Goal: Information Seeking & Learning: Learn about a topic

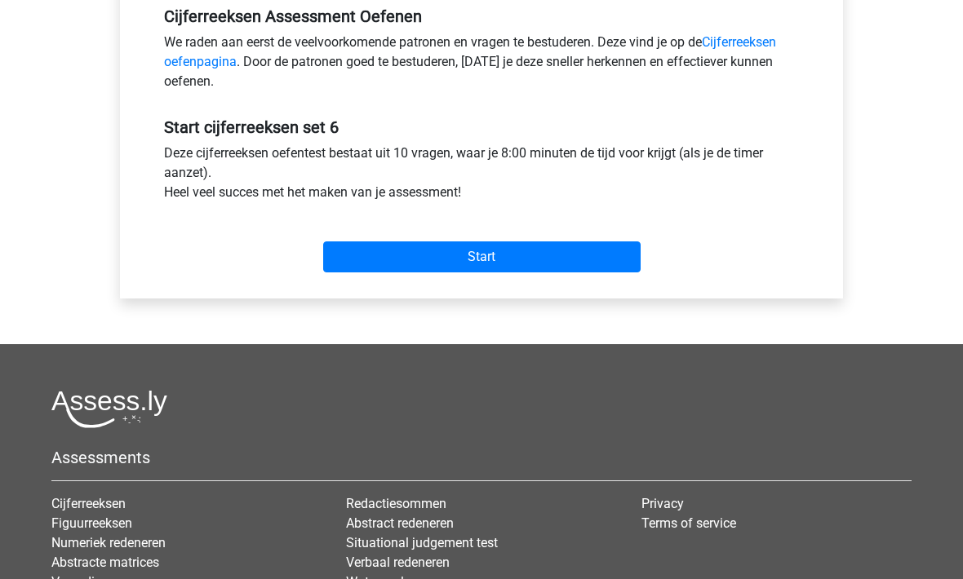
scroll to position [513, 0]
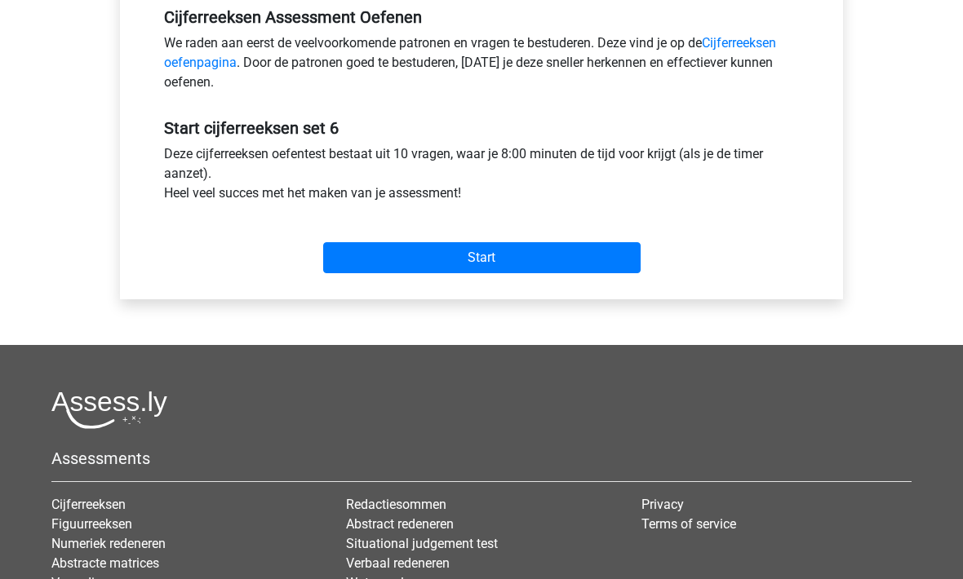
click at [459, 272] on input "Start" at bounding box center [481, 257] width 317 height 31
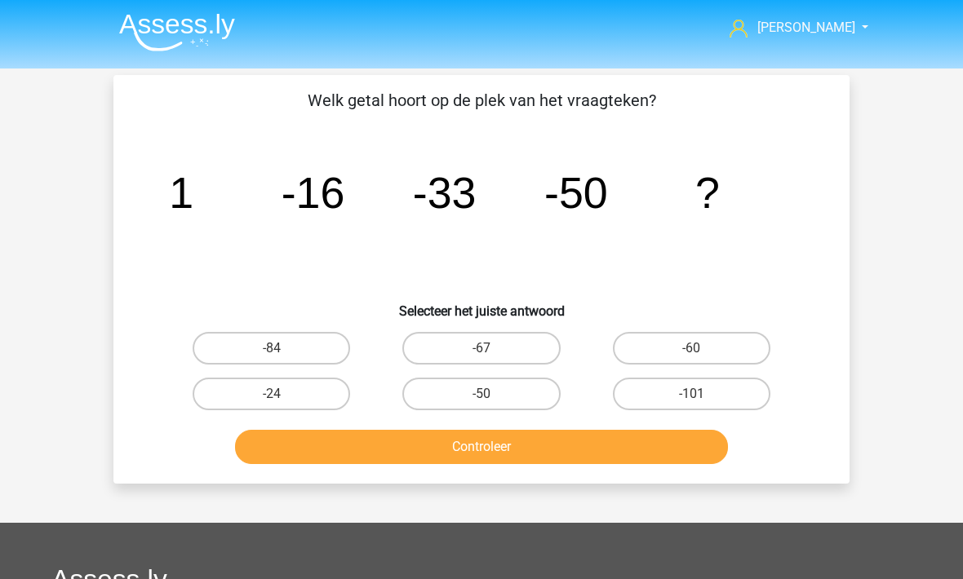
click at [445, 346] on label "-67" at bounding box center [480, 348] width 157 height 33
click at [481, 348] on input "-67" at bounding box center [486, 353] width 11 height 11
radio input "true"
click at [446, 459] on button "Controleer" at bounding box center [482, 447] width 494 height 34
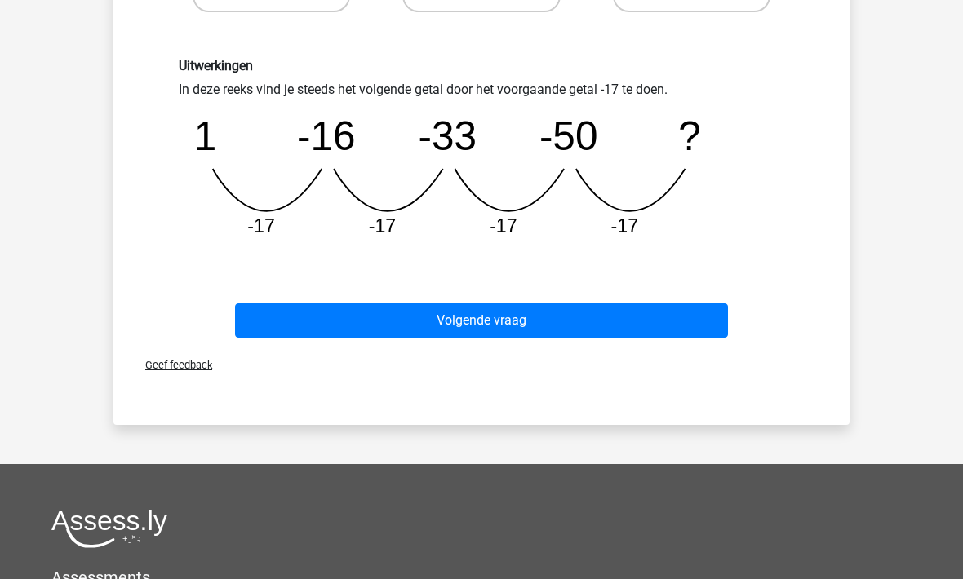
click at [330, 335] on button "Volgende vraag" at bounding box center [482, 320] width 494 height 34
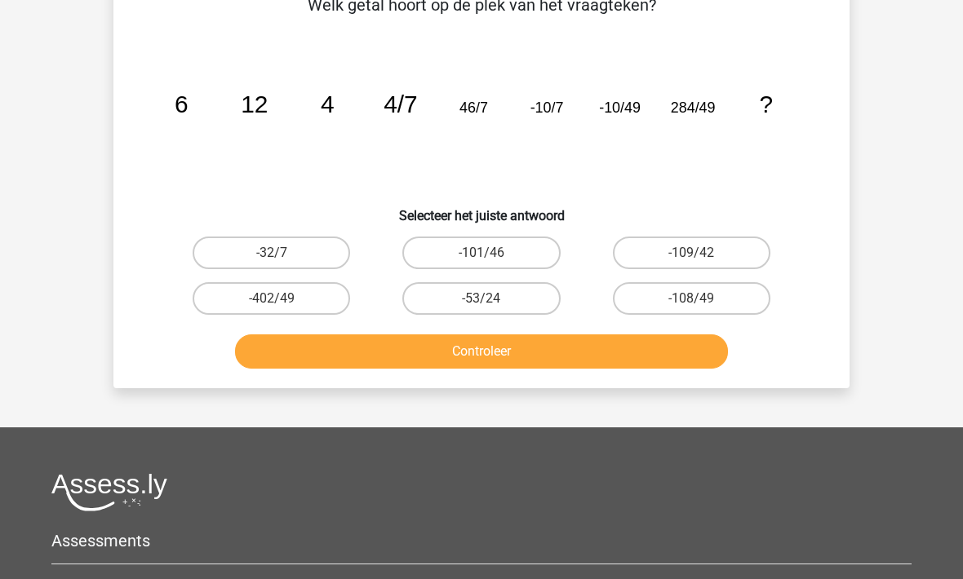
scroll to position [75, 0]
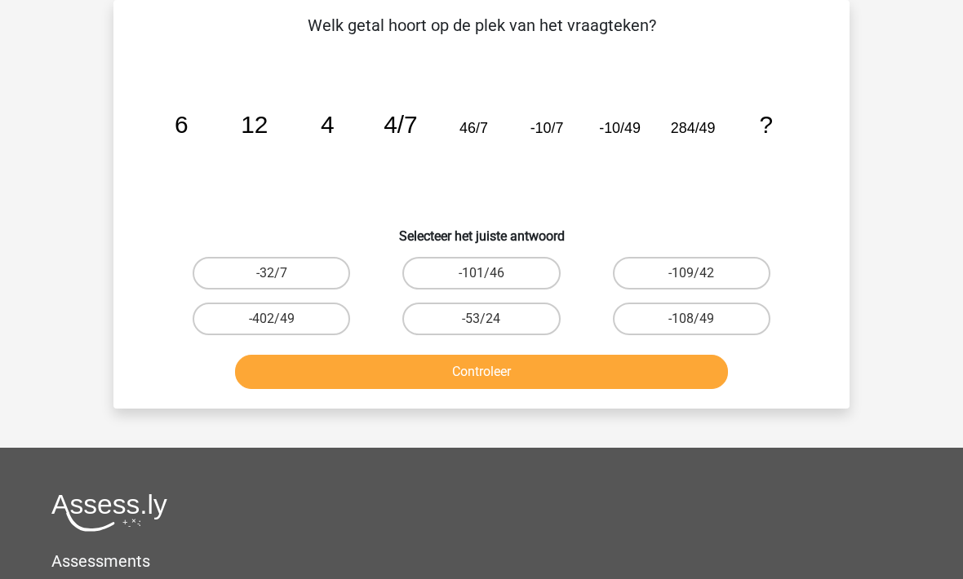
click at [434, 272] on label "-101/46" at bounding box center [480, 273] width 157 height 33
click at [481, 273] on input "-101/46" at bounding box center [486, 278] width 11 height 11
radio input "true"
click at [439, 366] on button "Controleer" at bounding box center [482, 372] width 494 height 34
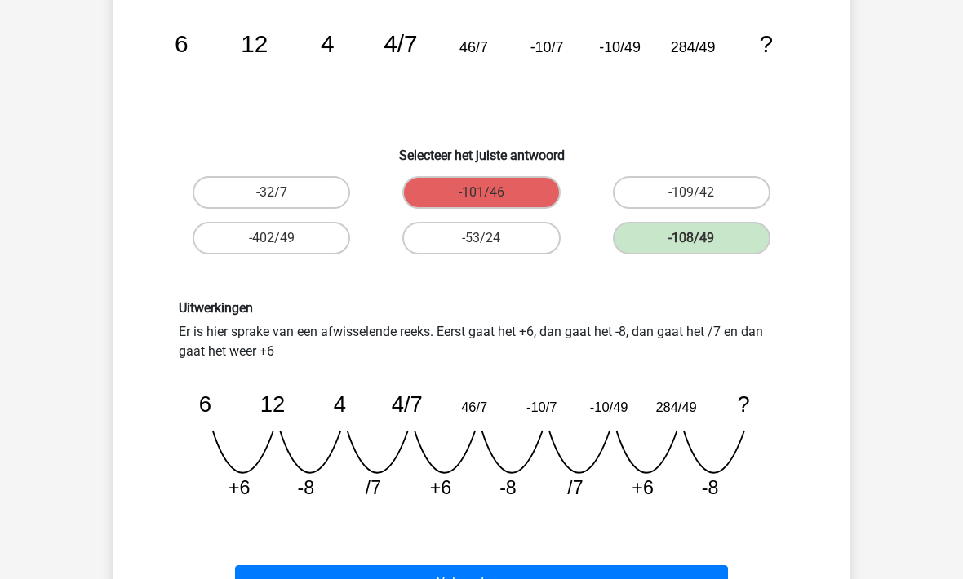
scroll to position [153, 0]
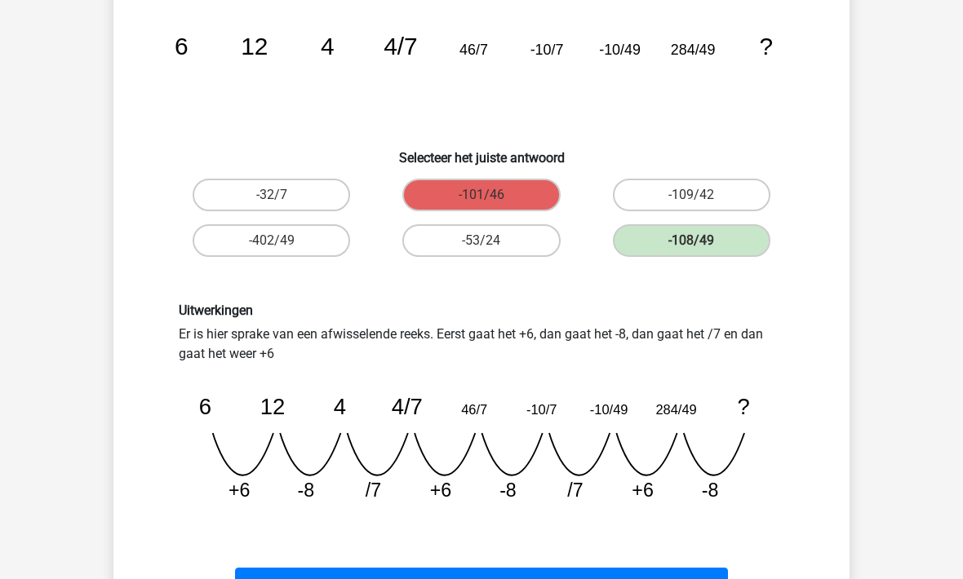
click at [414, 577] on button "Volgende vraag" at bounding box center [482, 585] width 494 height 34
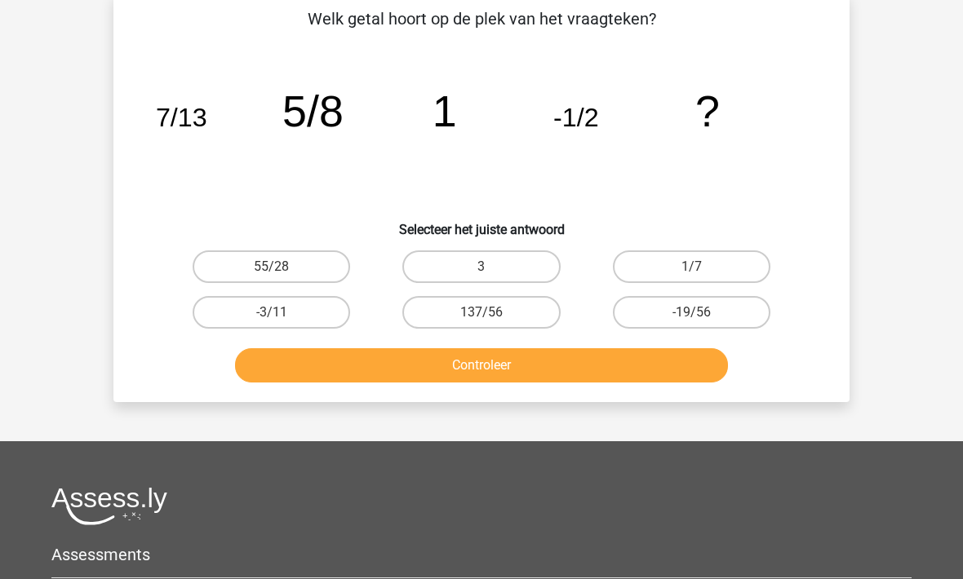
scroll to position [75, 0]
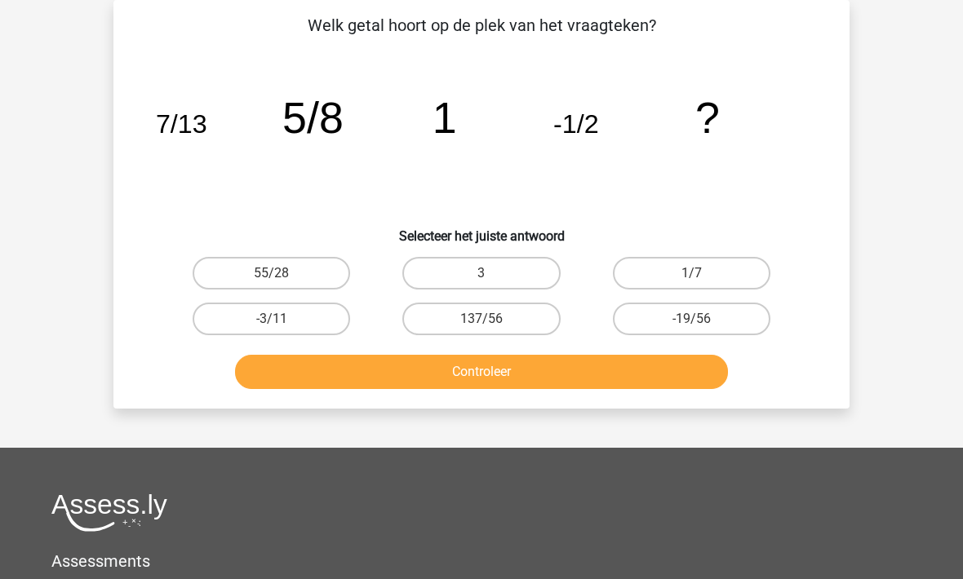
click at [671, 326] on label "-19/56" at bounding box center [691, 319] width 157 height 33
click at [691, 326] on input "-19/56" at bounding box center [696, 324] width 11 height 11
radio input "true"
click at [471, 397] on div "Welk getal hoort op de plek van het vraagteken? image/svg+xml 7/13 5/8 1 -1/2 ?…" at bounding box center [481, 204] width 736 height 409
click at [335, 378] on button "Controleer" at bounding box center [482, 372] width 494 height 34
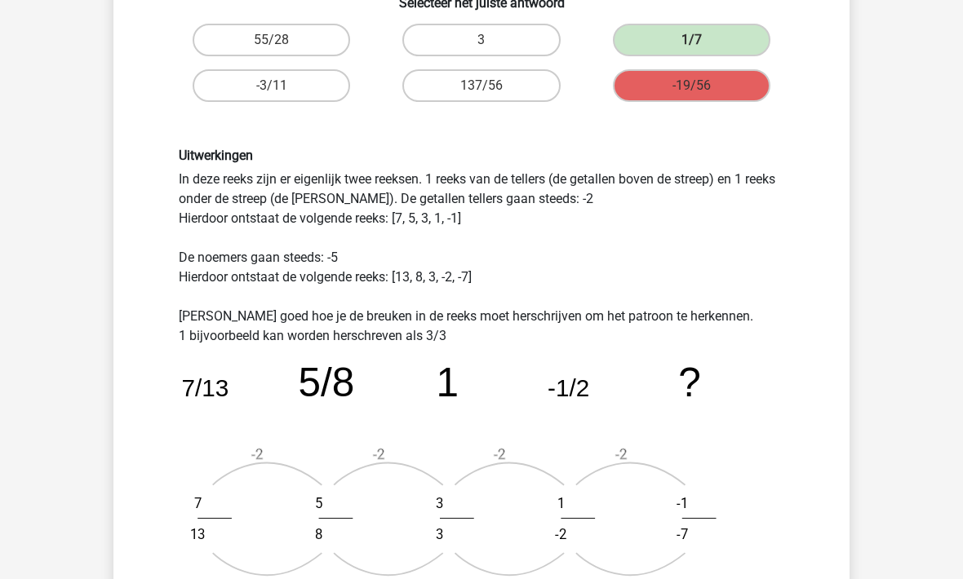
scroll to position [308, 0]
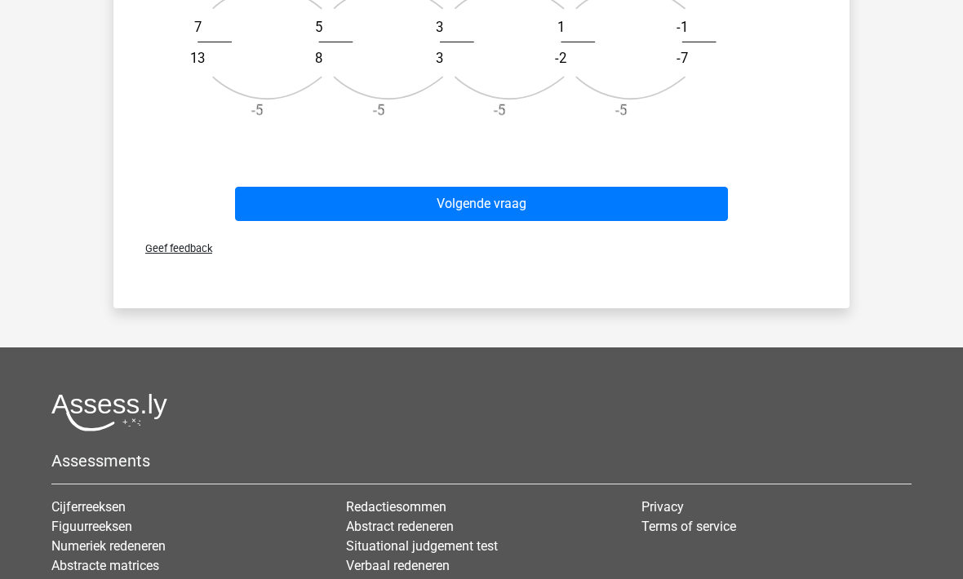
click at [303, 202] on button "Volgende vraag" at bounding box center [482, 204] width 494 height 34
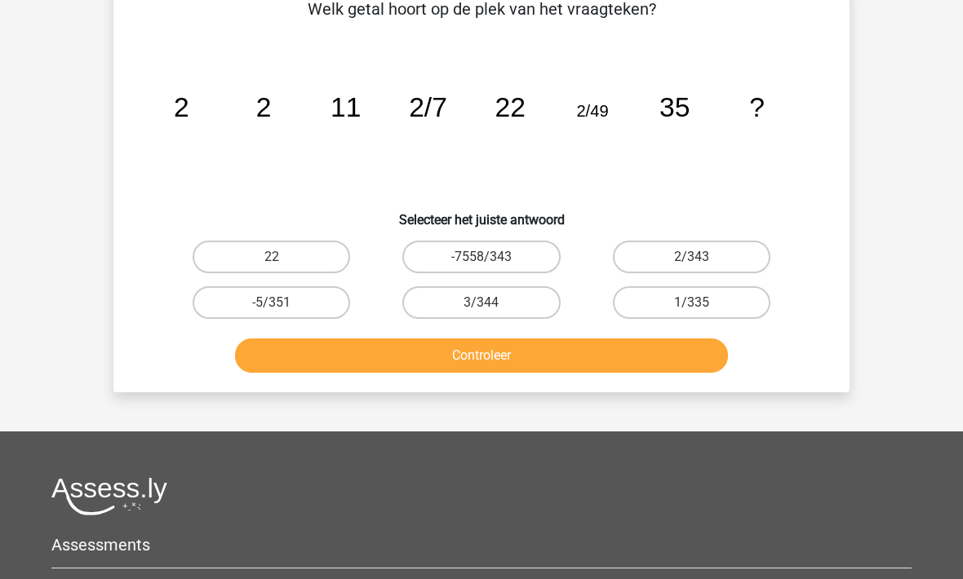
scroll to position [75, 0]
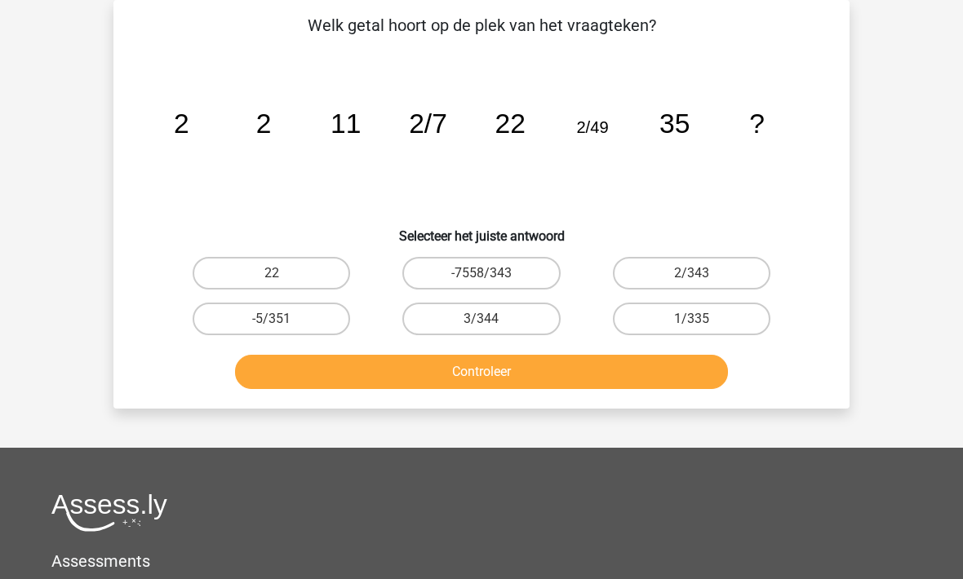
click at [641, 274] on label "2/343" at bounding box center [691, 273] width 157 height 33
click at [691, 274] on input "2/343" at bounding box center [696, 278] width 11 height 11
radio input "true"
click at [517, 383] on button "Controleer" at bounding box center [482, 372] width 494 height 34
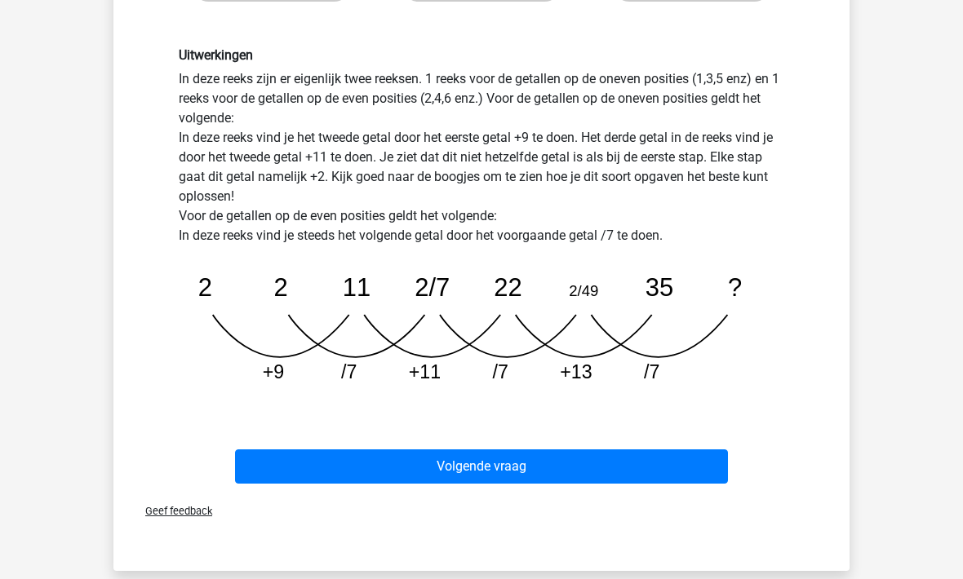
click at [366, 480] on button "Volgende vraag" at bounding box center [482, 467] width 494 height 34
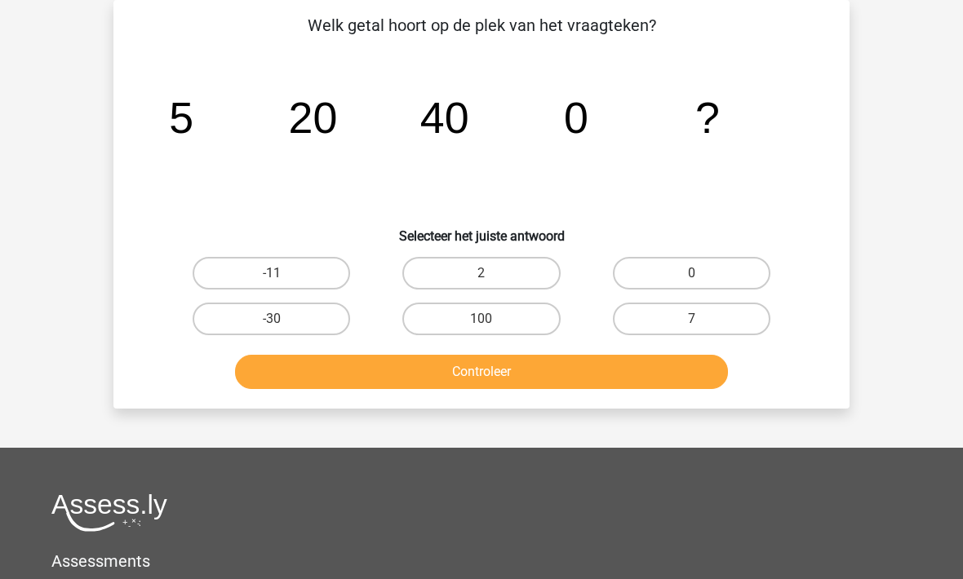
click at [674, 283] on label "0" at bounding box center [691, 273] width 157 height 33
click at [691, 283] on input "0" at bounding box center [696, 278] width 11 height 11
radio input "true"
click at [476, 371] on button "Controleer" at bounding box center [482, 372] width 494 height 34
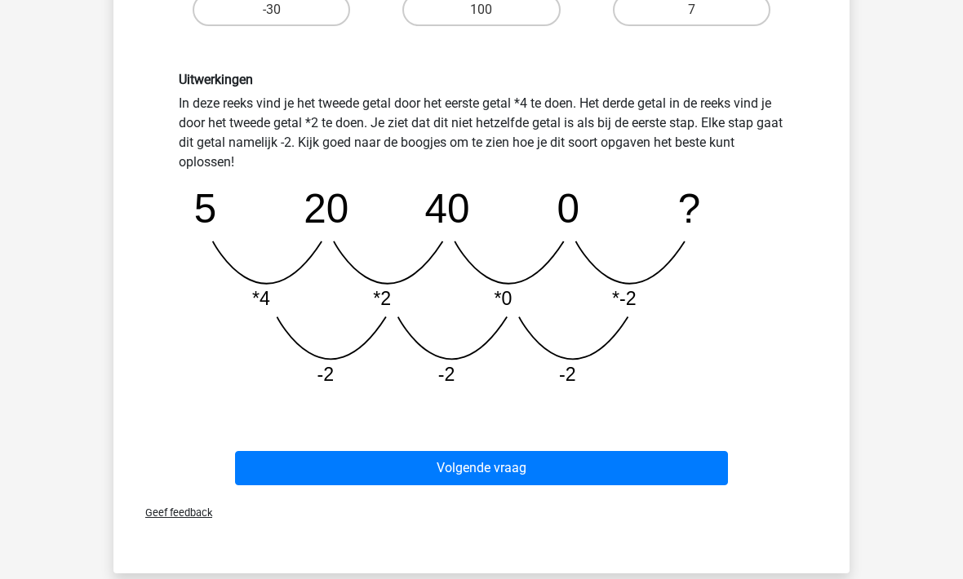
click at [401, 466] on button "Volgende vraag" at bounding box center [482, 468] width 494 height 34
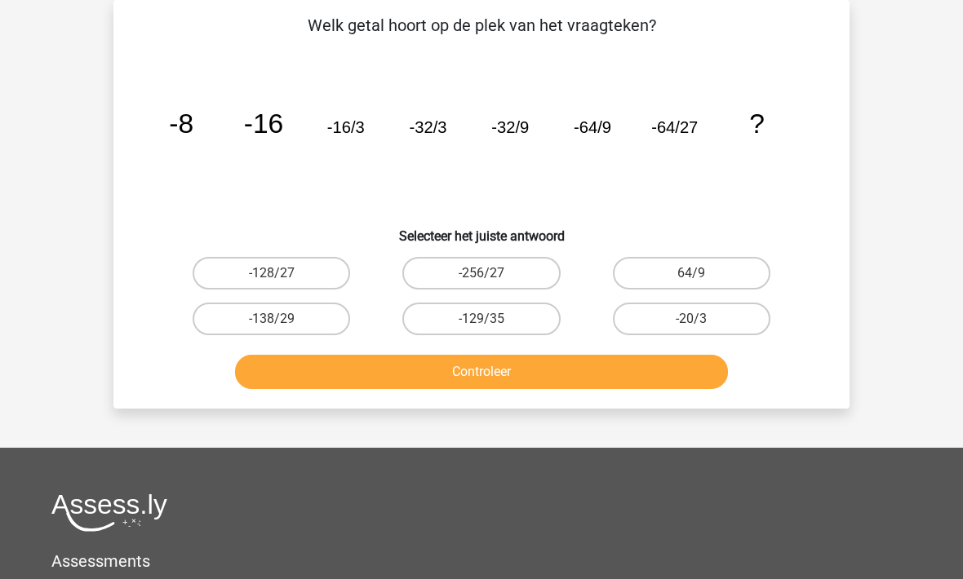
click at [254, 275] on label "-128/27" at bounding box center [271, 273] width 157 height 33
click at [272, 275] on input "-128/27" at bounding box center [277, 278] width 11 height 11
radio input "true"
click at [374, 382] on button "Controleer" at bounding box center [482, 372] width 494 height 34
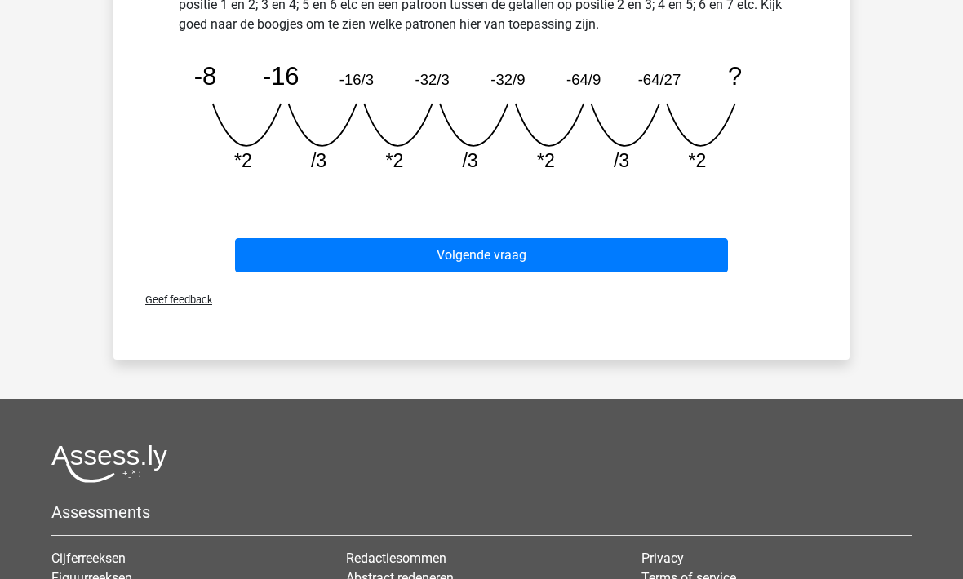
click at [395, 258] on button "Volgende vraag" at bounding box center [482, 256] width 494 height 34
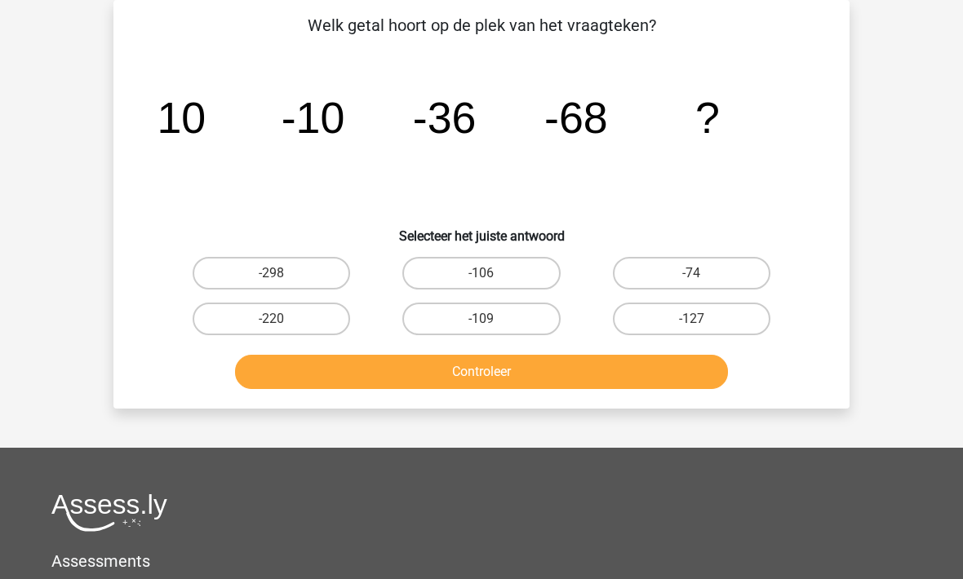
click at [450, 270] on label "-106" at bounding box center [480, 273] width 157 height 33
click at [481, 273] on input "-106" at bounding box center [486, 278] width 11 height 11
radio input "true"
click at [450, 366] on button "Controleer" at bounding box center [482, 372] width 494 height 34
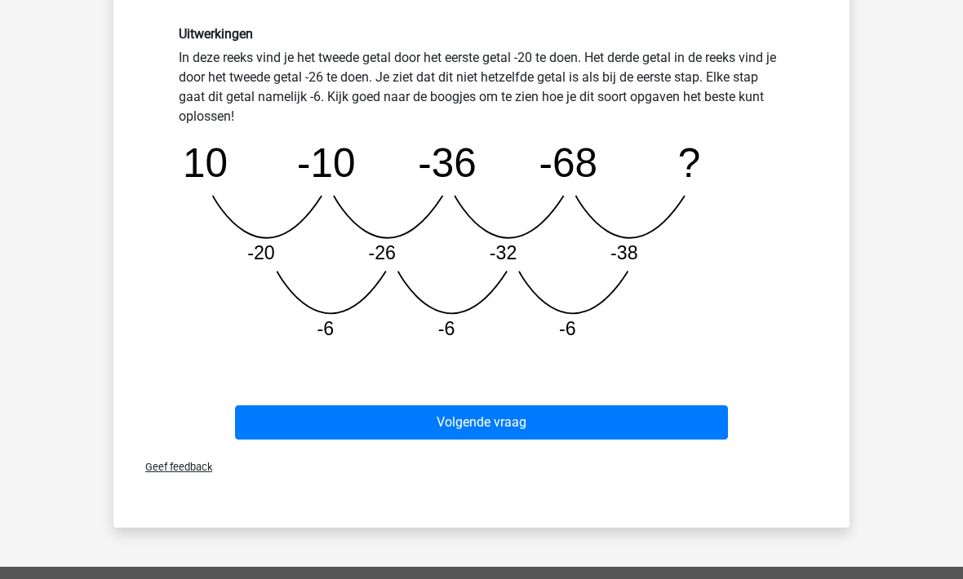
click at [413, 423] on button "Volgende vraag" at bounding box center [482, 422] width 494 height 34
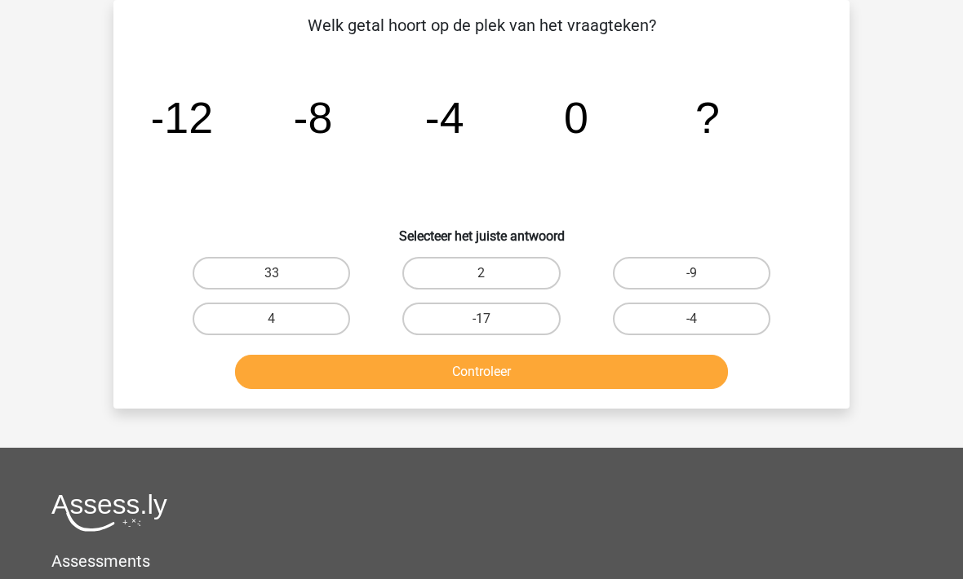
click at [256, 332] on label "4" at bounding box center [271, 319] width 157 height 33
click at [272, 330] on input "4" at bounding box center [277, 324] width 11 height 11
radio input "true"
click at [663, 307] on label "-4" at bounding box center [691, 319] width 157 height 33
click at [691, 319] on input "-4" at bounding box center [696, 324] width 11 height 11
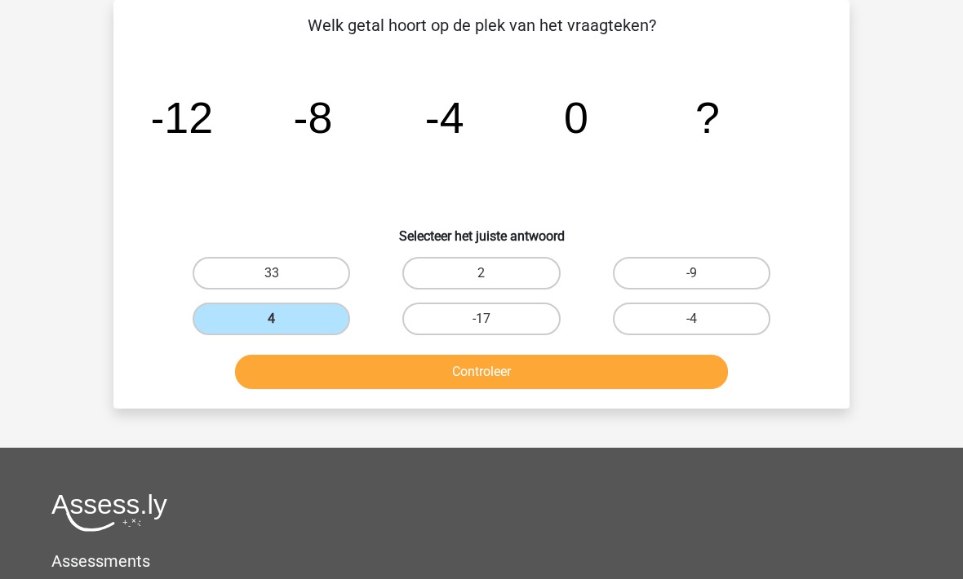
radio input "true"
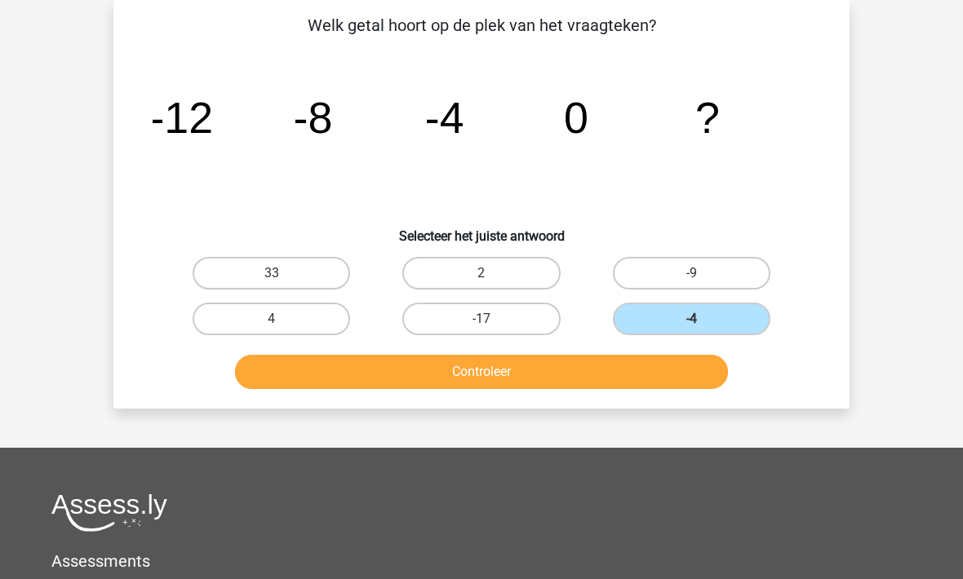
click at [519, 379] on button "Controleer" at bounding box center [482, 372] width 494 height 34
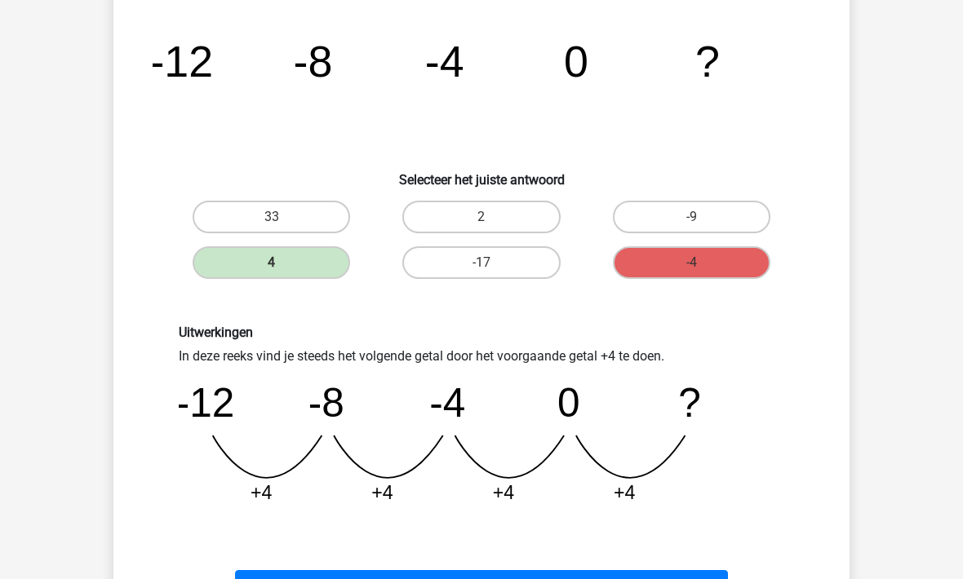
scroll to position [231, 0]
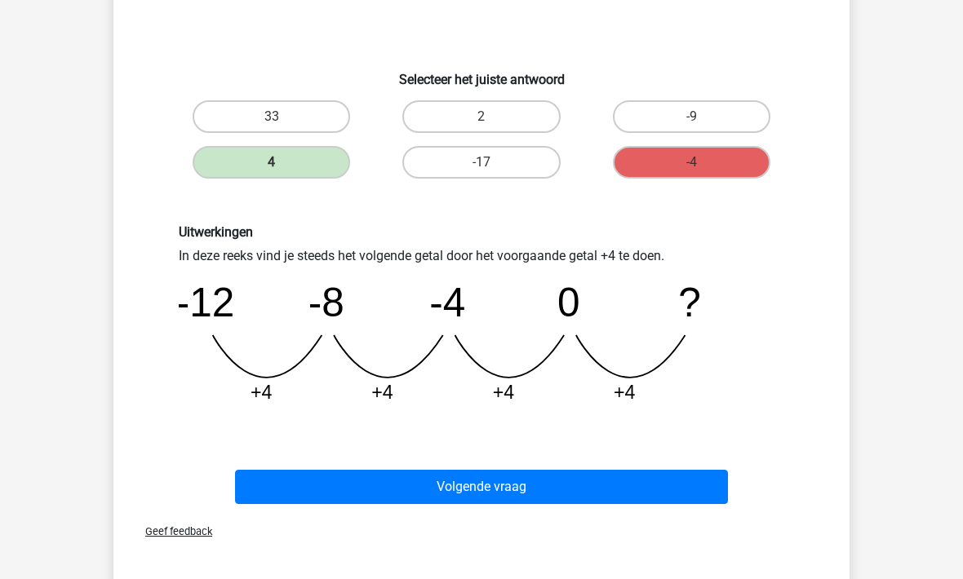
click at [370, 499] on button "Volgende vraag" at bounding box center [482, 488] width 494 height 34
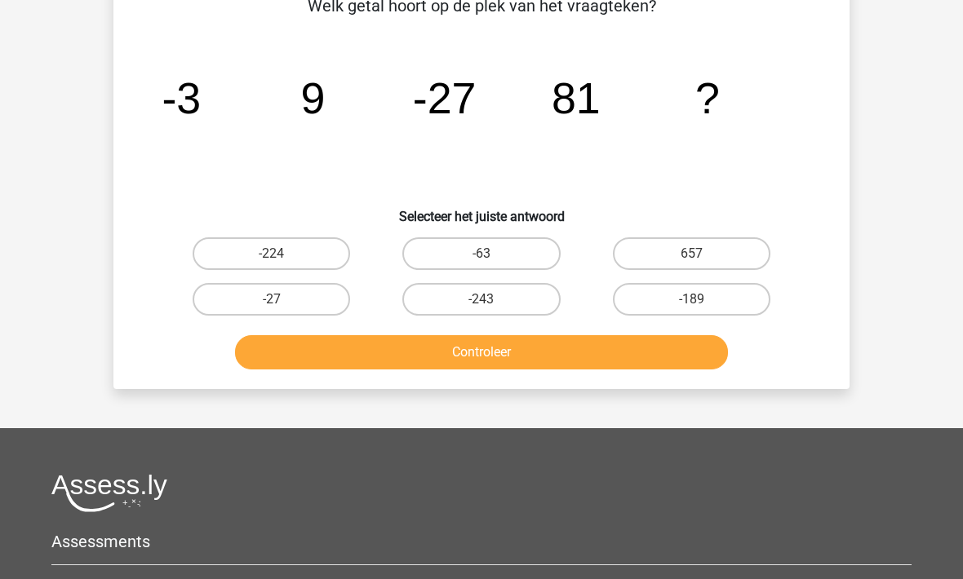
scroll to position [75, 0]
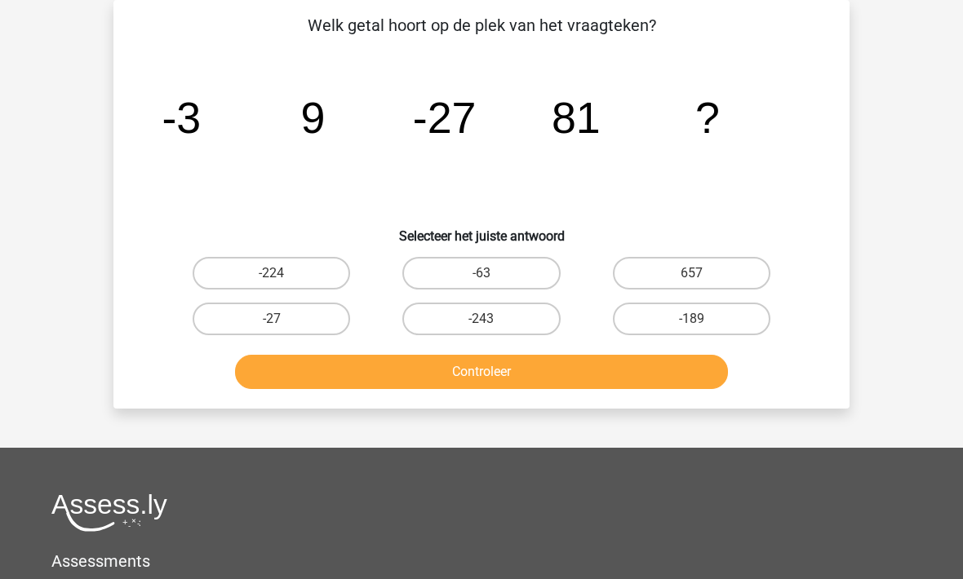
click at [457, 323] on label "-243" at bounding box center [480, 319] width 157 height 33
click at [481, 323] on input "-243" at bounding box center [486, 324] width 11 height 11
radio input "true"
click at [462, 381] on button "Controleer" at bounding box center [482, 372] width 494 height 34
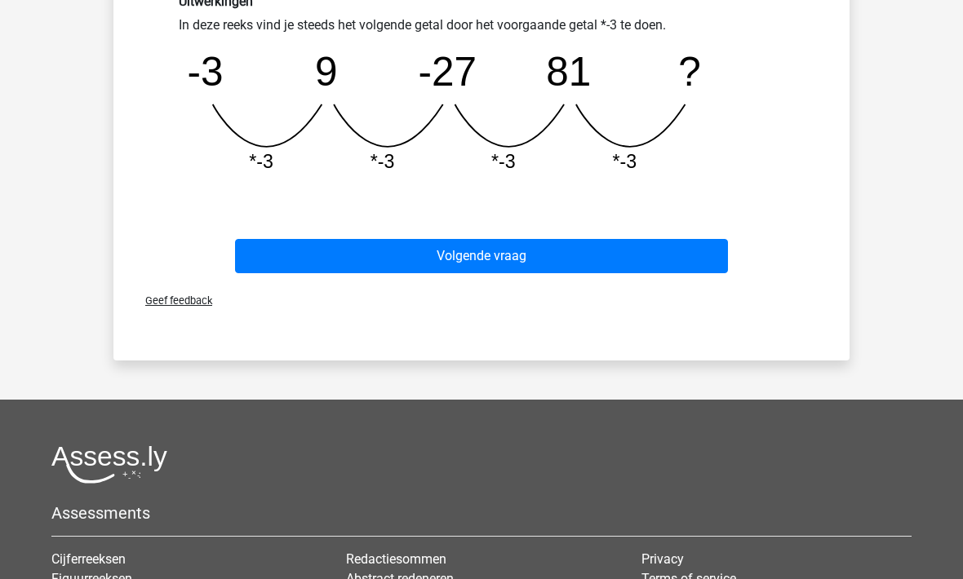
click at [385, 255] on button "Volgende vraag" at bounding box center [482, 257] width 494 height 34
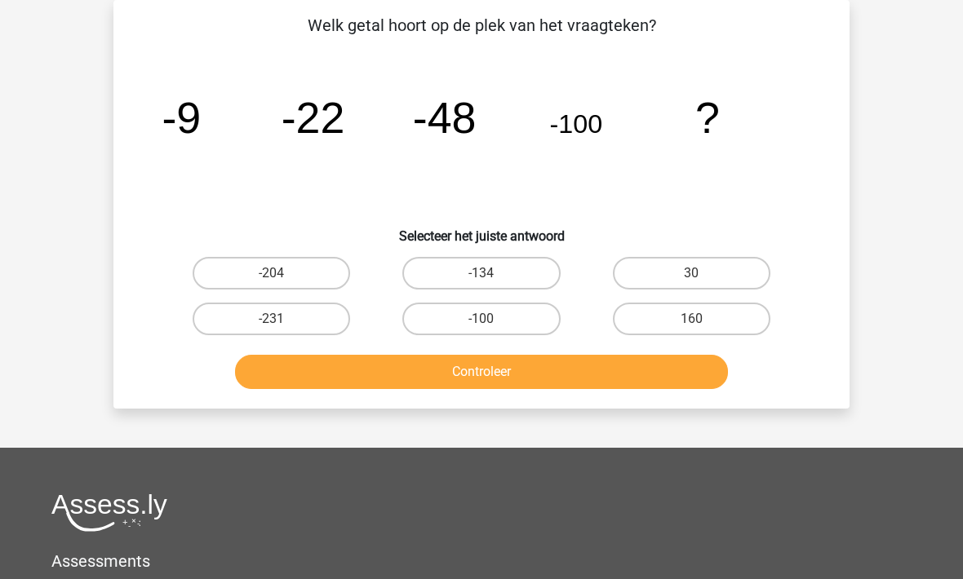
click at [238, 281] on label "-204" at bounding box center [271, 273] width 157 height 33
click at [272, 281] on input "-204" at bounding box center [277, 278] width 11 height 11
radio input "true"
click at [336, 378] on button "Controleer" at bounding box center [482, 372] width 494 height 34
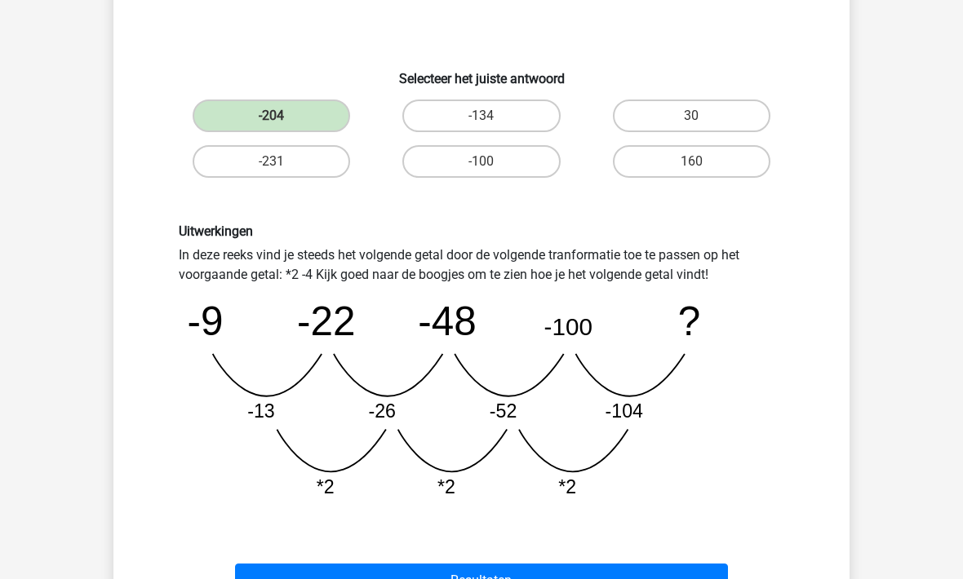
scroll to position [233, 0]
click at [366, 578] on button "Resultaten" at bounding box center [482, 581] width 494 height 34
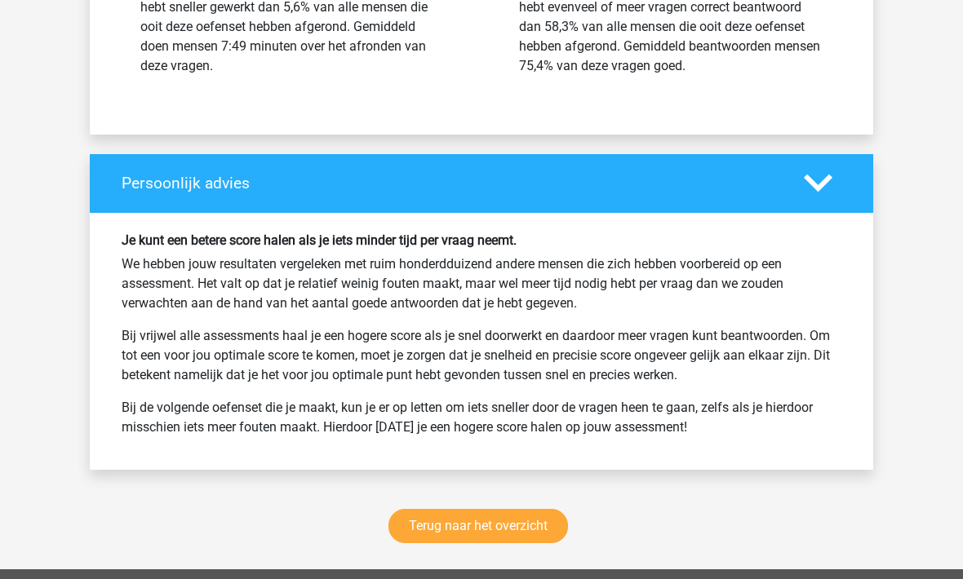
scroll to position [2147, 0]
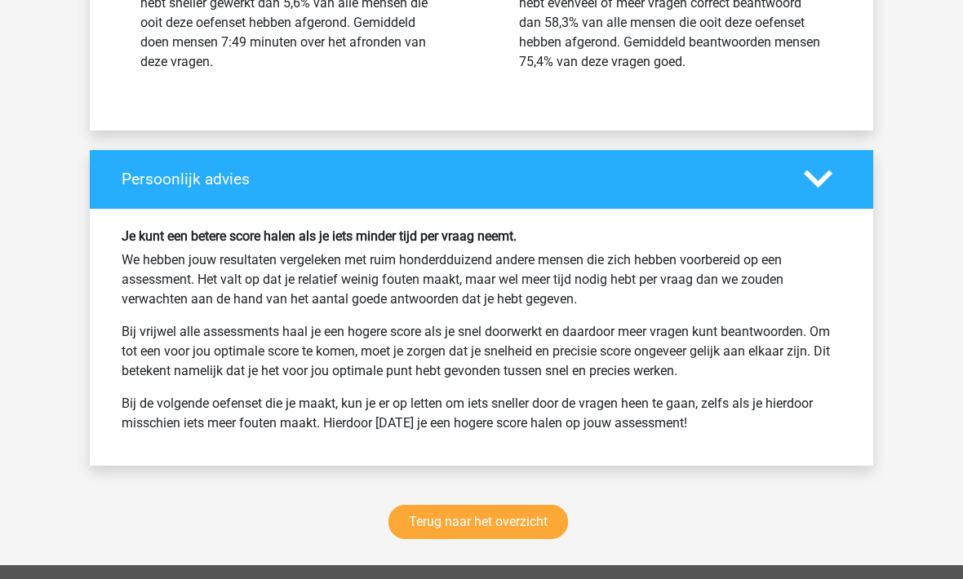
click at [431, 528] on link "Terug naar het overzicht" at bounding box center [477, 522] width 179 height 34
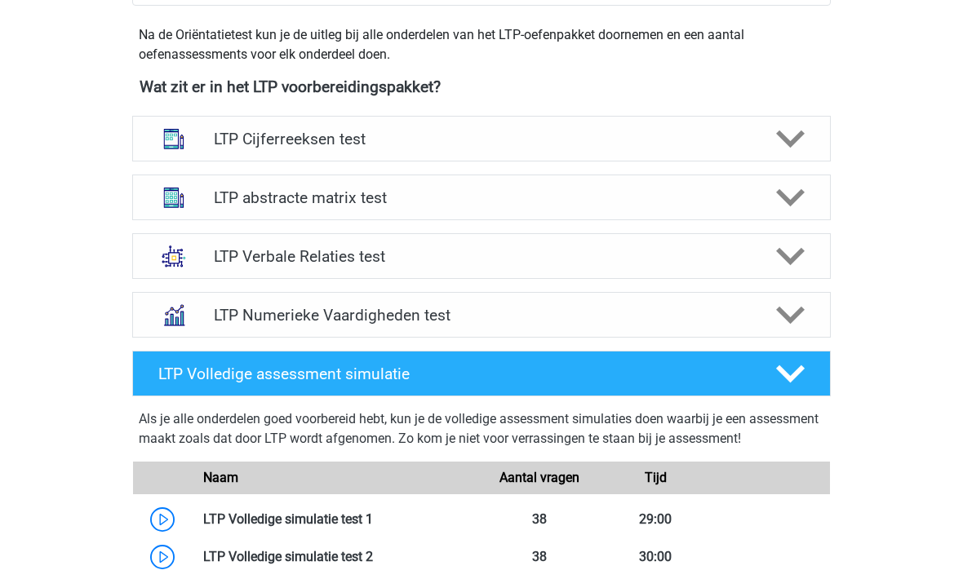
scroll to position [582, 0]
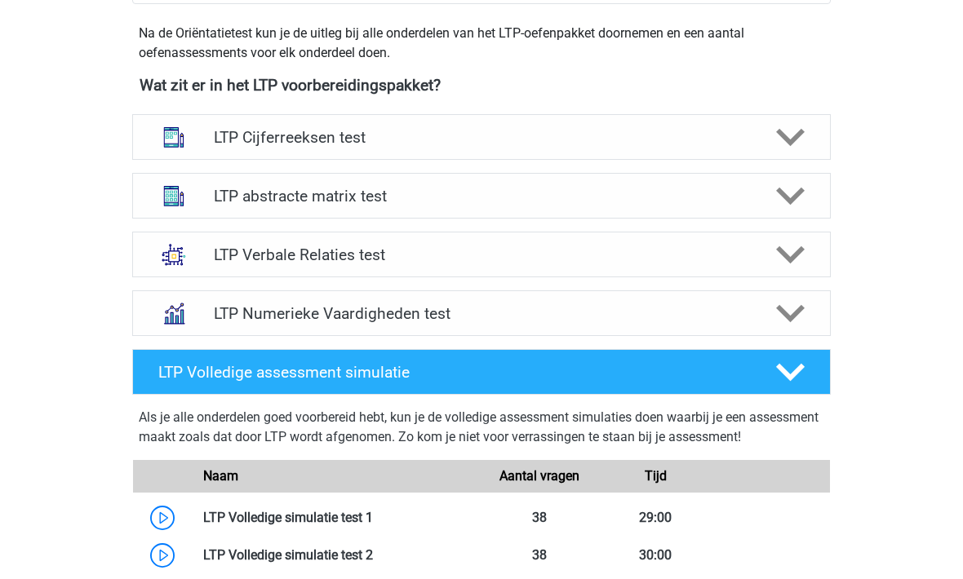
click at [256, 148] on div "LTP Cijferreeksen test" at bounding box center [481, 137] width 698 height 46
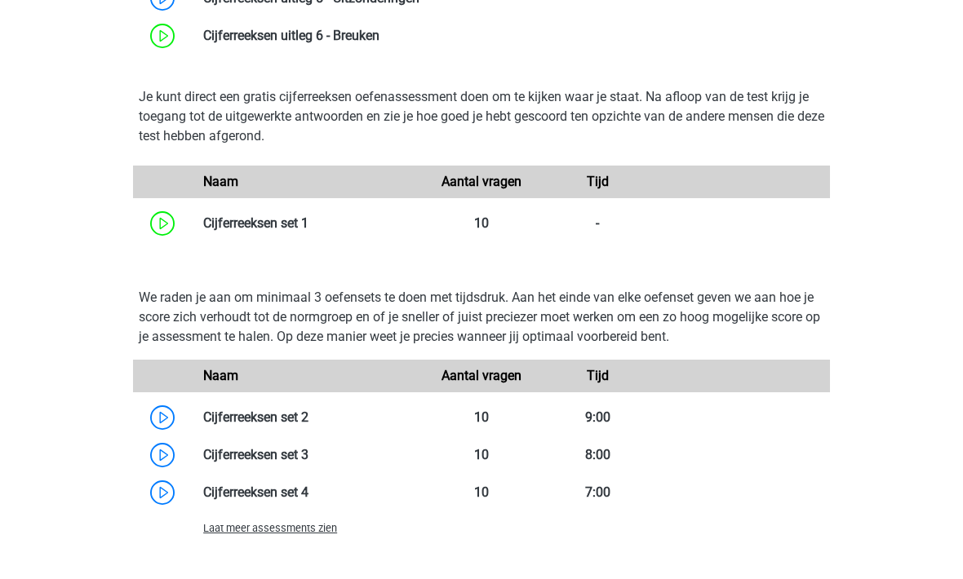
click at [238, 529] on span "Laat meer assessments zien" at bounding box center [270, 529] width 134 height 12
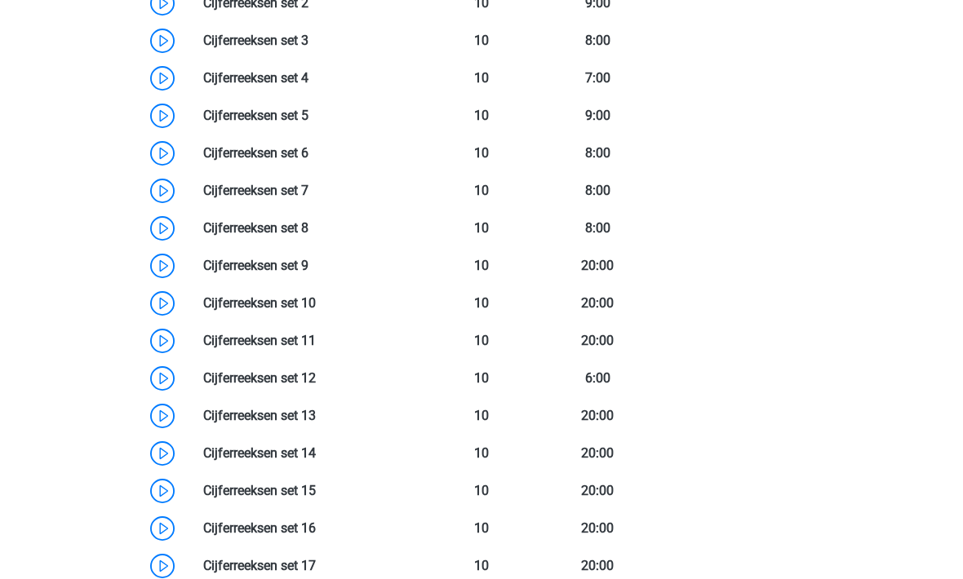
scroll to position [1411, 0]
click at [308, 114] on link at bounding box center [308, 116] width 0 height 16
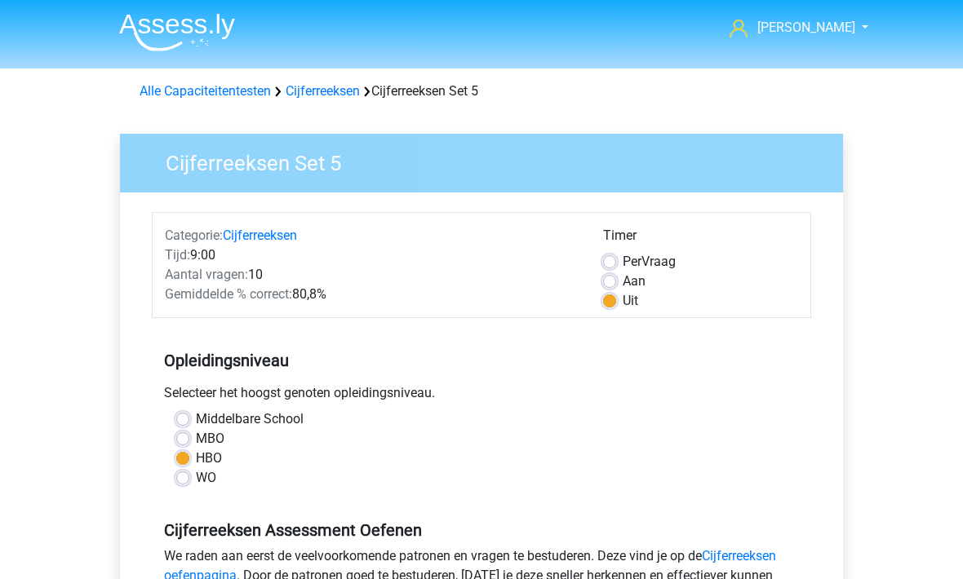
click at [622, 282] on label "Aan" at bounding box center [633, 282] width 23 height 20
click at [614, 282] on input "Aan" at bounding box center [609, 280] width 13 height 16
radio input "true"
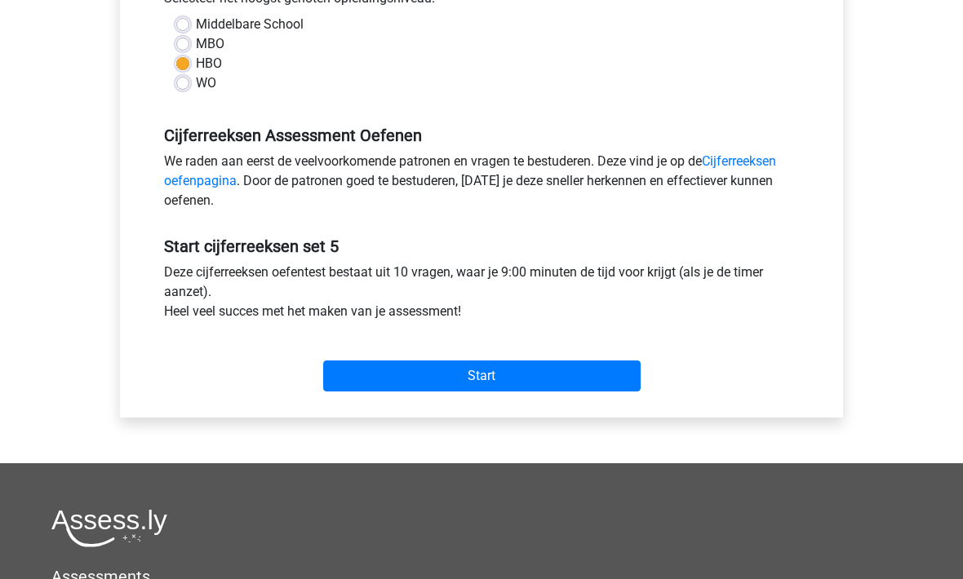
scroll to position [419, 0]
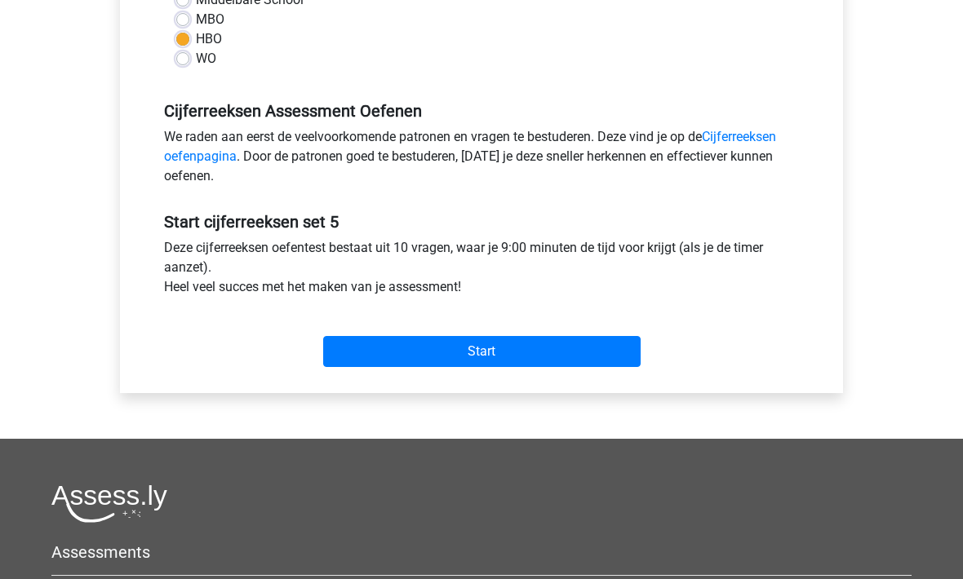
click at [394, 363] on input "Start" at bounding box center [481, 352] width 317 height 31
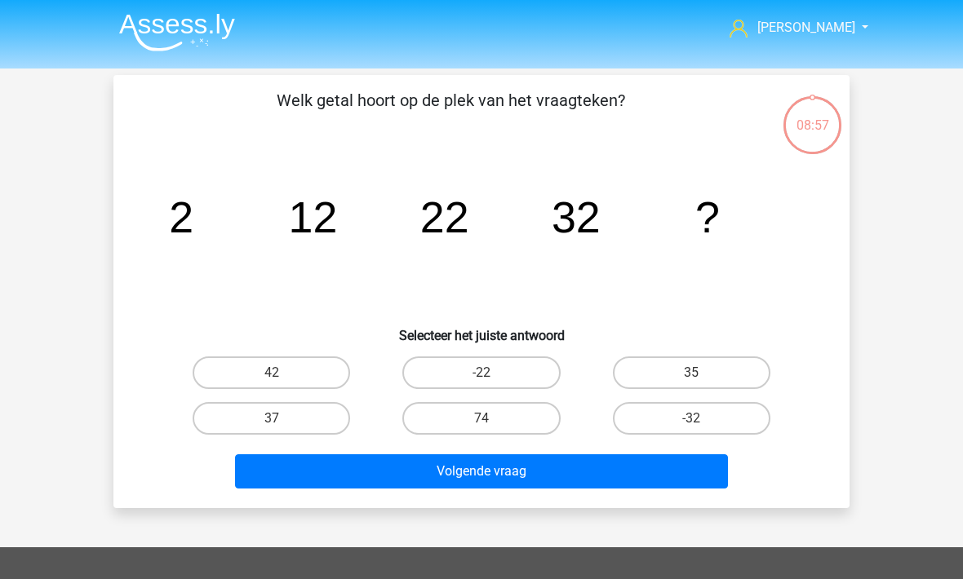
click at [227, 382] on label "42" at bounding box center [271, 373] width 157 height 33
click at [272, 382] on input "42" at bounding box center [277, 378] width 11 height 11
radio input "true"
click at [309, 461] on button "Volgende vraag" at bounding box center [482, 471] width 494 height 34
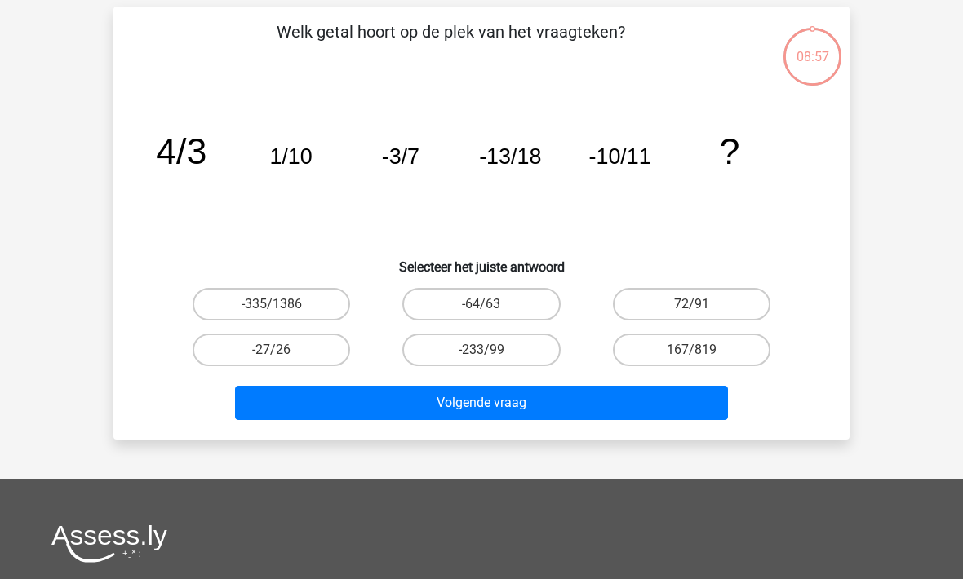
scroll to position [75, 0]
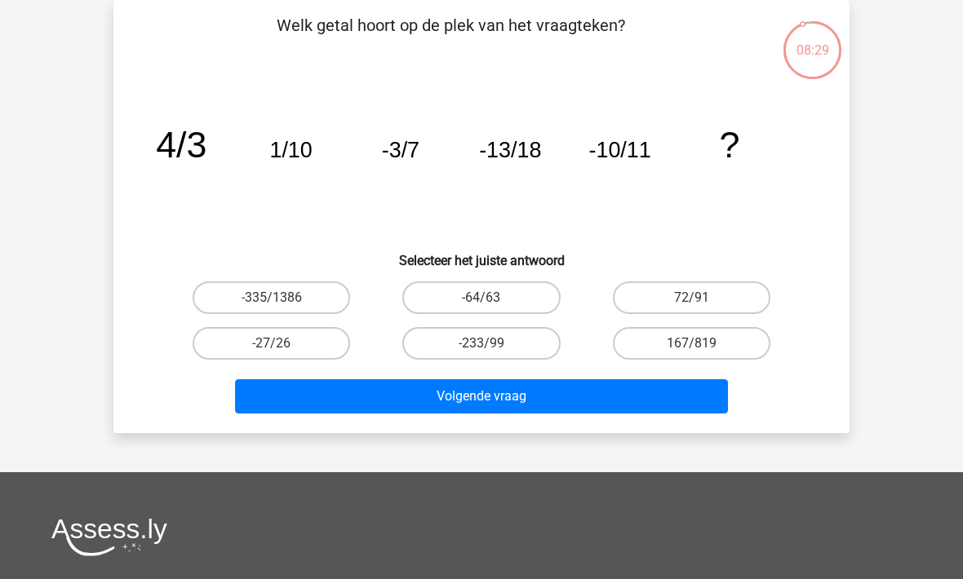
click at [231, 352] on label "-27/26" at bounding box center [271, 343] width 157 height 33
click at [272, 352] on input "-27/26" at bounding box center [277, 348] width 11 height 11
radio input "true"
click at [304, 401] on button "Volgende vraag" at bounding box center [482, 396] width 494 height 34
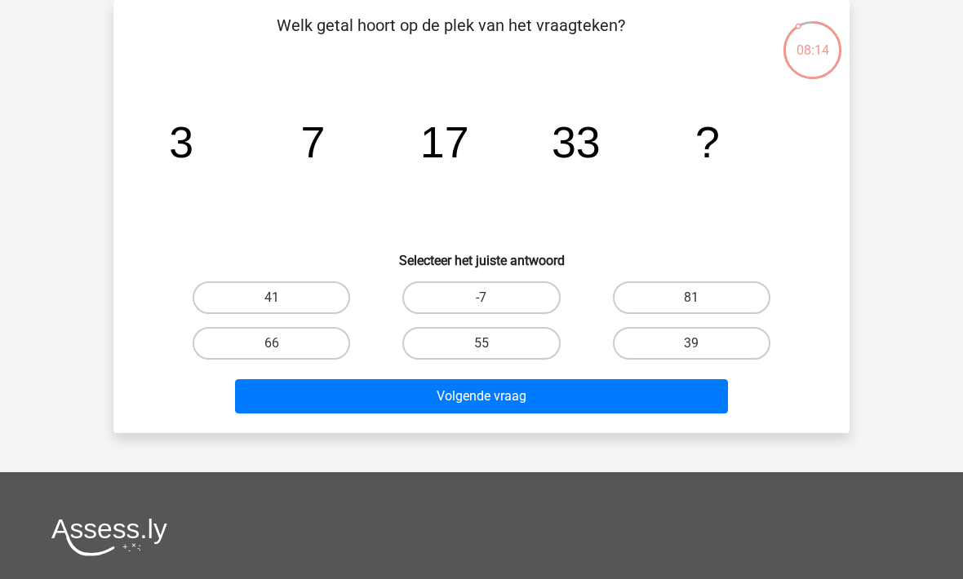
click at [430, 343] on label "55" at bounding box center [480, 343] width 157 height 33
click at [481, 343] on input "55" at bounding box center [486, 348] width 11 height 11
radio input "true"
click at [412, 412] on button "Volgende vraag" at bounding box center [482, 396] width 494 height 34
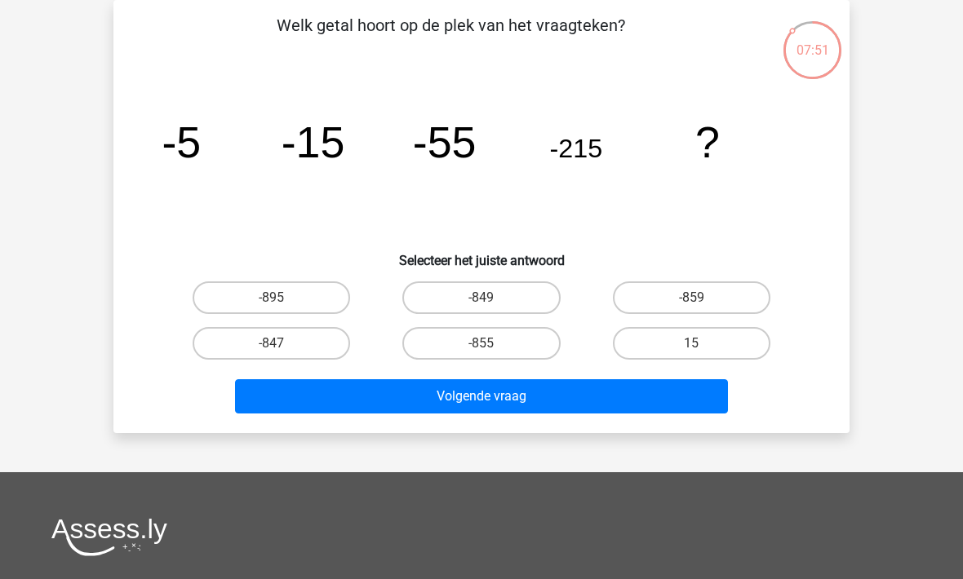
click at [435, 338] on label "-855" at bounding box center [480, 343] width 157 height 33
click at [481, 343] on input "-855" at bounding box center [486, 348] width 11 height 11
radio input "true"
click at [434, 411] on button "Volgende vraag" at bounding box center [482, 396] width 494 height 34
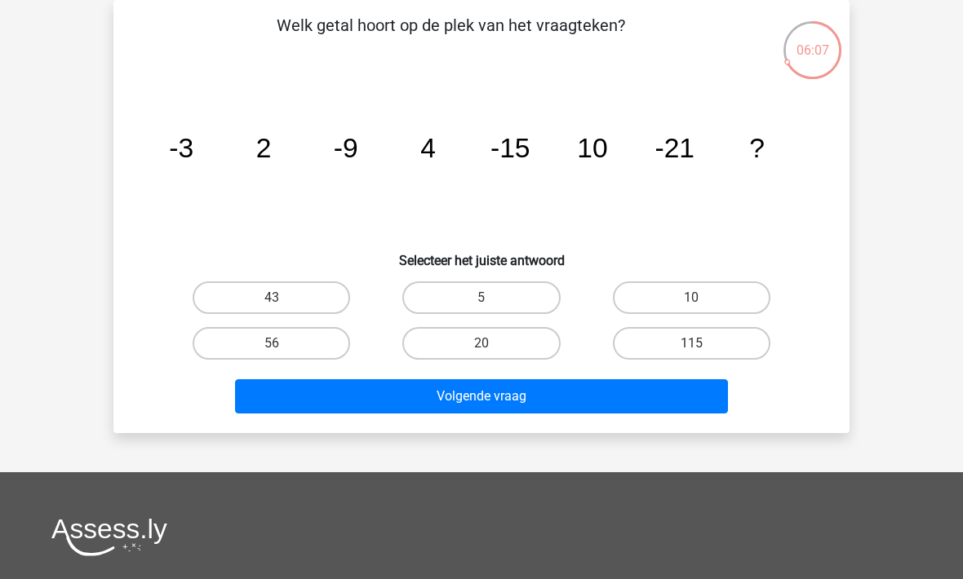
click at [476, 343] on label "20" at bounding box center [480, 343] width 157 height 33
click at [481, 343] on input "20" at bounding box center [486, 348] width 11 height 11
radio input "true"
click at [477, 411] on button "Volgende vraag" at bounding box center [482, 396] width 494 height 34
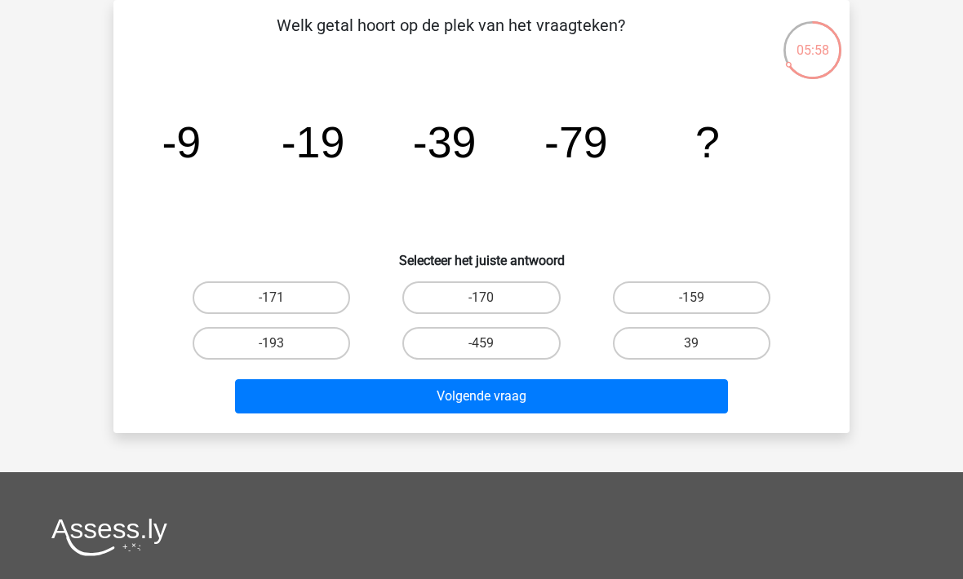
click at [649, 289] on label "-159" at bounding box center [691, 297] width 157 height 33
click at [691, 298] on input "-159" at bounding box center [696, 303] width 11 height 11
radio input "true"
click at [458, 409] on button "Volgende vraag" at bounding box center [482, 396] width 494 height 34
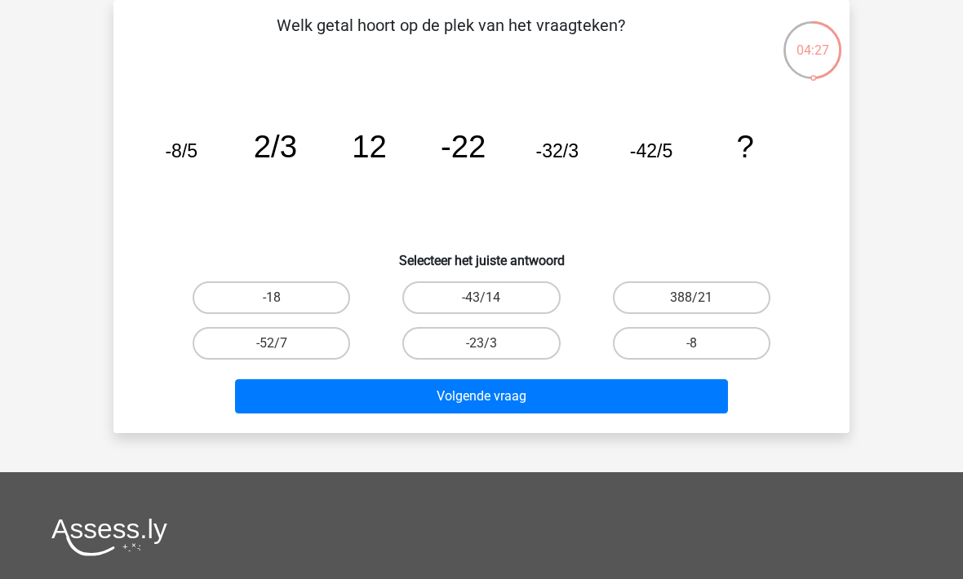
click at [662, 349] on label "-8" at bounding box center [691, 343] width 157 height 33
click at [691, 349] on input "-8" at bounding box center [696, 348] width 11 height 11
radio input "true"
click at [430, 409] on button "Volgende vraag" at bounding box center [482, 396] width 494 height 34
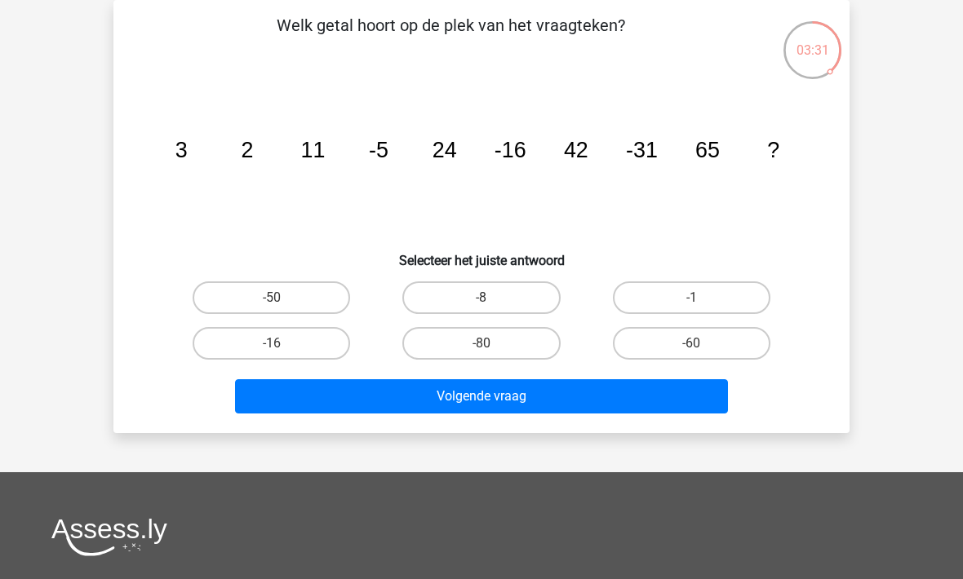
click at [268, 298] on label "-50" at bounding box center [271, 297] width 157 height 33
click at [272, 298] on input "-50" at bounding box center [277, 303] width 11 height 11
radio input "true"
click at [374, 395] on button "Volgende vraag" at bounding box center [482, 396] width 494 height 34
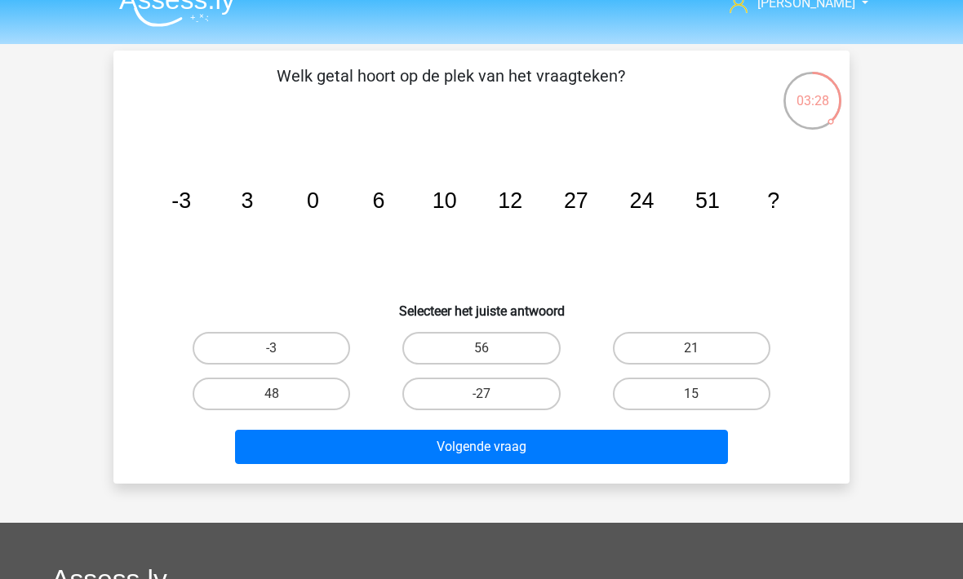
scroll to position [33, 0]
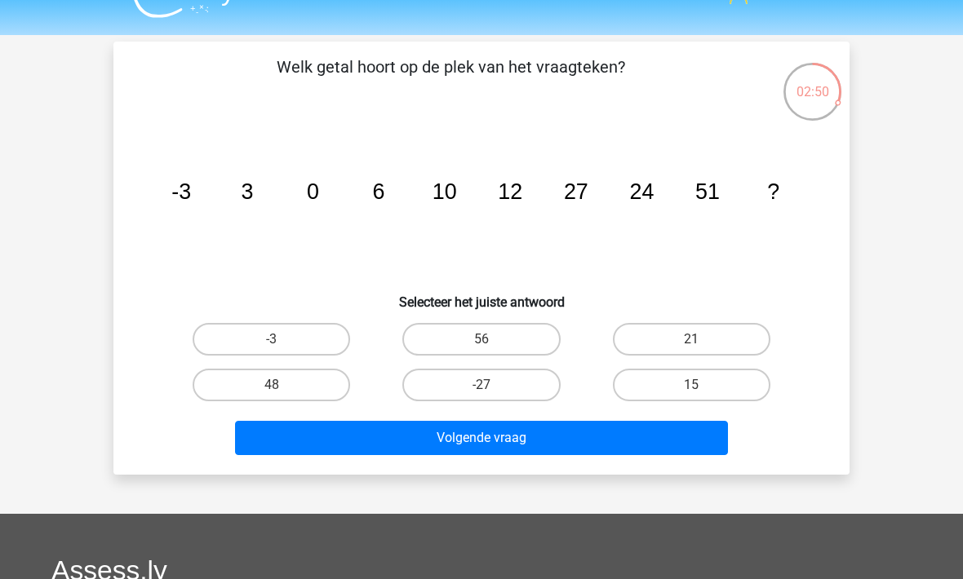
click at [241, 397] on label "48" at bounding box center [271, 385] width 157 height 33
click at [272, 396] on input "48" at bounding box center [277, 390] width 11 height 11
radio input "true"
click at [316, 448] on button "Volgende vraag" at bounding box center [482, 438] width 494 height 34
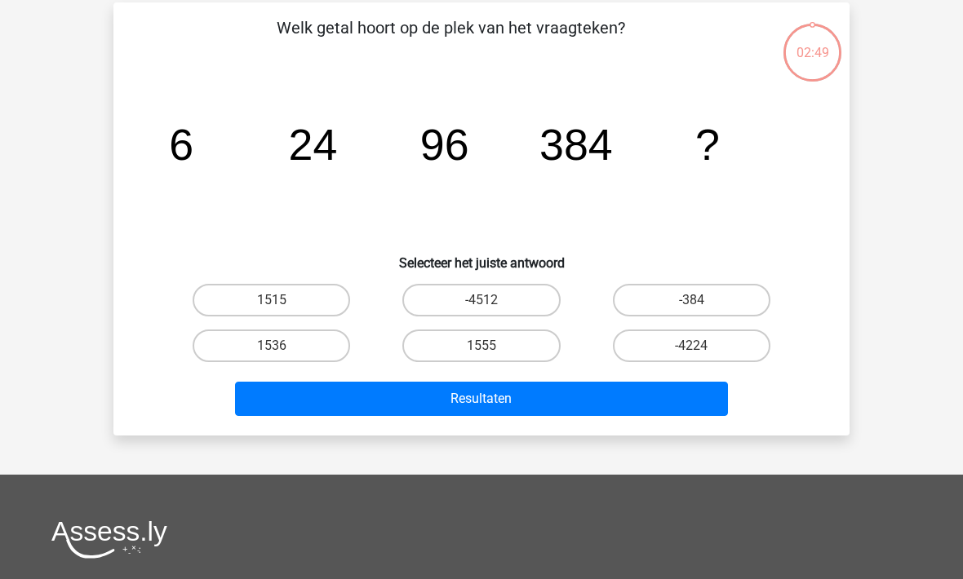
scroll to position [75, 0]
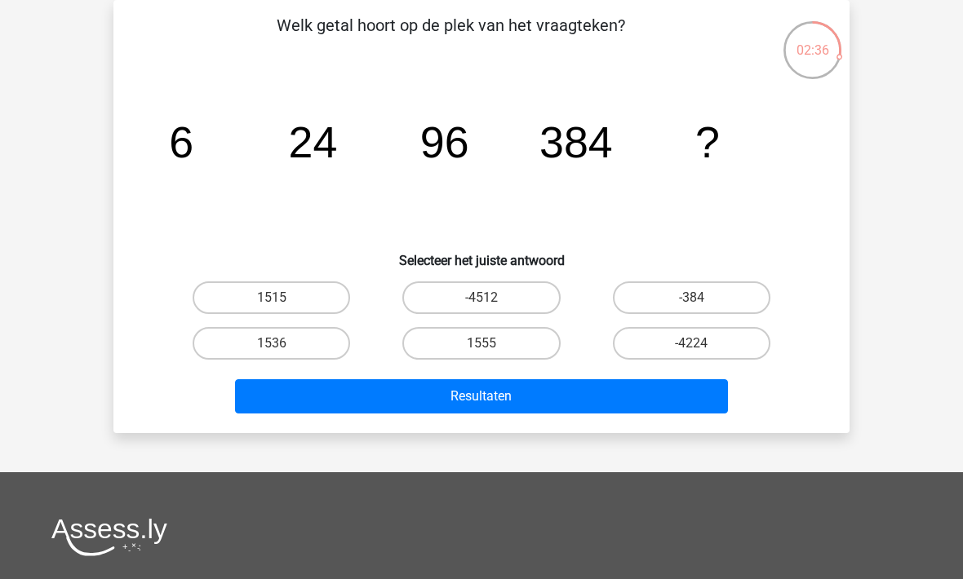
click at [244, 352] on label "1536" at bounding box center [271, 343] width 157 height 33
click at [272, 352] on input "1536" at bounding box center [277, 348] width 11 height 11
radio input "true"
click at [294, 397] on button "Resultaten" at bounding box center [482, 396] width 494 height 34
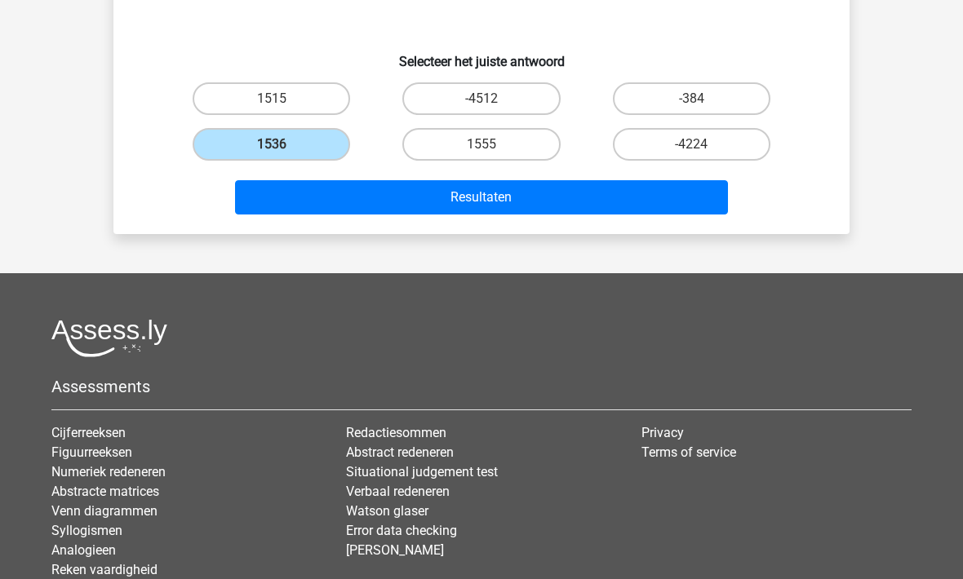
scroll to position [330, 0]
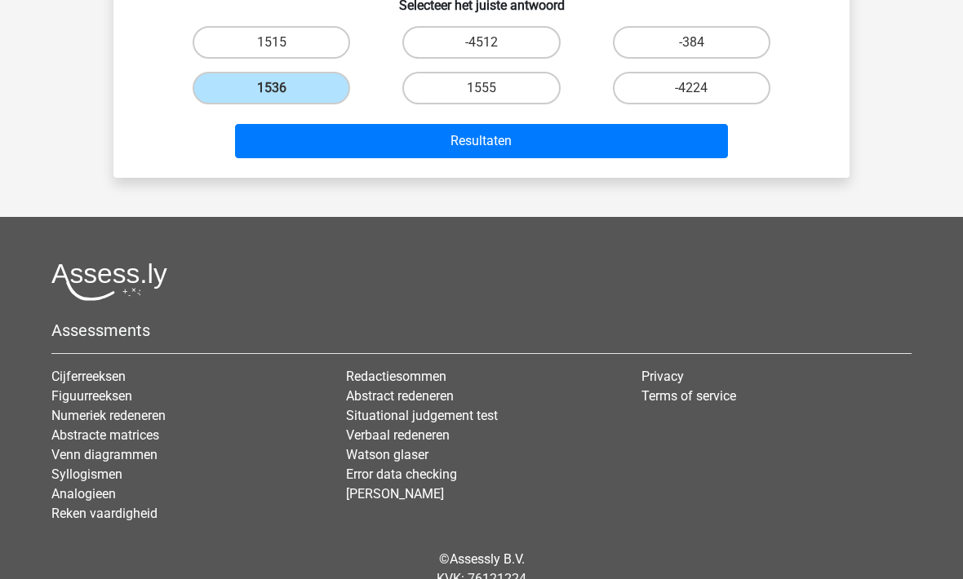
click at [78, 378] on link "Cijferreeksen" at bounding box center [88, 377] width 74 height 16
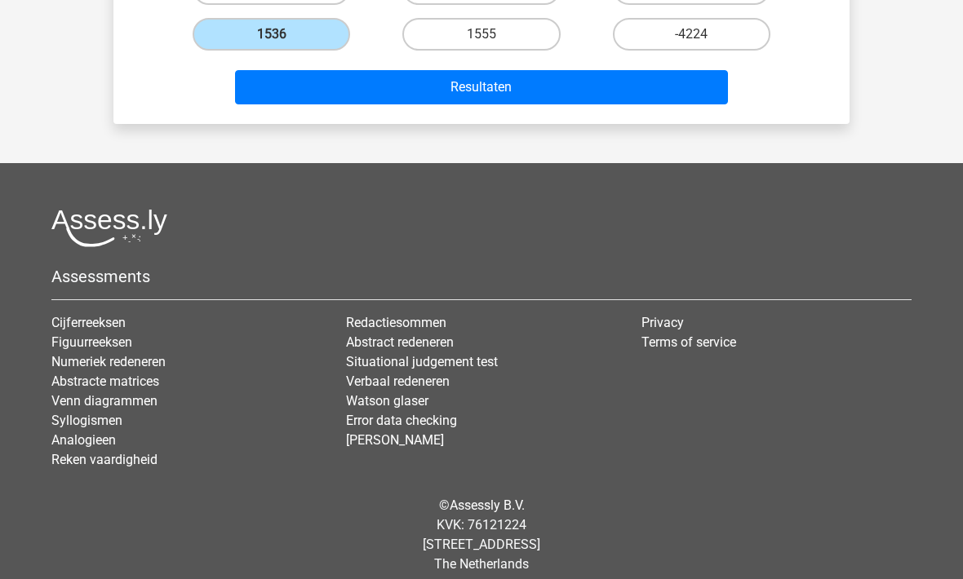
scroll to position [384, 0]
click at [61, 348] on link "Figuurreeksen" at bounding box center [91, 343] width 81 height 16
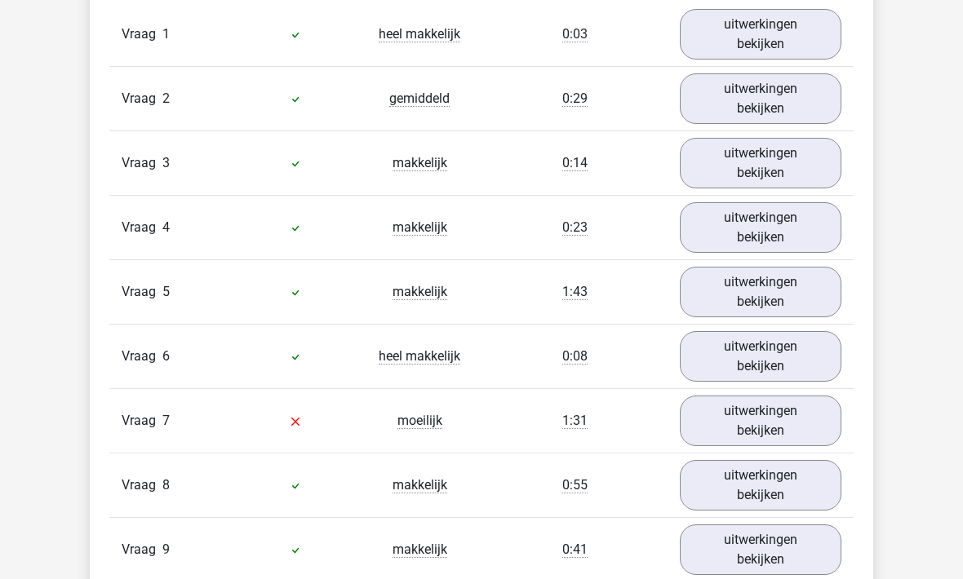
scroll to position [1085, 0]
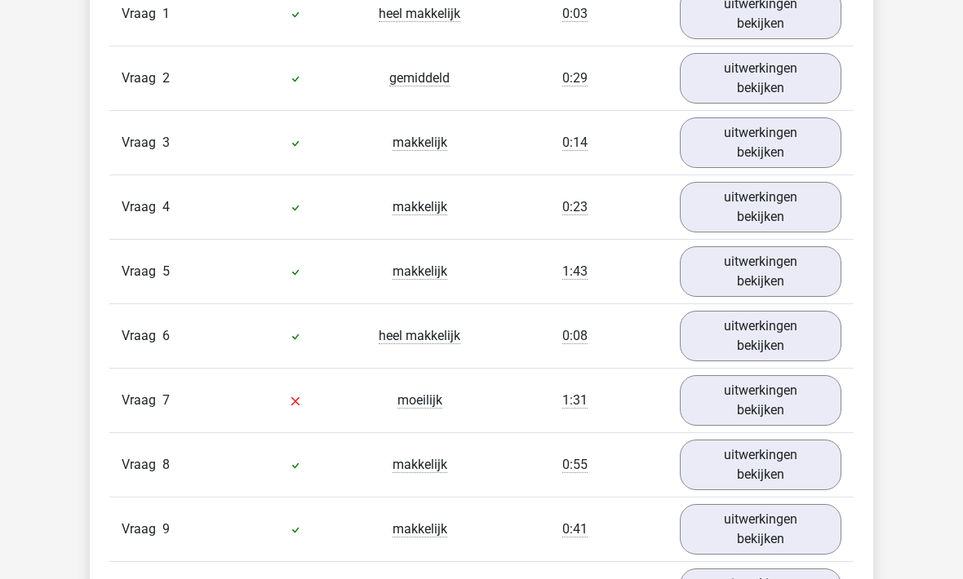
click at [748, 397] on link "uitwerkingen bekijken" at bounding box center [761, 400] width 162 height 51
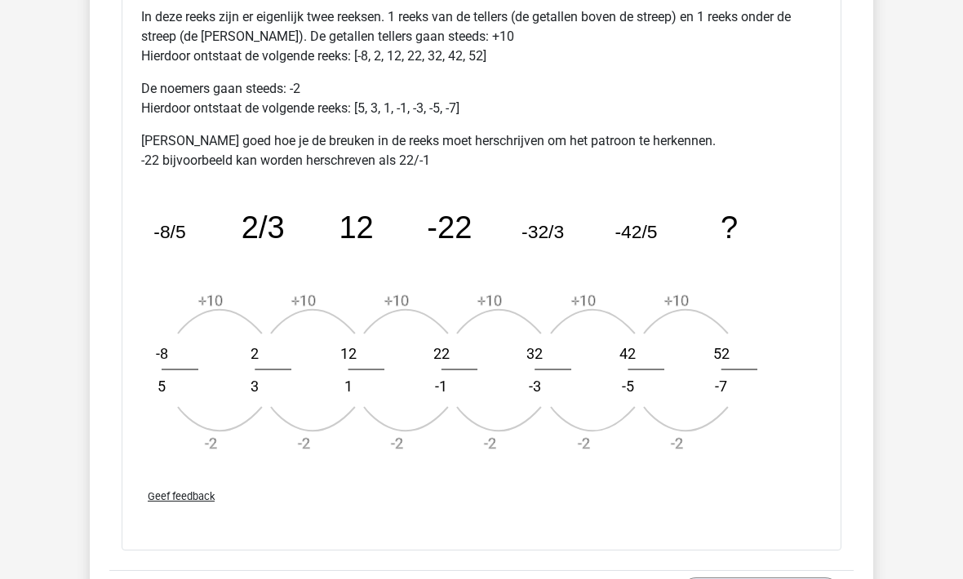
scroll to position [1917, 0]
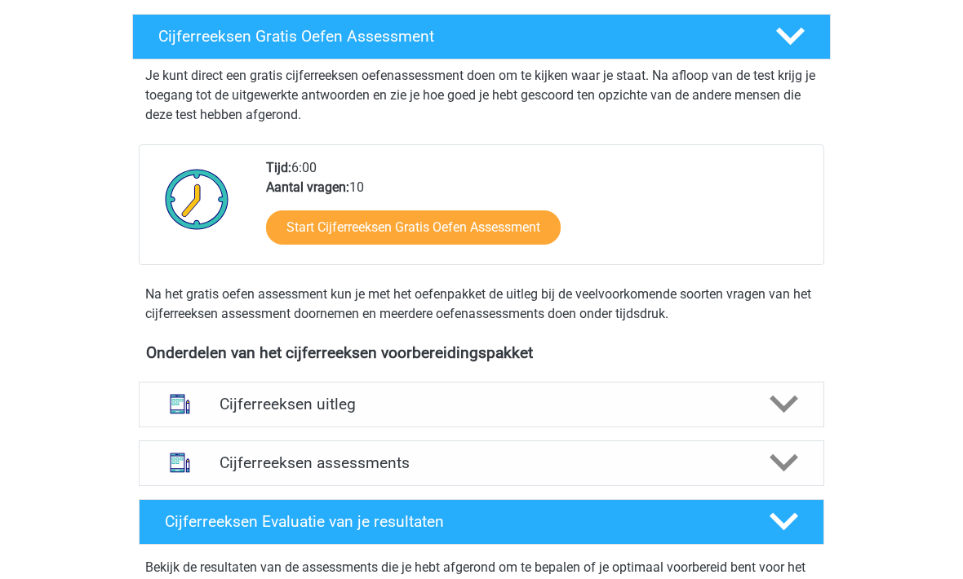
scroll to position [235, 0]
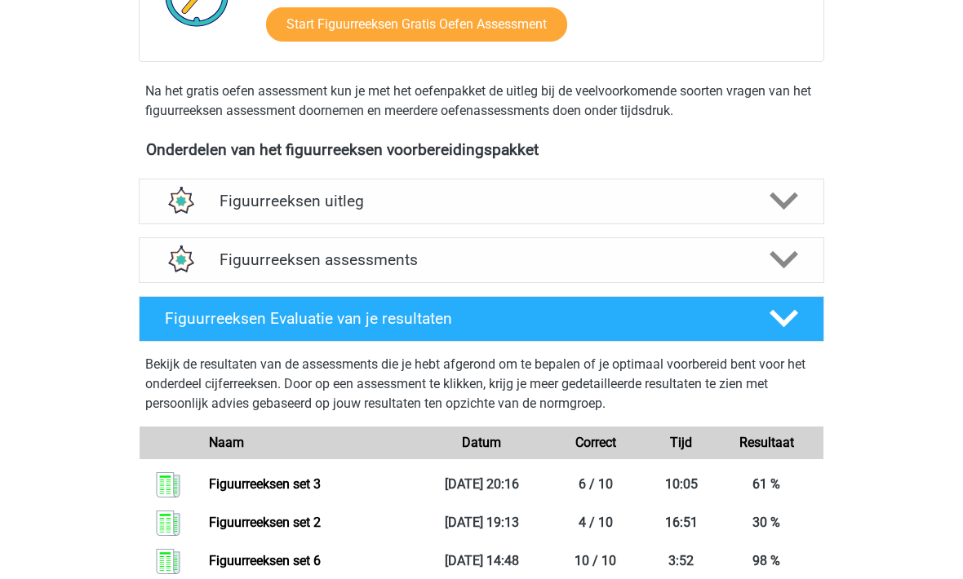
scroll to position [402, 0]
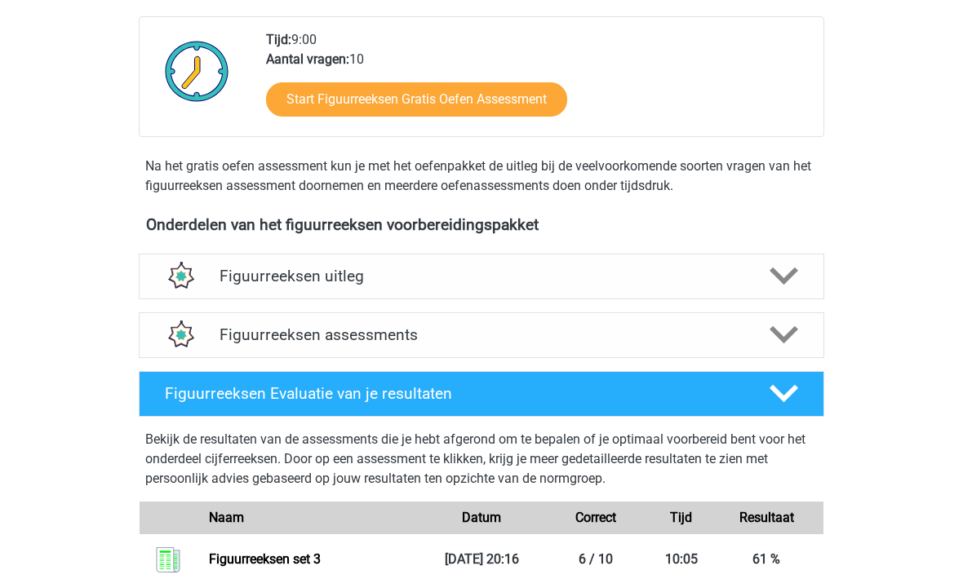
click at [224, 329] on h4 "Figuurreeksen assessments" at bounding box center [481, 335] width 524 height 19
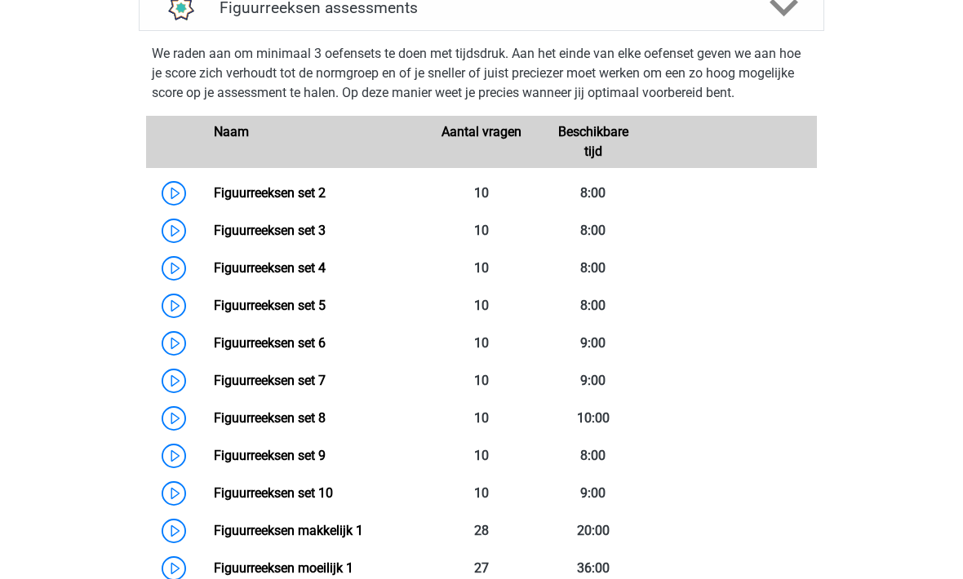
scroll to position [730, 0]
click at [242, 263] on link "Figuurreeksen set 4" at bounding box center [270, 268] width 112 height 16
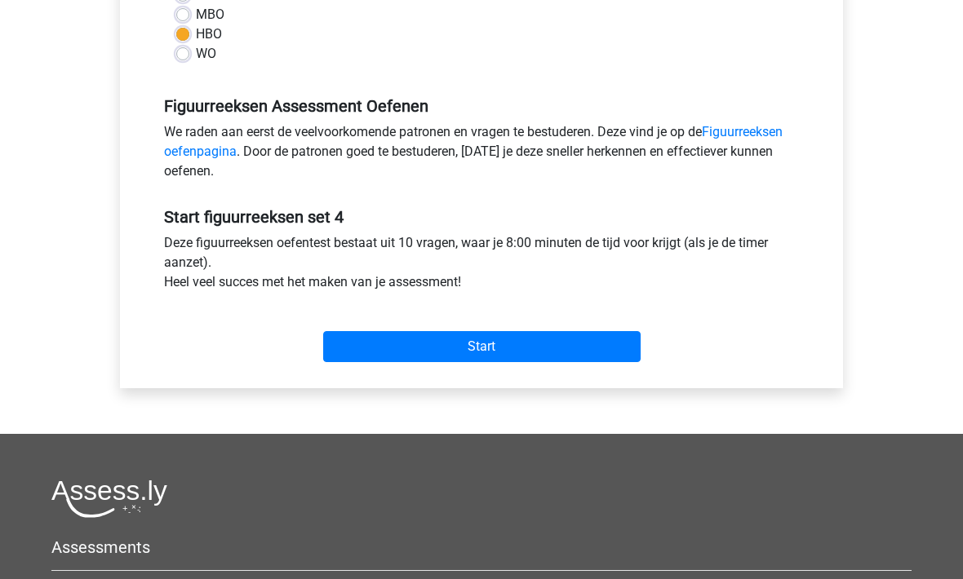
scroll to position [414, 0]
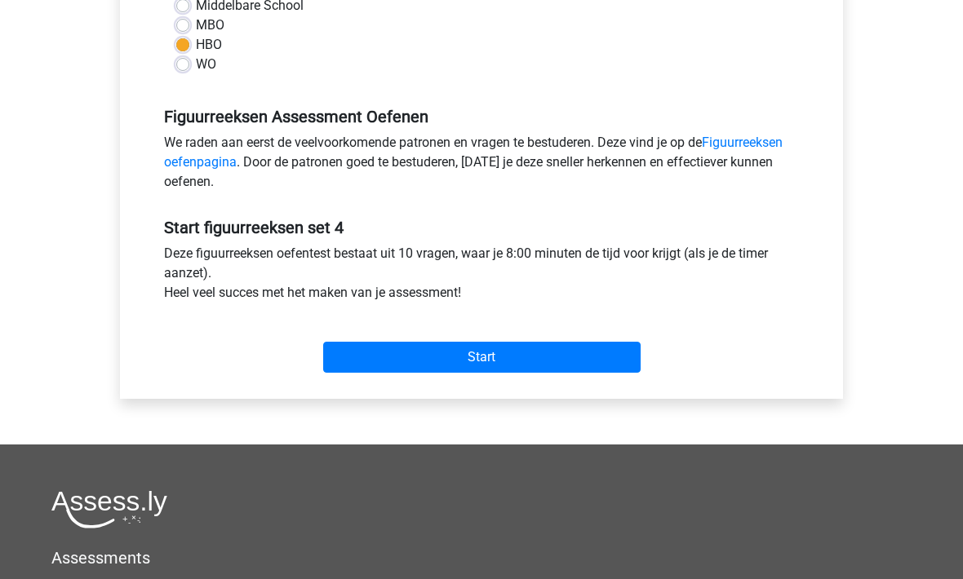
click at [419, 369] on input "Start" at bounding box center [481, 357] width 317 height 31
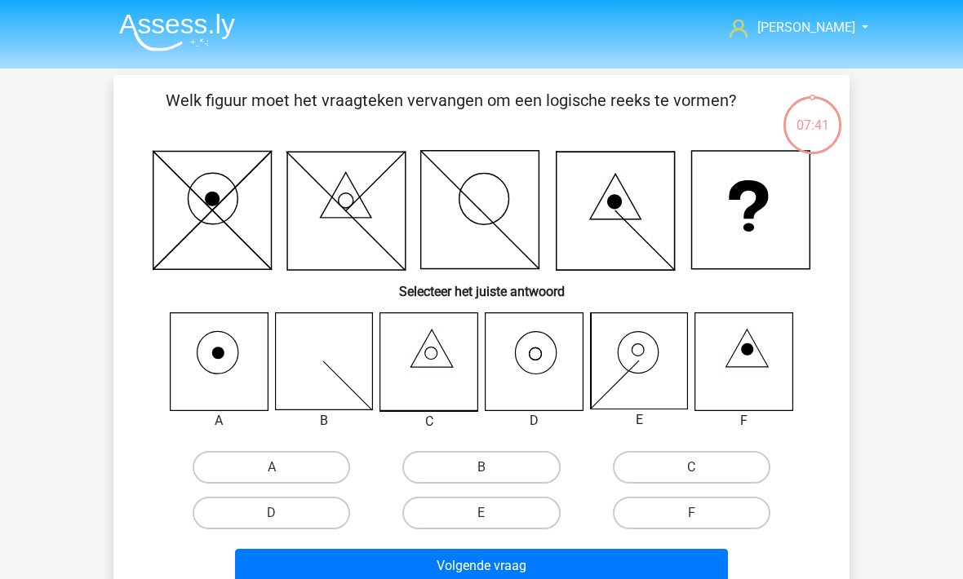
click at [228, 476] on label "A" at bounding box center [271, 467] width 157 height 33
click at [272, 476] on input "A" at bounding box center [277, 472] width 11 height 11
radio input "true"
click at [300, 565] on button "Volgende vraag" at bounding box center [482, 566] width 494 height 34
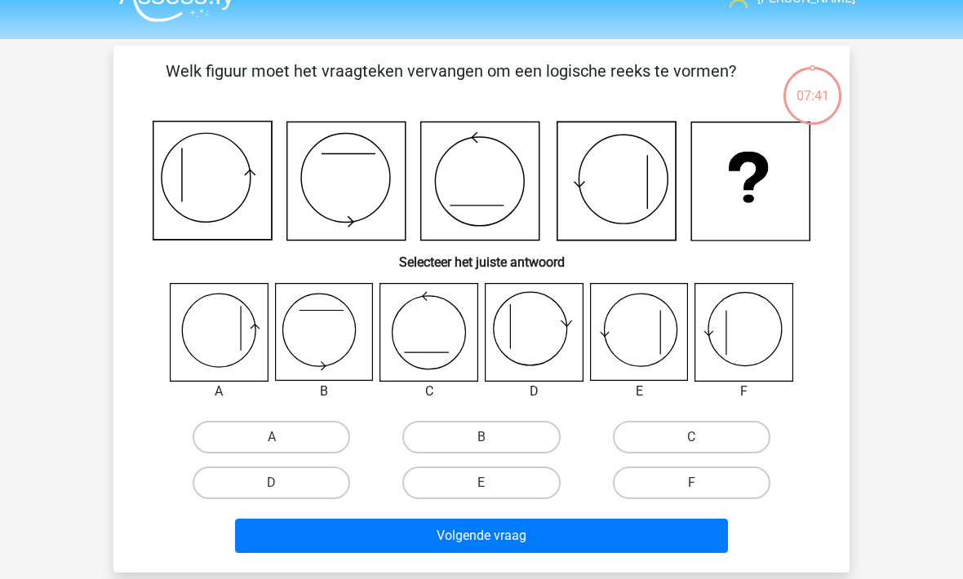
scroll to position [75, 0]
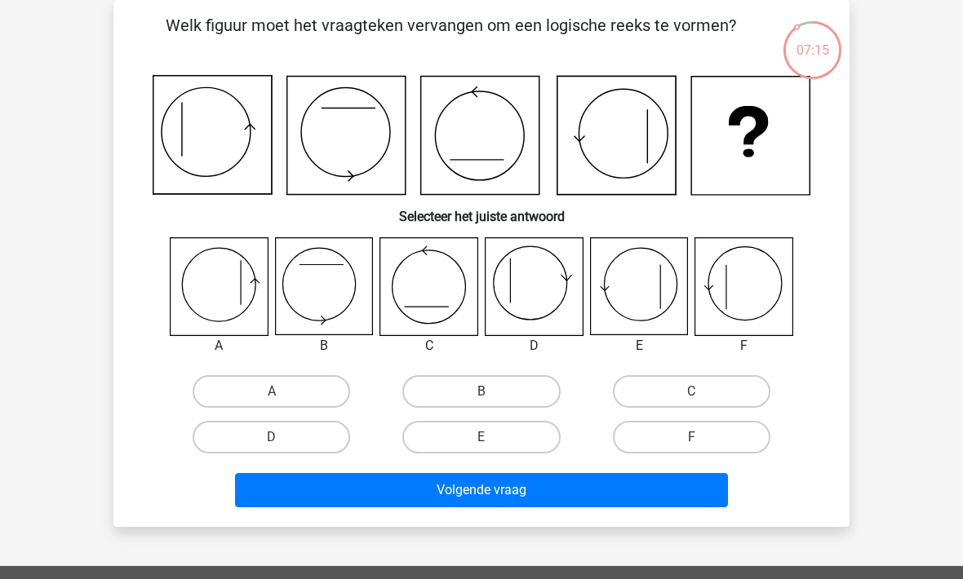
click at [430, 490] on button "Volgende vraag" at bounding box center [482, 490] width 494 height 34
click at [450, 429] on label "E" at bounding box center [480, 437] width 157 height 33
click at [481, 437] on input "E" at bounding box center [486, 442] width 11 height 11
radio input "true"
click at [431, 435] on label "E" at bounding box center [480, 437] width 157 height 33
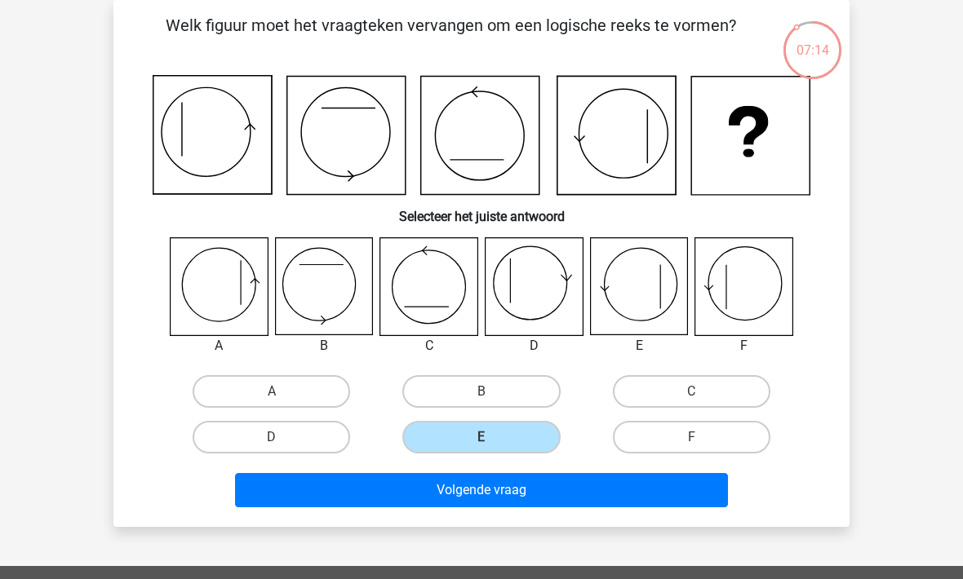
click at [481, 437] on input "E" at bounding box center [486, 442] width 11 height 11
click at [391, 503] on button "Volgende vraag" at bounding box center [482, 490] width 494 height 34
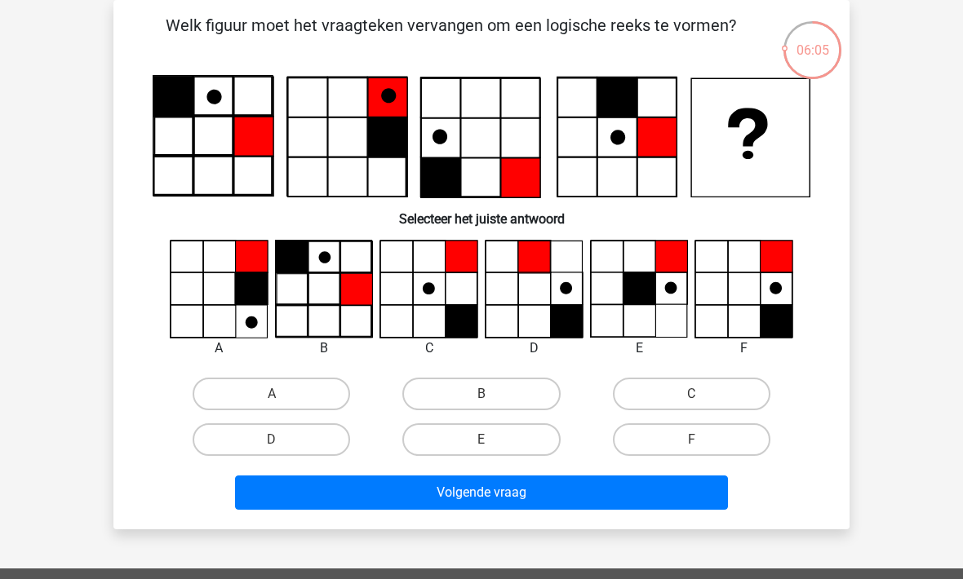
click at [645, 424] on label "F" at bounding box center [691, 439] width 157 height 33
click at [691, 440] on input "F" at bounding box center [696, 445] width 11 height 11
radio input "true"
click at [500, 496] on button "Volgende vraag" at bounding box center [482, 493] width 494 height 34
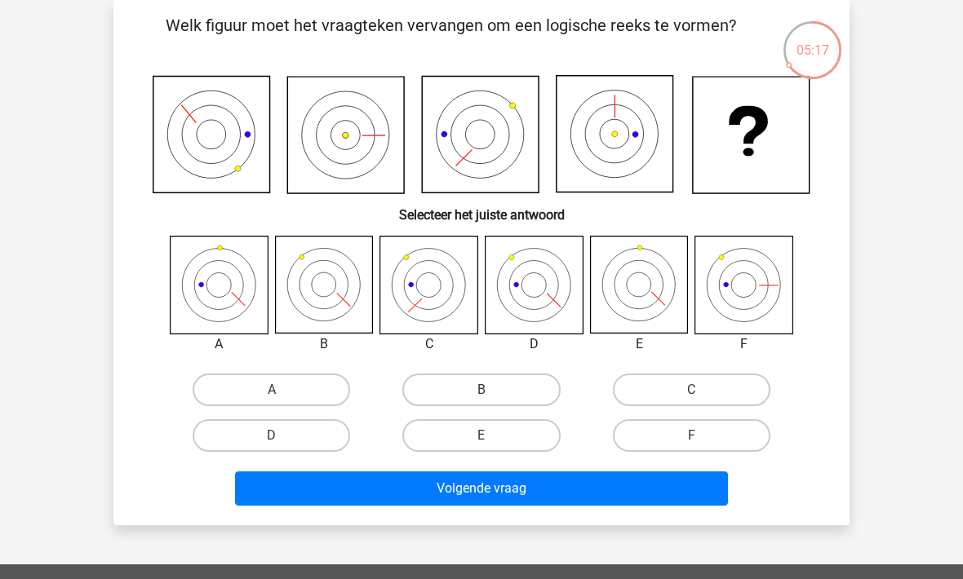
click at [249, 434] on label "D" at bounding box center [271, 435] width 157 height 33
click at [272, 436] on input "D" at bounding box center [277, 441] width 11 height 11
radio input "true"
click at [330, 494] on button "Volgende vraag" at bounding box center [482, 489] width 494 height 34
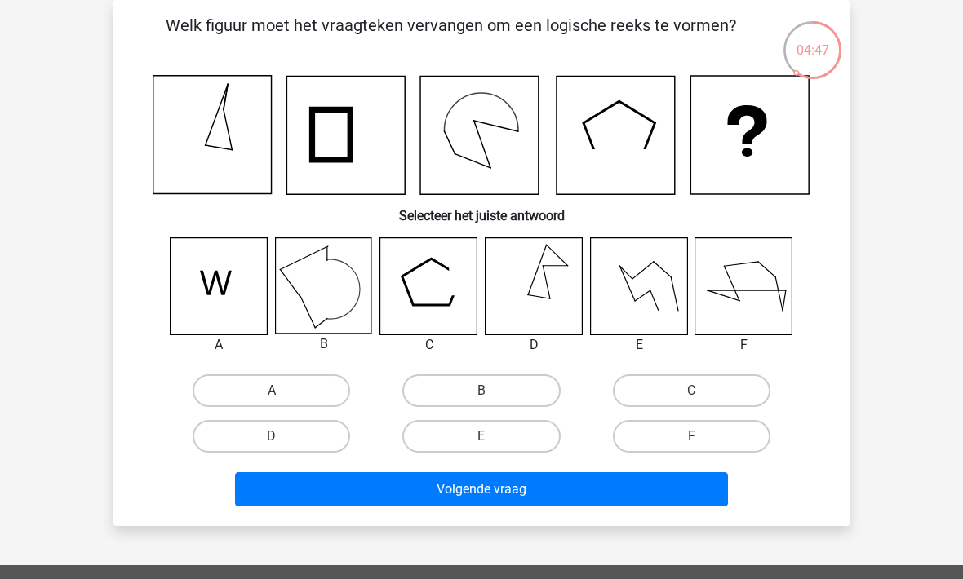
click at [234, 393] on label "A" at bounding box center [271, 390] width 157 height 33
click at [272, 393] on input "A" at bounding box center [277, 396] width 11 height 11
radio input "true"
click at [303, 506] on button "Volgende vraag" at bounding box center [482, 489] width 494 height 34
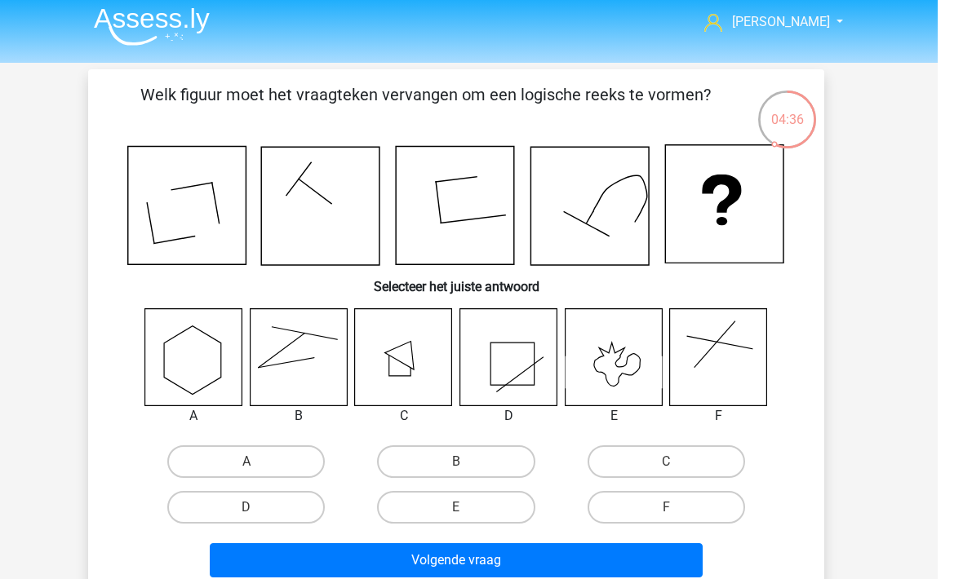
scroll to position [40, 0]
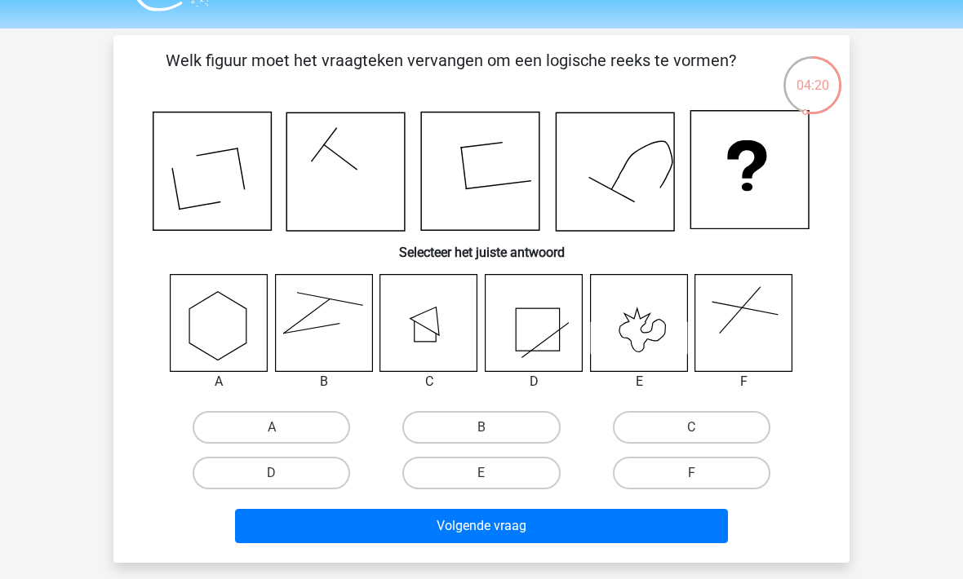
click at [644, 428] on label "C" at bounding box center [691, 427] width 157 height 33
click at [691, 428] on input "C" at bounding box center [696, 433] width 11 height 11
radio input "true"
click at [466, 528] on button "Volgende vraag" at bounding box center [482, 526] width 494 height 34
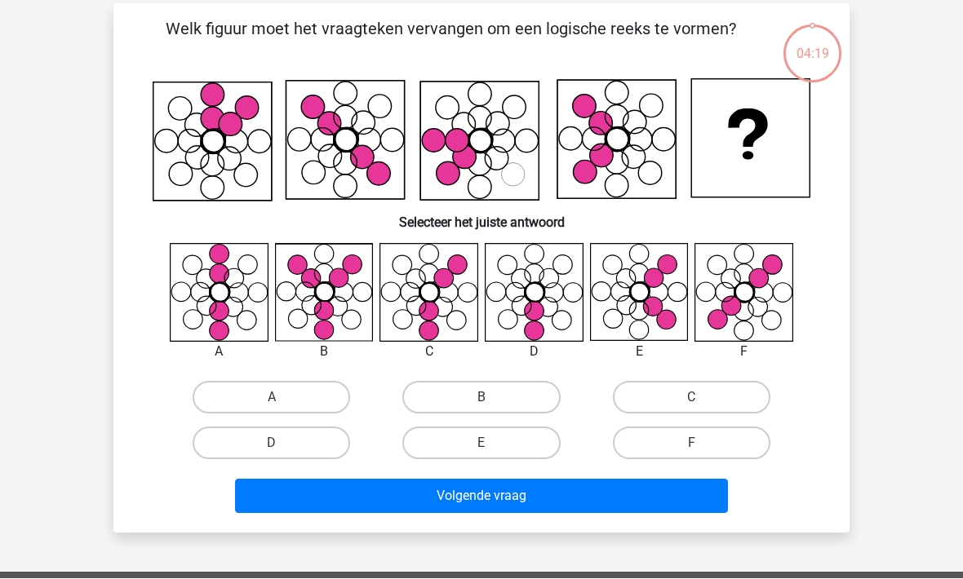
scroll to position [75, 0]
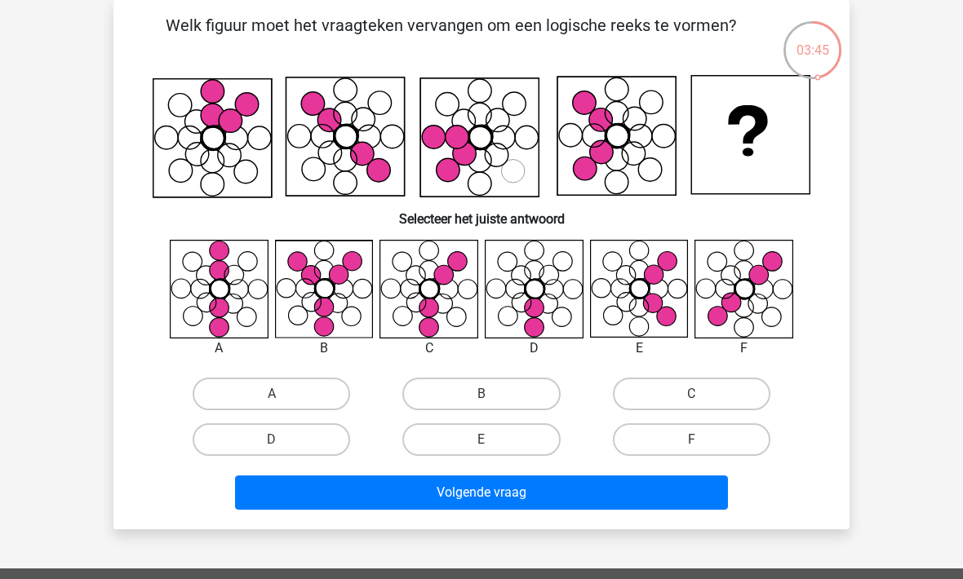
click at [667, 434] on label "F" at bounding box center [691, 439] width 157 height 33
click at [691, 440] on input "F" at bounding box center [696, 445] width 11 height 11
radio input "true"
click at [488, 498] on button "Volgende vraag" at bounding box center [482, 493] width 494 height 34
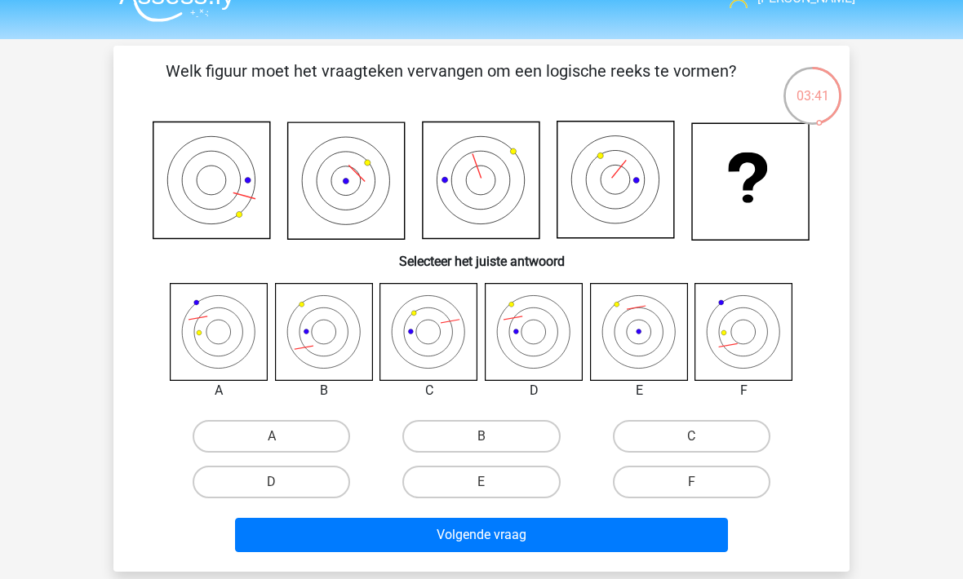
scroll to position [29, 0]
click at [287, 485] on label "D" at bounding box center [271, 482] width 157 height 33
click at [282, 485] on input "D" at bounding box center [277, 487] width 11 height 11
radio input "true"
click at [366, 540] on button "Volgende vraag" at bounding box center [482, 535] width 494 height 34
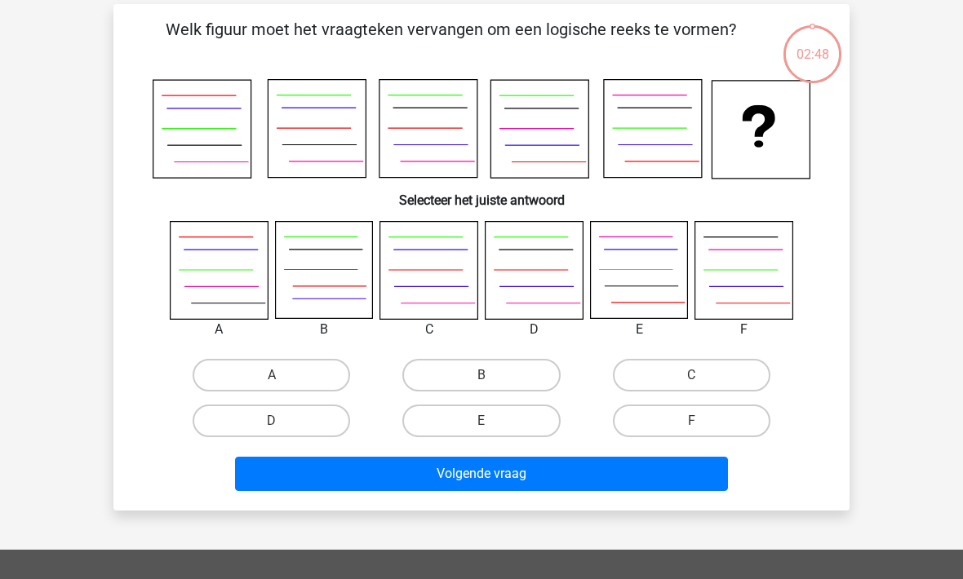
scroll to position [75, 0]
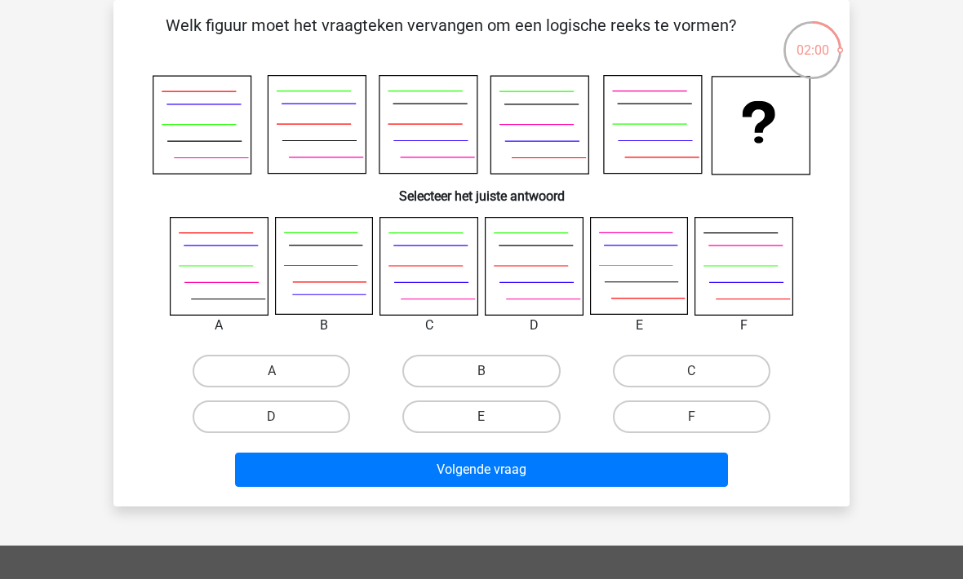
click at [237, 381] on label "A" at bounding box center [271, 371] width 157 height 33
click at [272, 381] on input "A" at bounding box center [277, 376] width 11 height 11
radio input "true"
click at [290, 485] on button "Volgende vraag" at bounding box center [482, 470] width 494 height 34
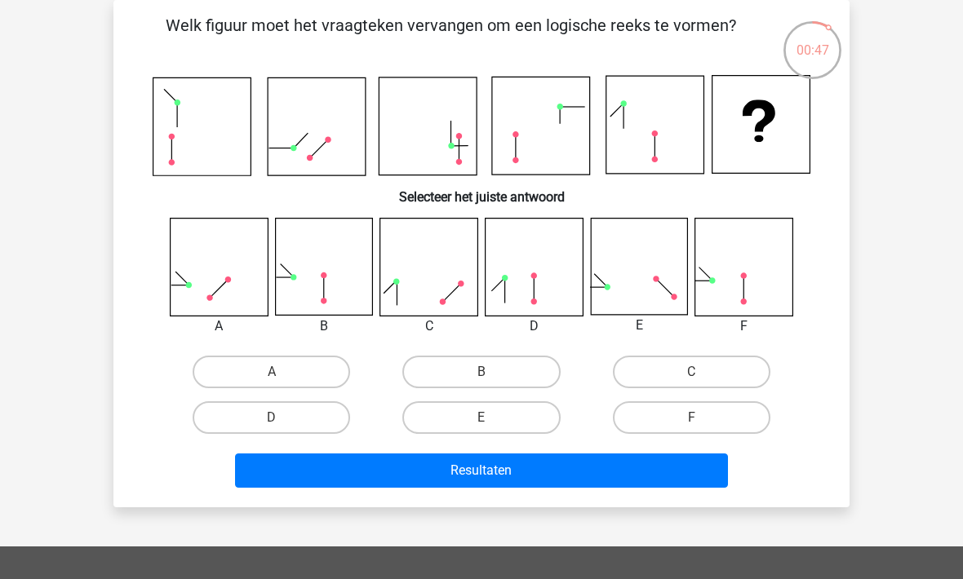
click at [452, 419] on label "E" at bounding box center [480, 417] width 157 height 33
click at [481, 419] on input "E" at bounding box center [486, 423] width 11 height 11
radio input "true"
click at [392, 478] on button "Resultaten" at bounding box center [482, 471] width 494 height 34
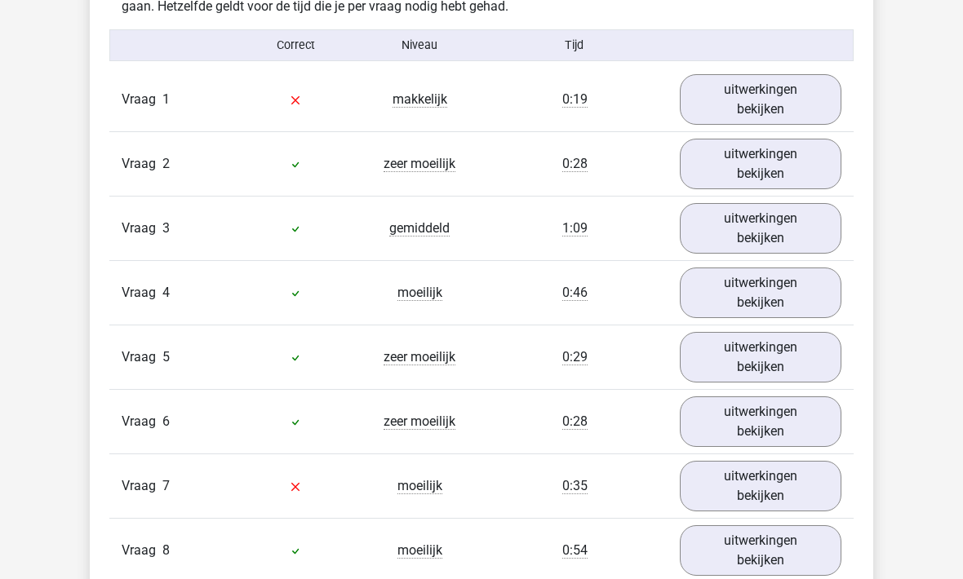
click at [729, 96] on link "uitwerkingen bekijken" at bounding box center [761, 100] width 162 height 51
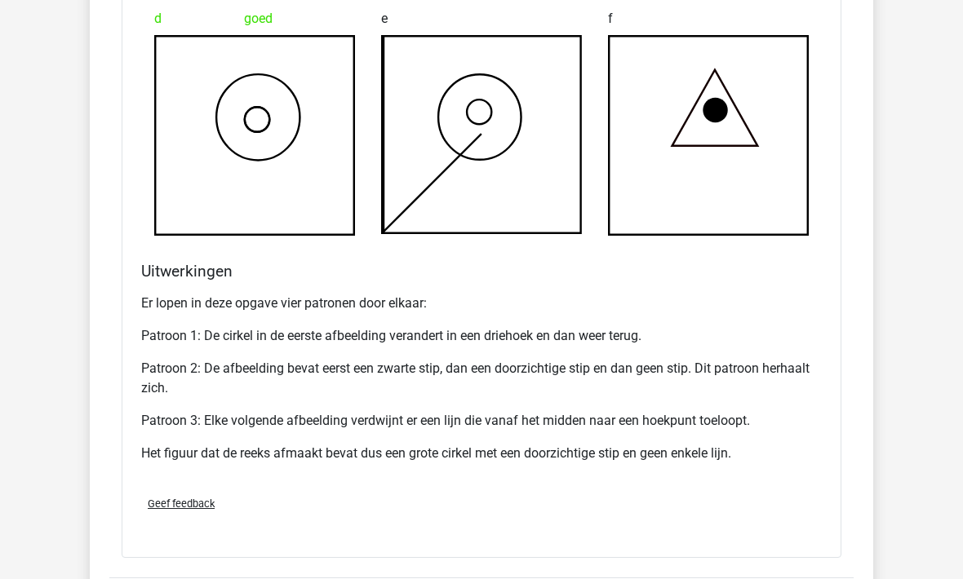
scroll to position [1637, 0]
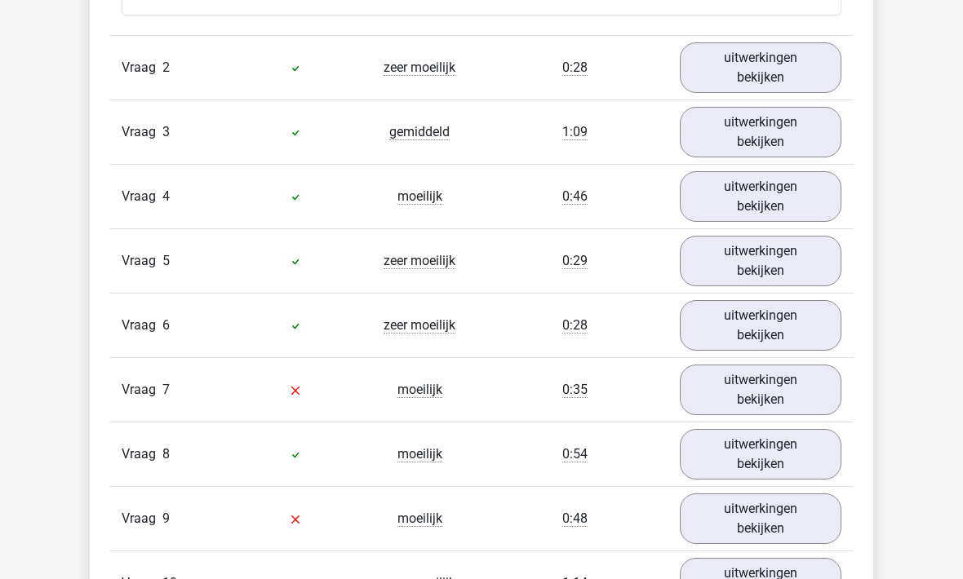
click at [753, 396] on link "uitwerkingen bekijken" at bounding box center [761, 390] width 162 height 51
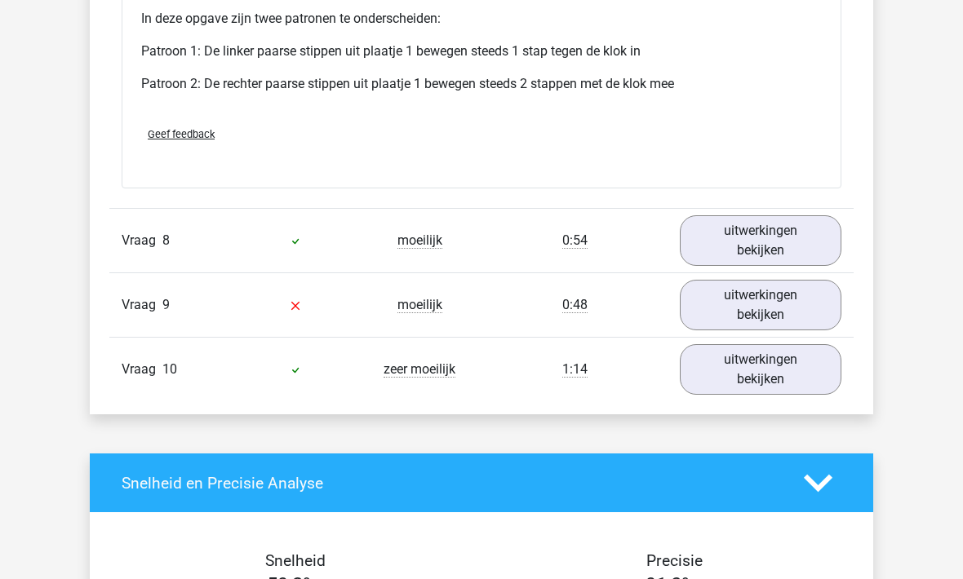
scroll to position [3355, 0]
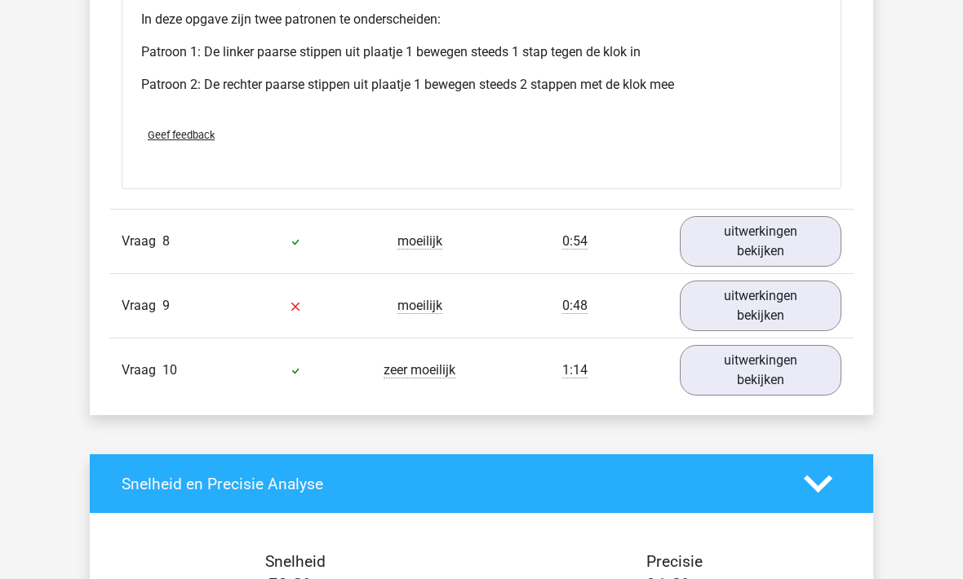
click at [730, 299] on link "uitwerkingen bekijken" at bounding box center [761, 306] width 162 height 51
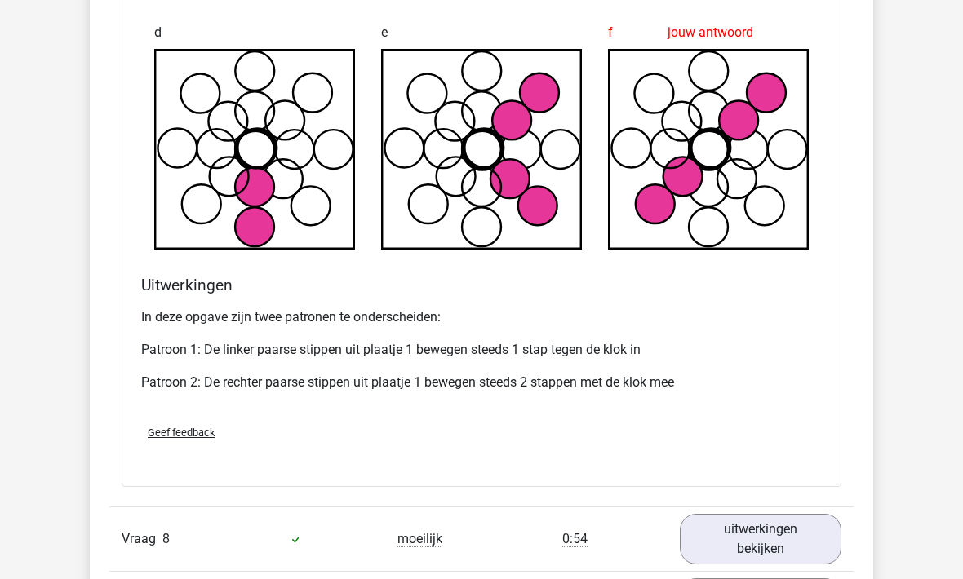
scroll to position [3056, 0]
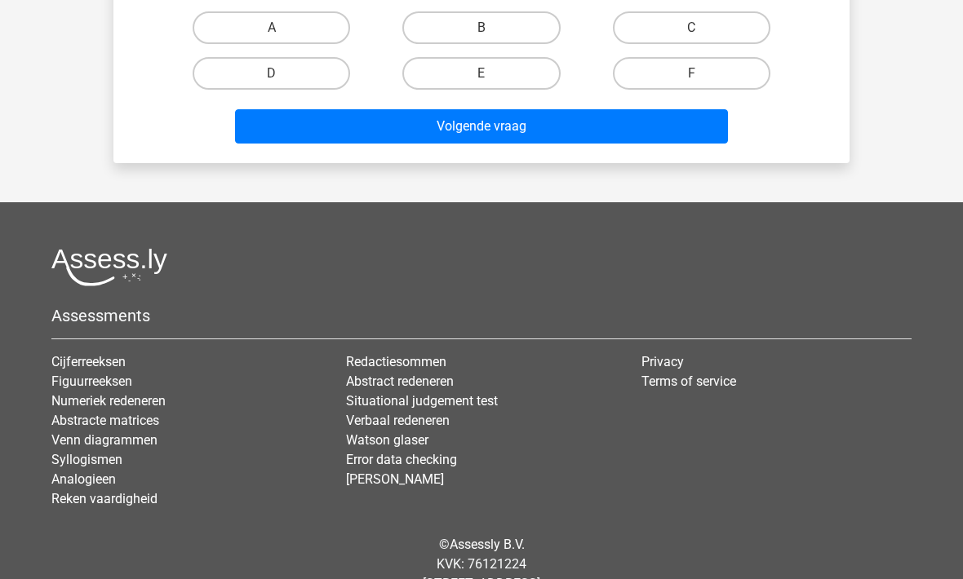
scroll to position [439, 0]
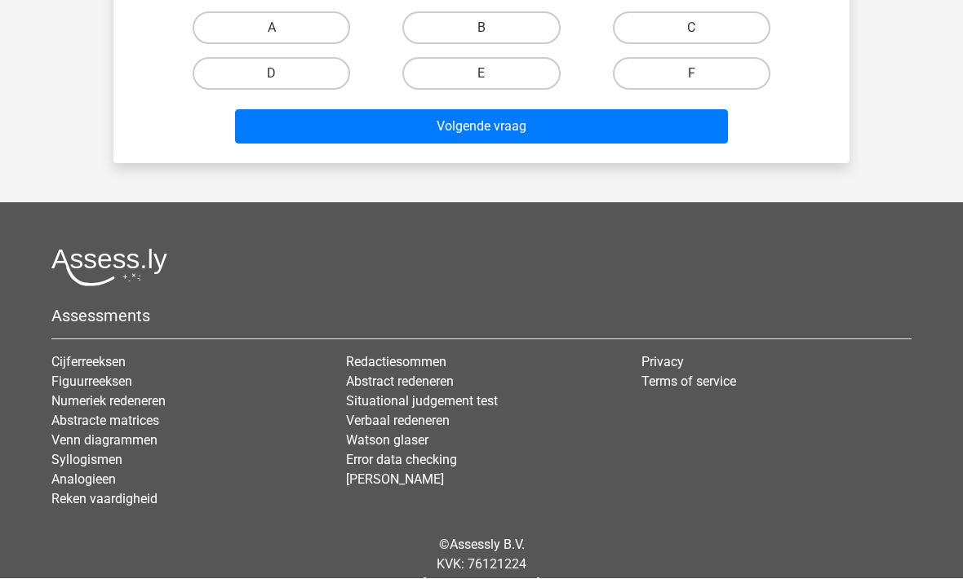
click at [78, 423] on link "Abstracte matrices" at bounding box center [105, 422] width 108 height 16
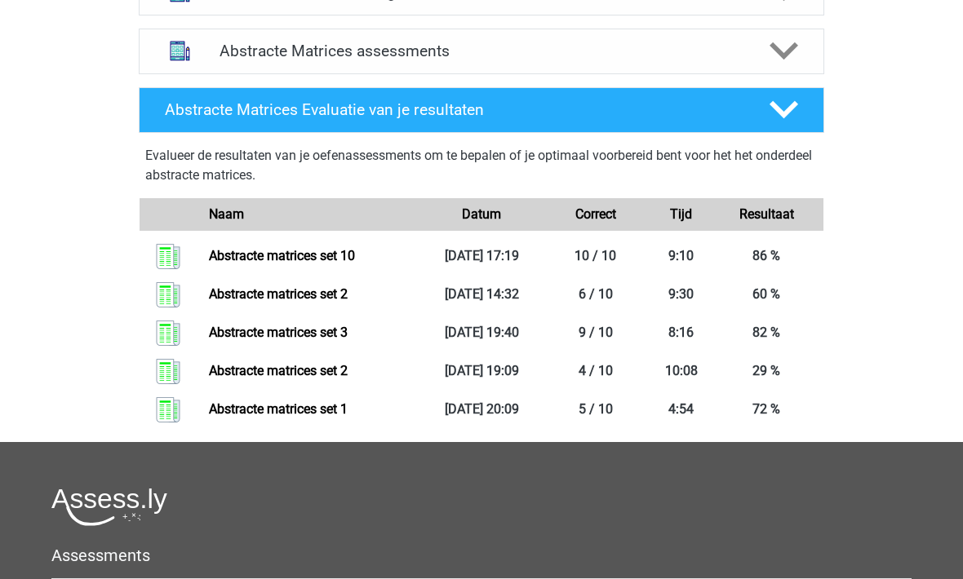
scroll to position [529, 0]
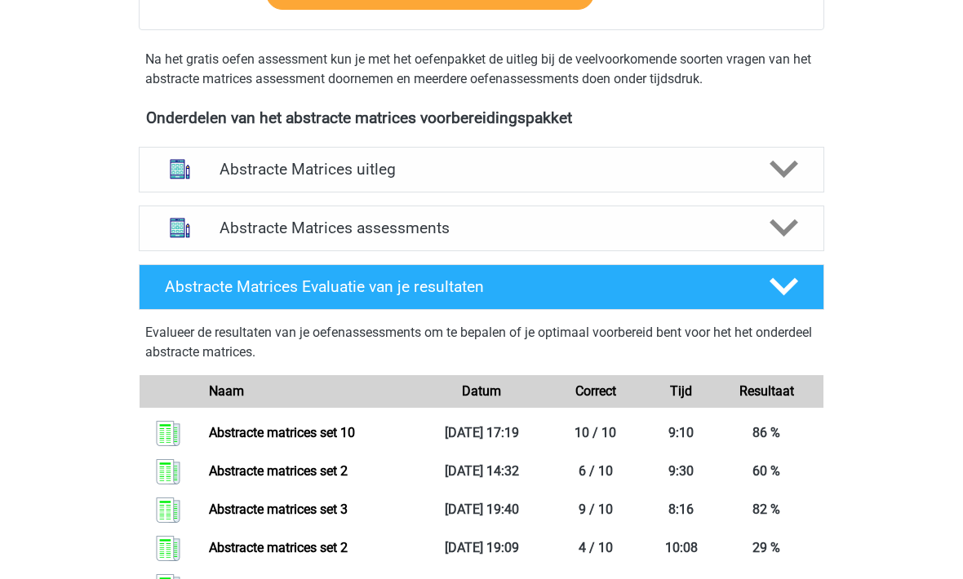
click at [230, 221] on h4 "Abstracte Matrices assessments" at bounding box center [481, 228] width 524 height 19
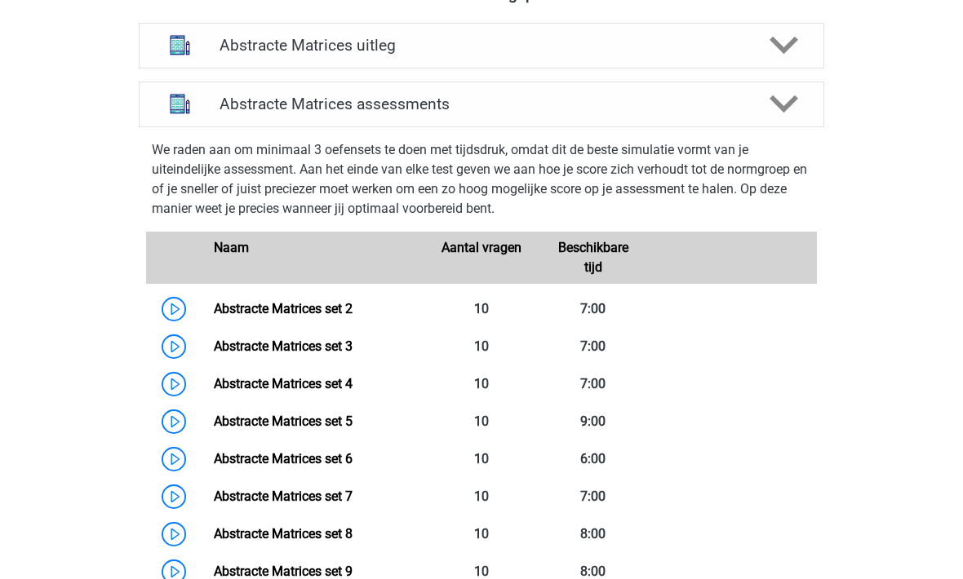
scroll to position [653, 0]
click at [284, 392] on link "Abstracte Matrices set 4" at bounding box center [283, 384] width 139 height 16
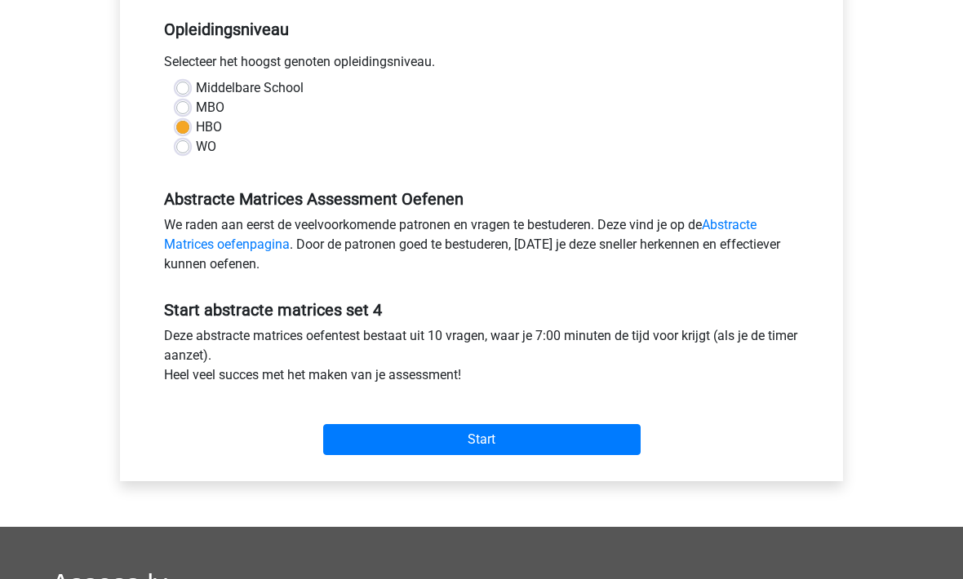
scroll to position [361, 0]
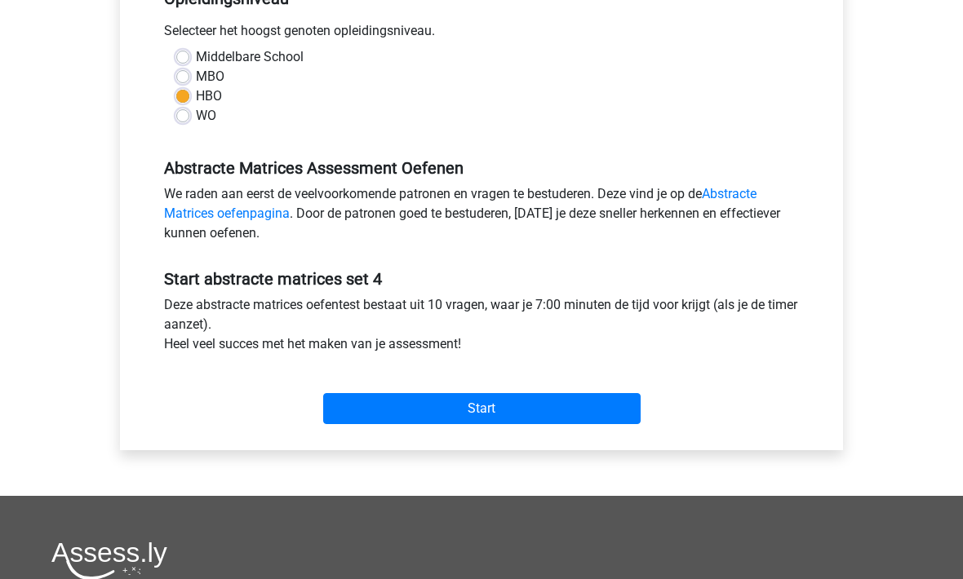
click at [370, 402] on input "Start" at bounding box center [481, 409] width 317 height 31
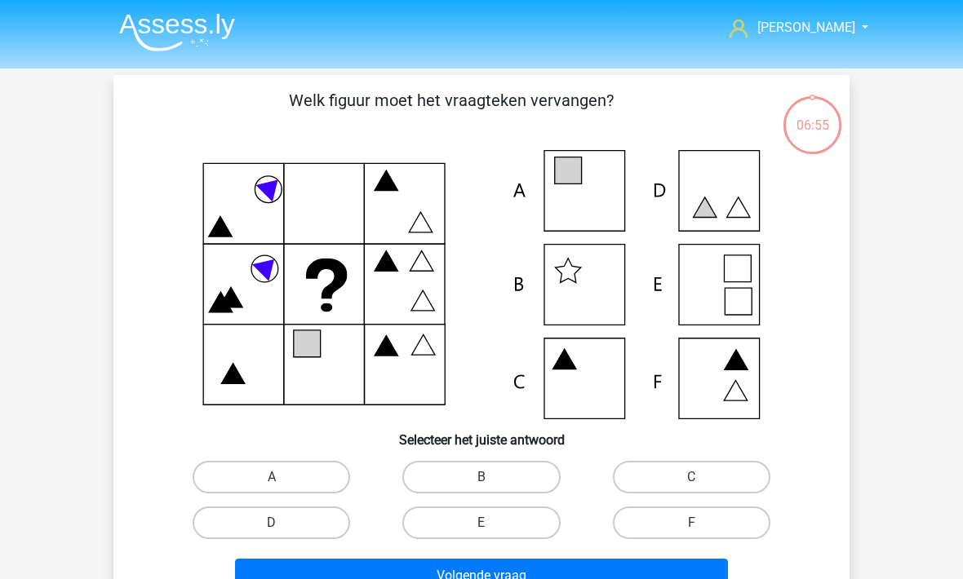
click at [237, 477] on label "A" at bounding box center [271, 477] width 157 height 33
click at [272, 477] on input "A" at bounding box center [277, 482] width 11 height 11
radio input "true"
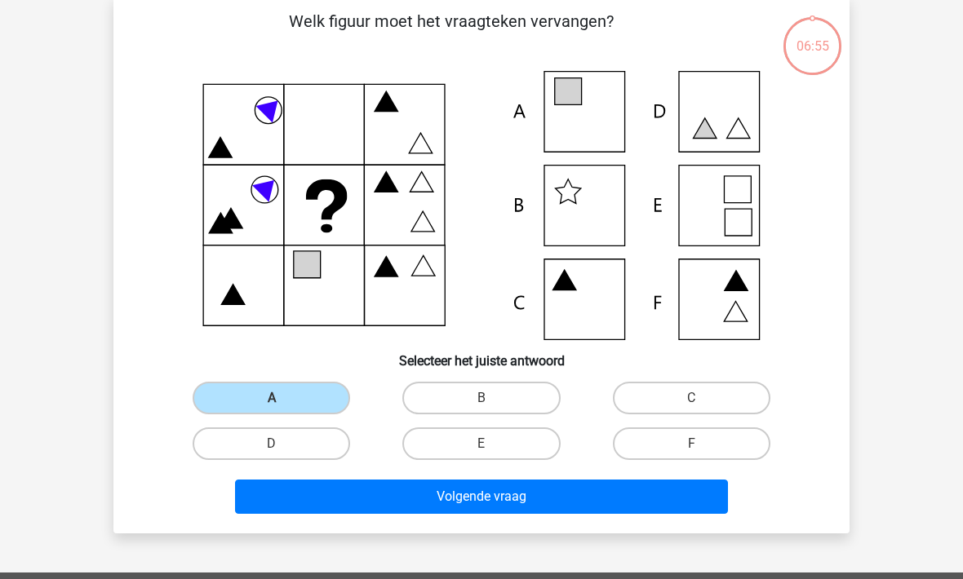
click at [313, 494] on button "Volgende vraag" at bounding box center [482, 497] width 494 height 34
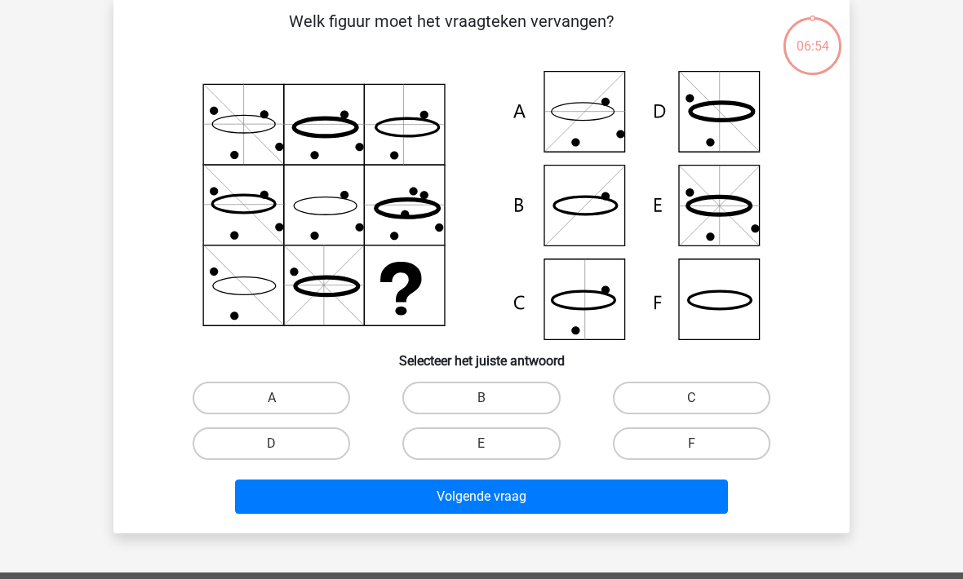
scroll to position [75, 0]
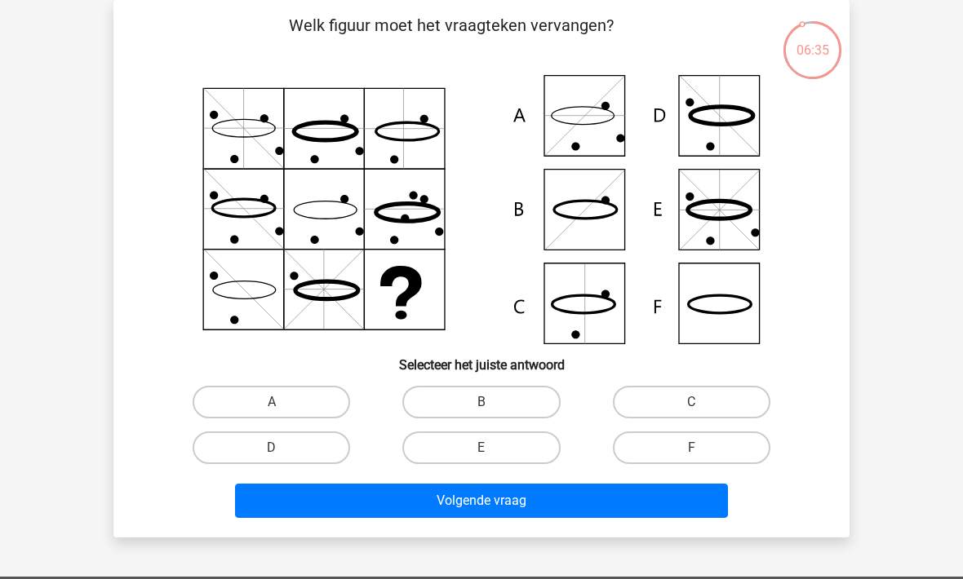
click at [653, 464] on label "F" at bounding box center [691, 448] width 157 height 33
click at [691, 459] on input "F" at bounding box center [696, 453] width 11 height 11
radio input "true"
click at [501, 510] on button "Volgende vraag" at bounding box center [482, 501] width 494 height 34
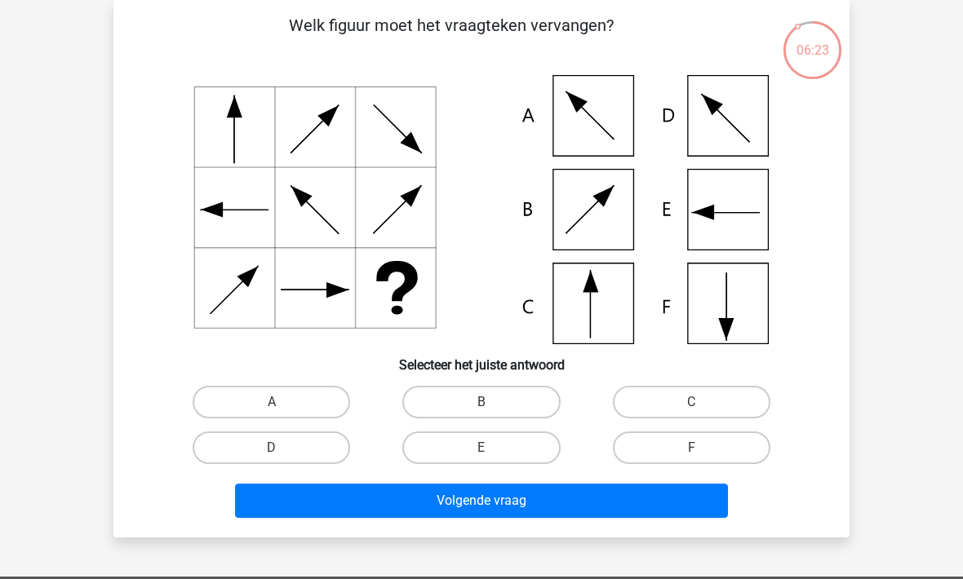
click at [653, 445] on label "F" at bounding box center [691, 448] width 157 height 33
click at [691, 448] on input "F" at bounding box center [696, 453] width 11 height 11
radio input "true"
click at [519, 513] on button "Volgende vraag" at bounding box center [482, 501] width 494 height 34
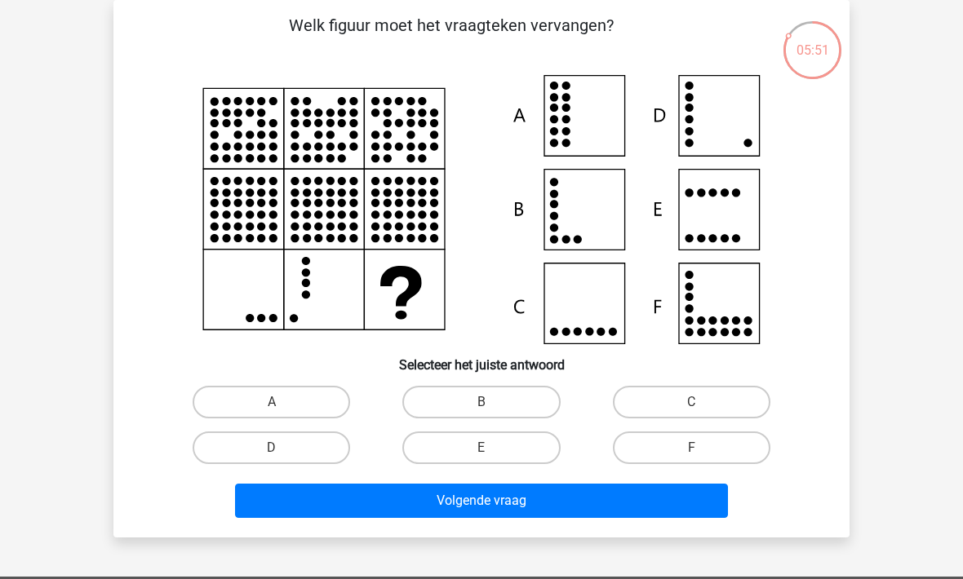
click at [640, 418] on label "C" at bounding box center [691, 402] width 157 height 33
click at [691, 413] on input "C" at bounding box center [696, 407] width 11 height 11
radio input "true"
click at [421, 512] on button "Volgende vraag" at bounding box center [482, 501] width 494 height 34
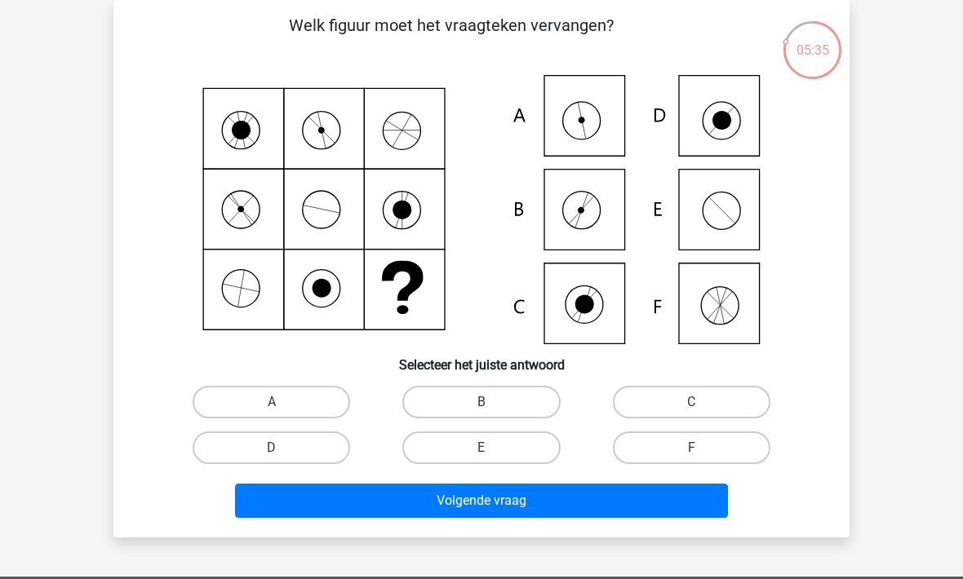
click at [233, 392] on label "A" at bounding box center [271, 402] width 157 height 33
click at [272, 402] on input "A" at bounding box center [277, 407] width 11 height 11
radio input "true"
click at [320, 509] on button "Volgende vraag" at bounding box center [482, 501] width 494 height 34
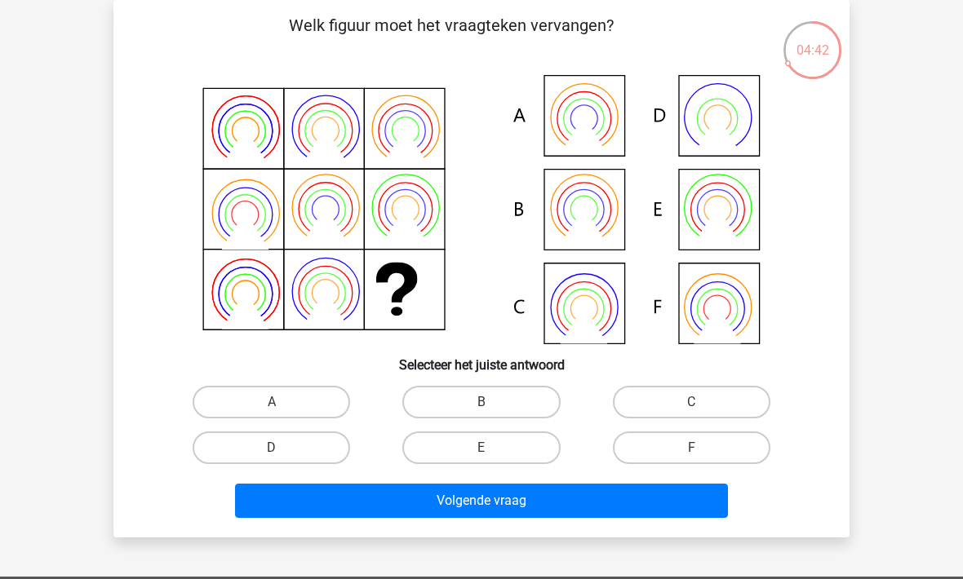
click at [444, 394] on label "B" at bounding box center [480, 402] width 157 height 33
click at [481, 402] on input "B" at bounding box center [486, 407] width 11 height 11
radio input "true"
click at [400, 497] on button "Volgende vraag" at bounding box center [482, 501] width 494 height 34
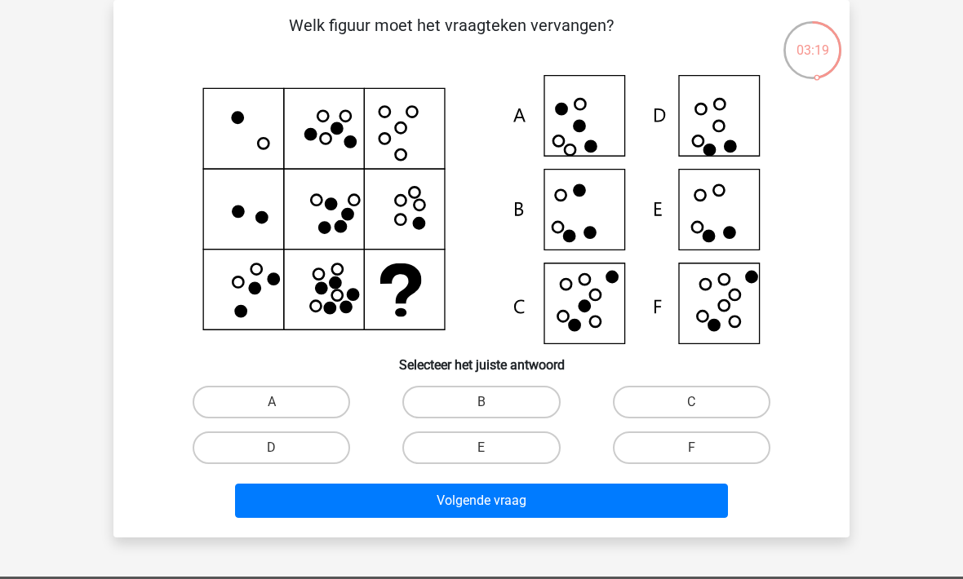
click at [268, 435] on label "D" at bounding box center [271, 448] width 157 height 33
click at [272, 448] on input "D" at bounding box center [277, 453] width 11 height 11
radio input "true"
click at [352, 528] on div "Welk figuur moet het vraagteken vervangen?" at bounding box center [481, 269] width 736 height 538
click at [316, 491] on button "Volgende vraag" at bounding box center [482, 501] width 494 height 34
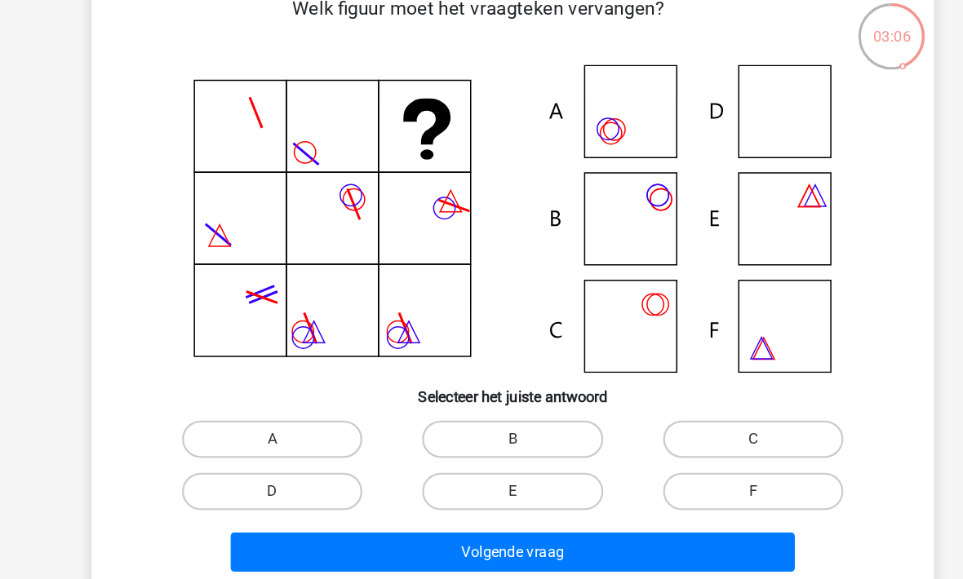
scroll to position [88, 0]
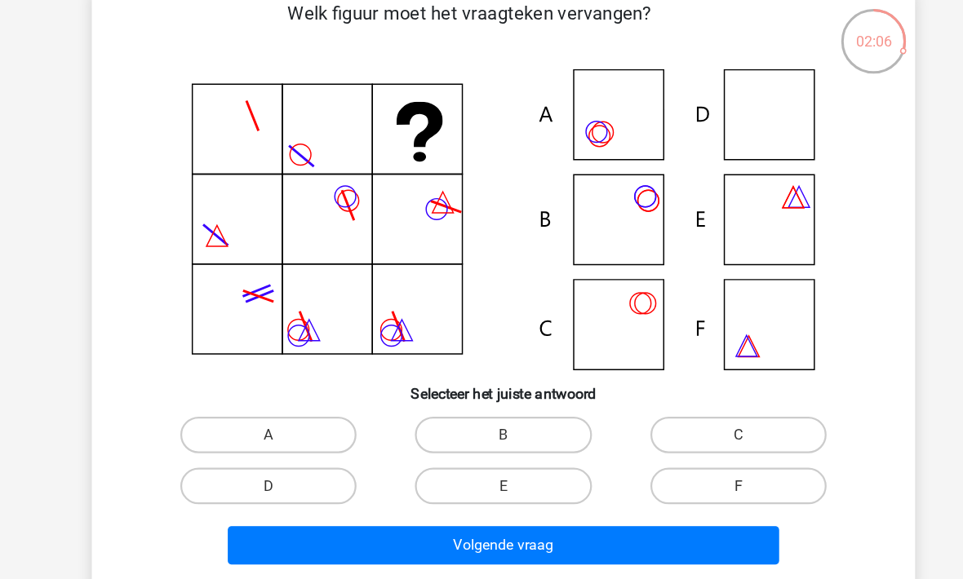
click at [436, 394] on label "B" at bounding box center [480, 389] width 157 height 33
click at [481, 394] on input "B" at bounding box center [486, 394] width 11 height 11
radio input "true"
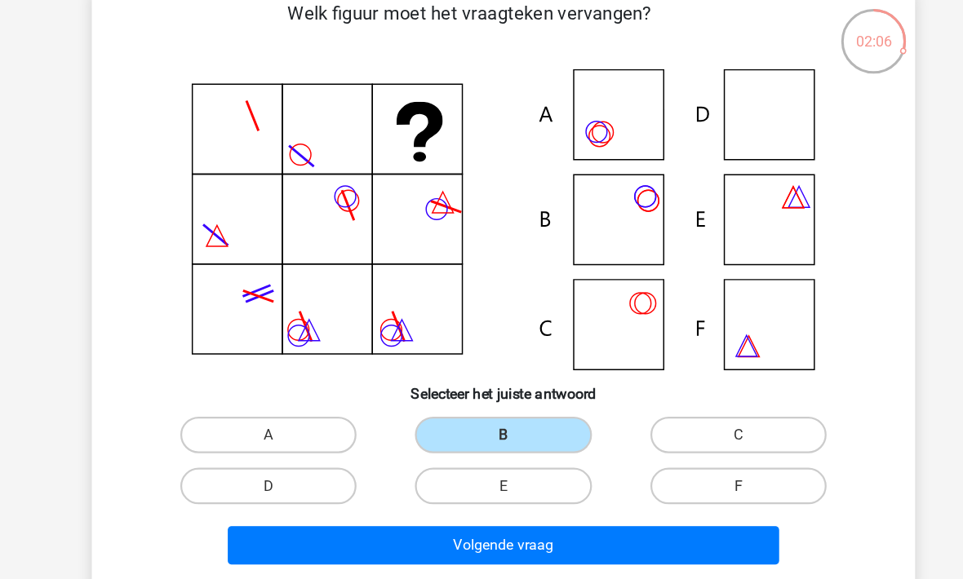
click at [445, 482] on button "Volgende vraag" at bounding box center [482, 488] width 494 height 34
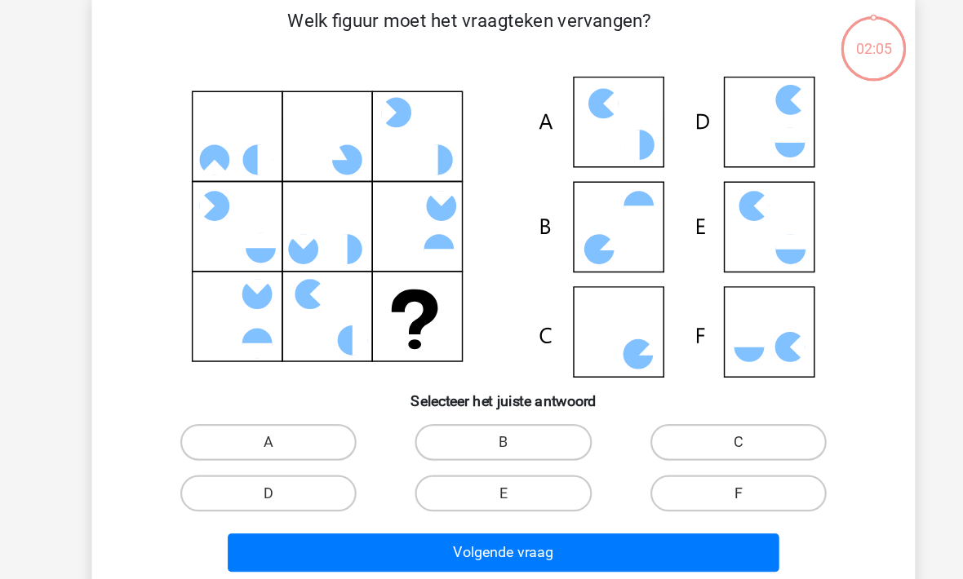
scroll to position [75, 0]
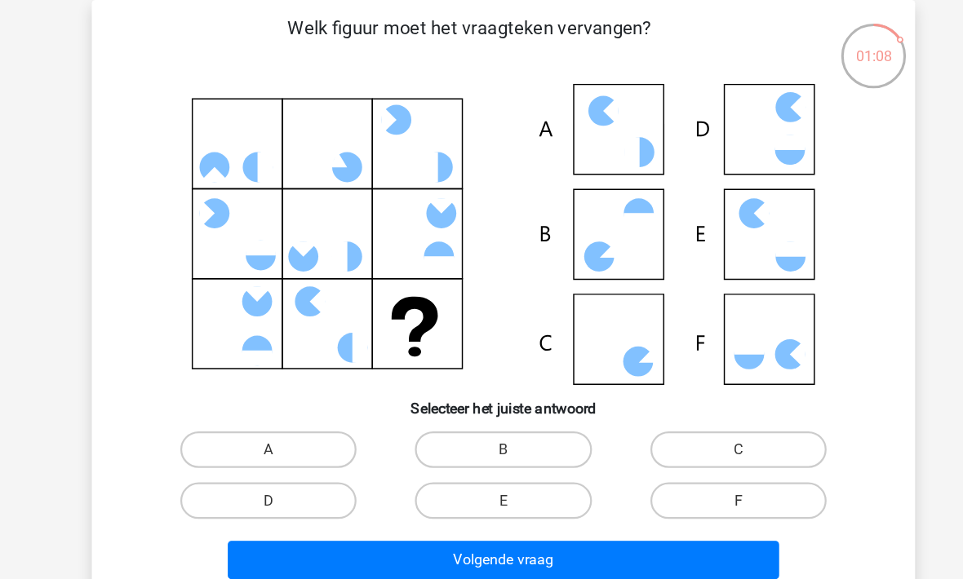
click at [627, 404] on label "C" at bounding box center [691, 402] width 157 height 33
click at [691, 404] on input "C" at bounding box center [696, 407] width 11 height 11
radio input "true"
click at [449, 498] on button "Volgende vraag" at bounding box center [482, 501] width 494 height 34
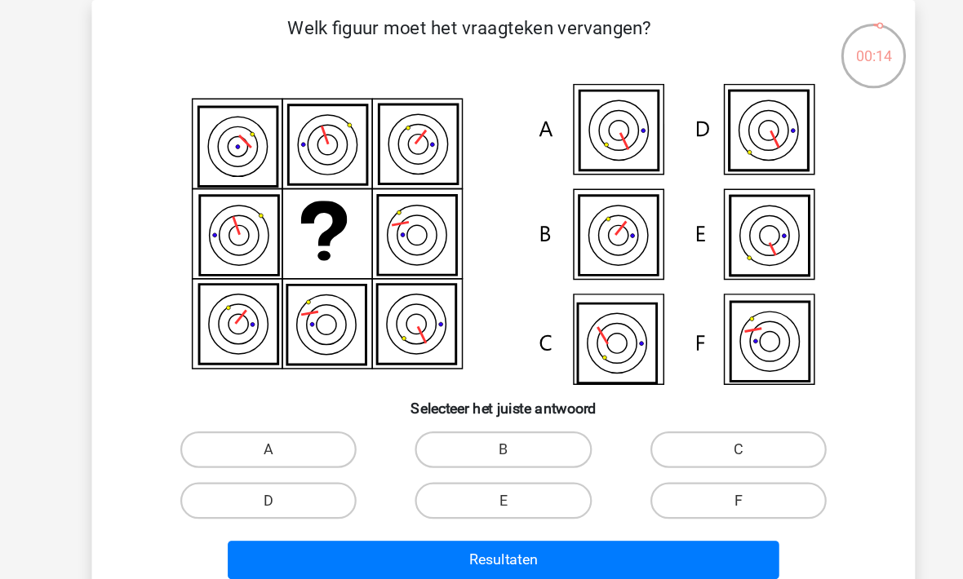
click at [613, 459] on label "F" at bounding box center [691, 448] width 157 height 33
click at [691, 459] on input "F" at bounding box center [696, 453] width 11 height 11
radio input "true"
click at [363, 517] on button "Resultaten" at bounding box center [482, 501] width 494 height 34
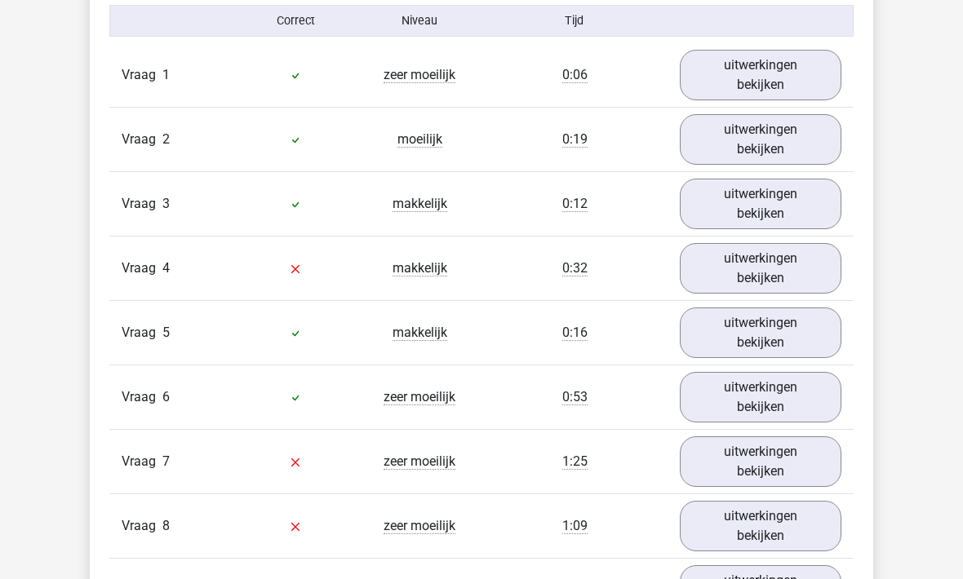
scroll to position [1075, 0]
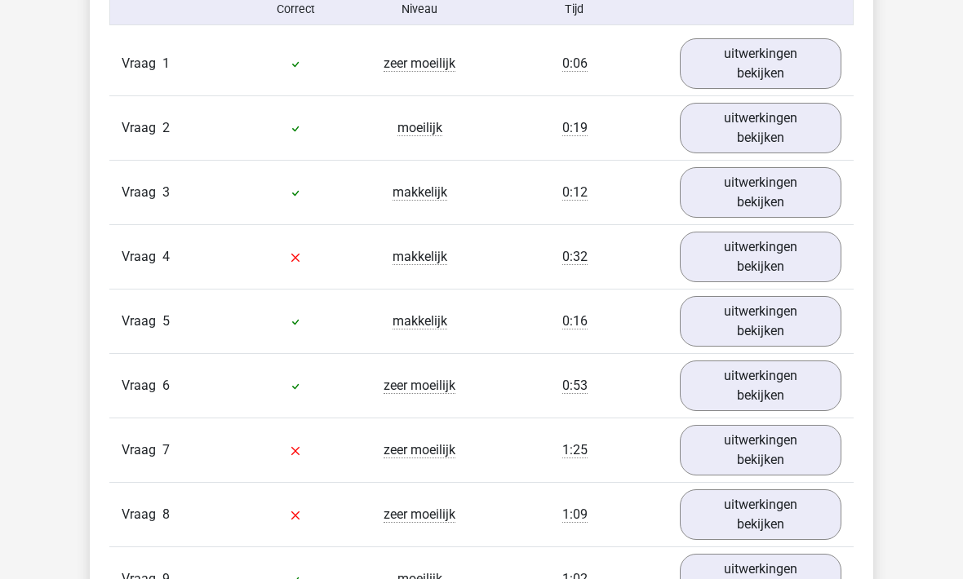
click at [743, 260] on link "uitwerkingen bekijken" at bounding box center [761, 258] width 162 height 51
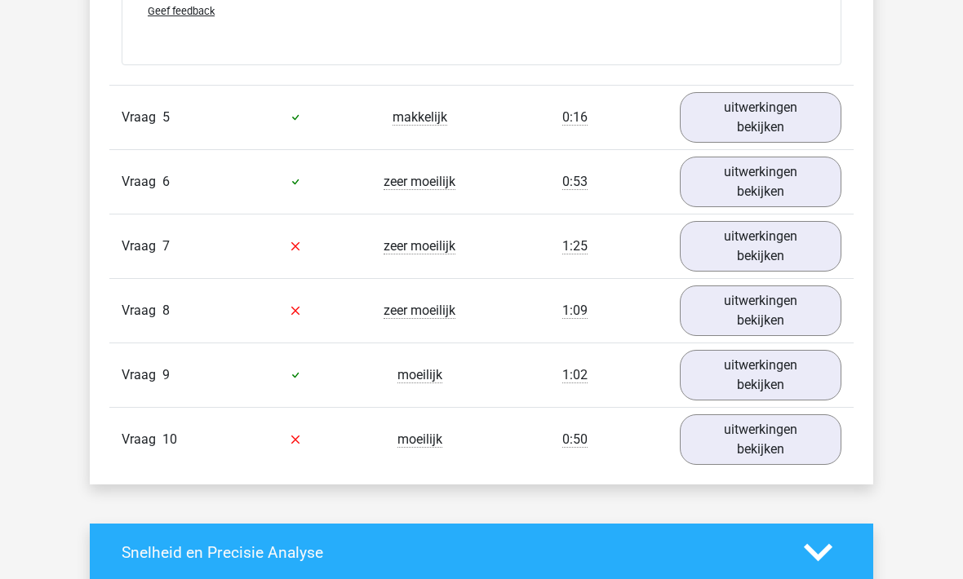
scroll to position [1976, 0]
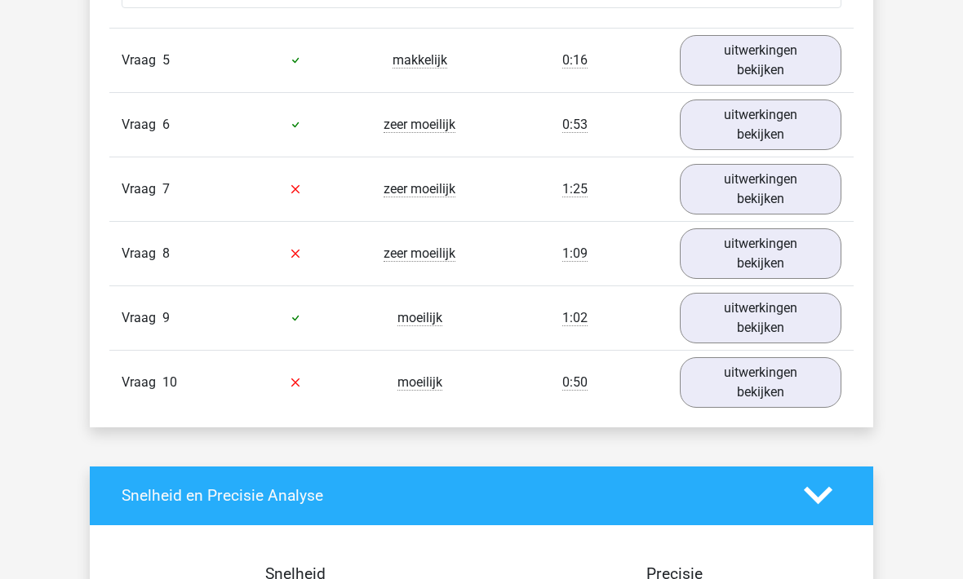
click at [751, 193] on link "uitwerkingen bekijken" at bounding box center [761, 189] width 162 height 51
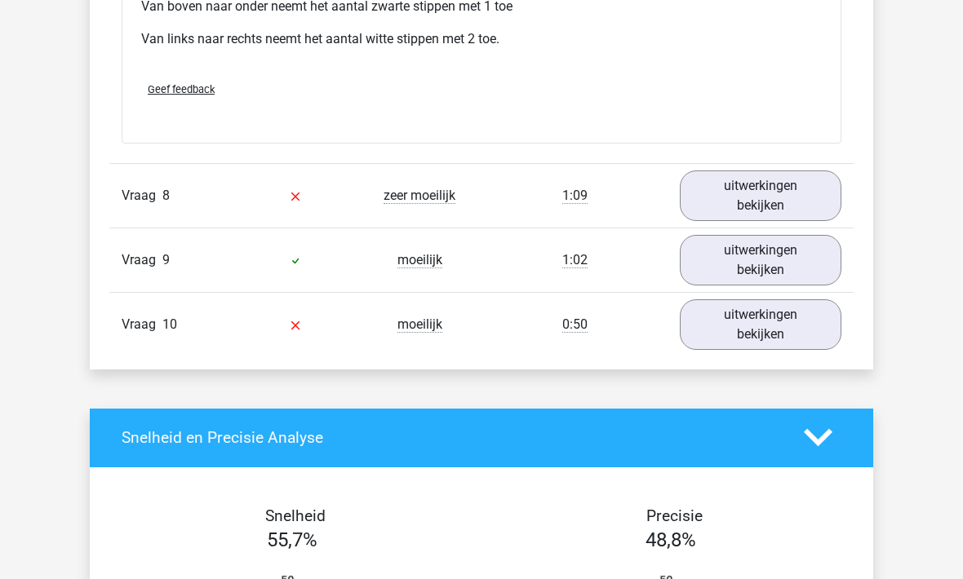
scroll to position [2830, 0]
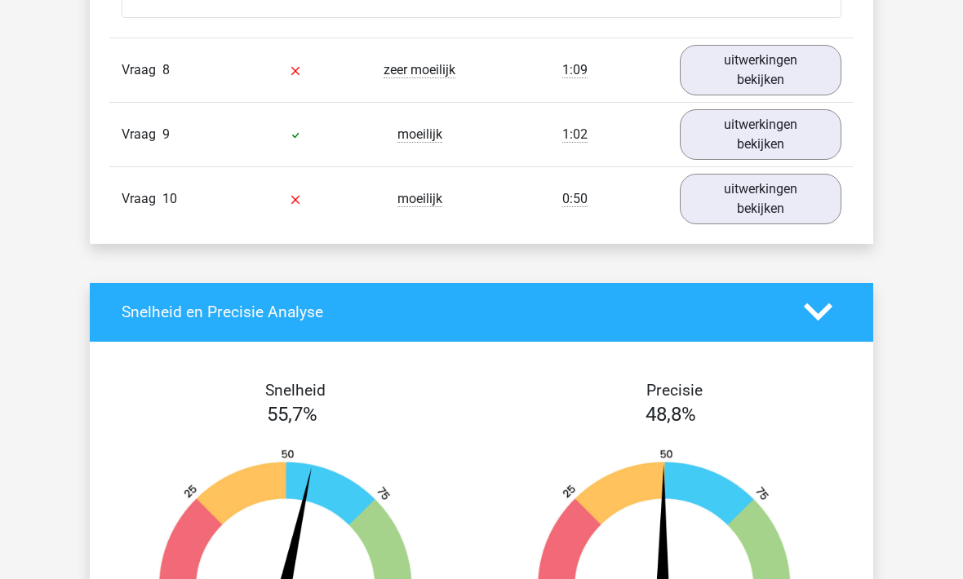
click at [742, 61] on link "uitwerkingen bekijken" at bounding box center [761, 70] width 162 height 51
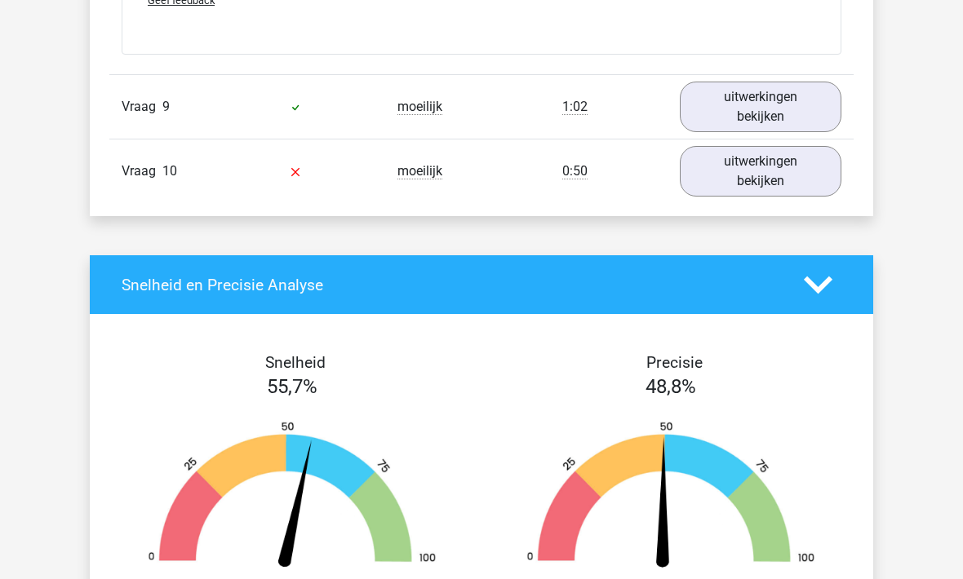
scroll to position [3533, 0]
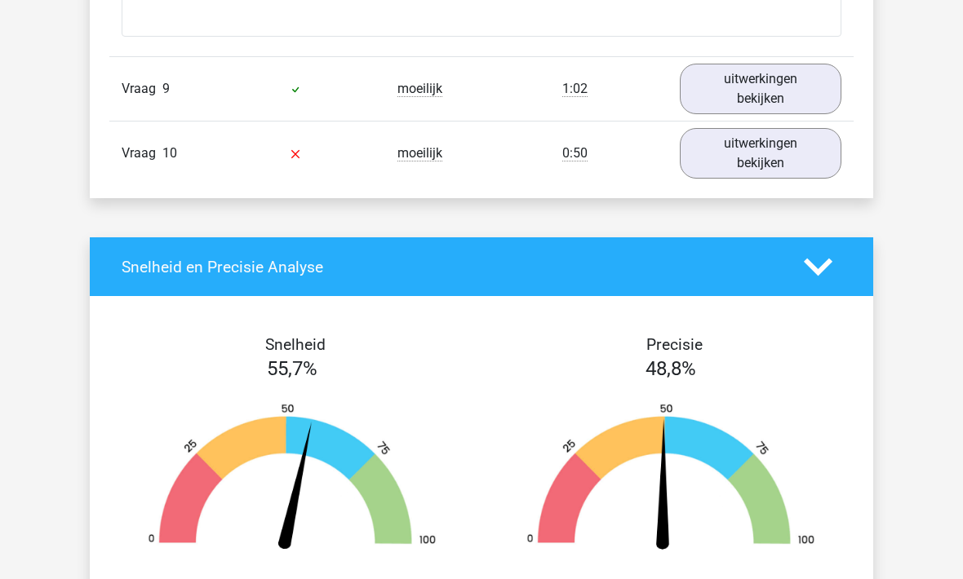
click at [760, 157] on link "uitwerkingen bekijken" at bounding box center [761, 153] width 162 height 51
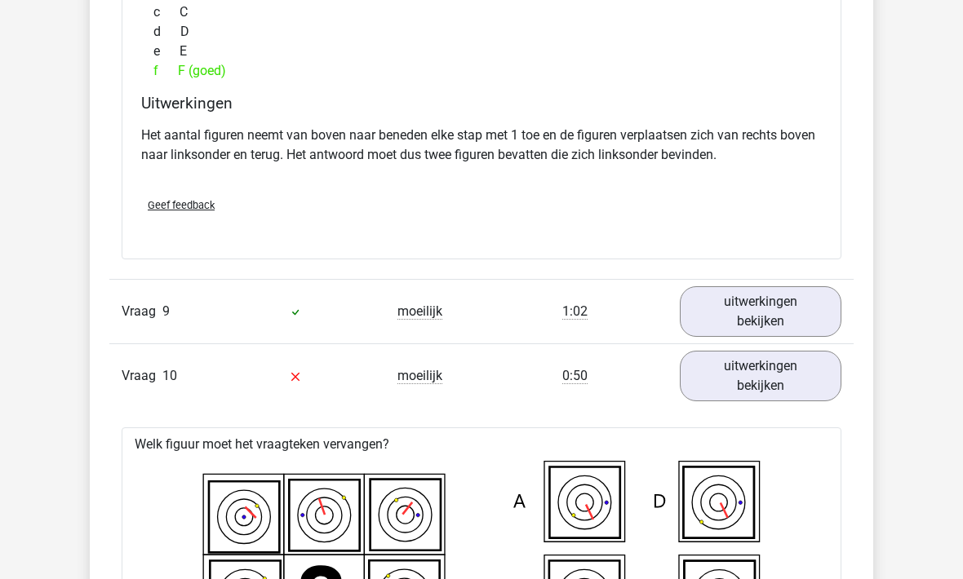
scroll to position [3302, 0]
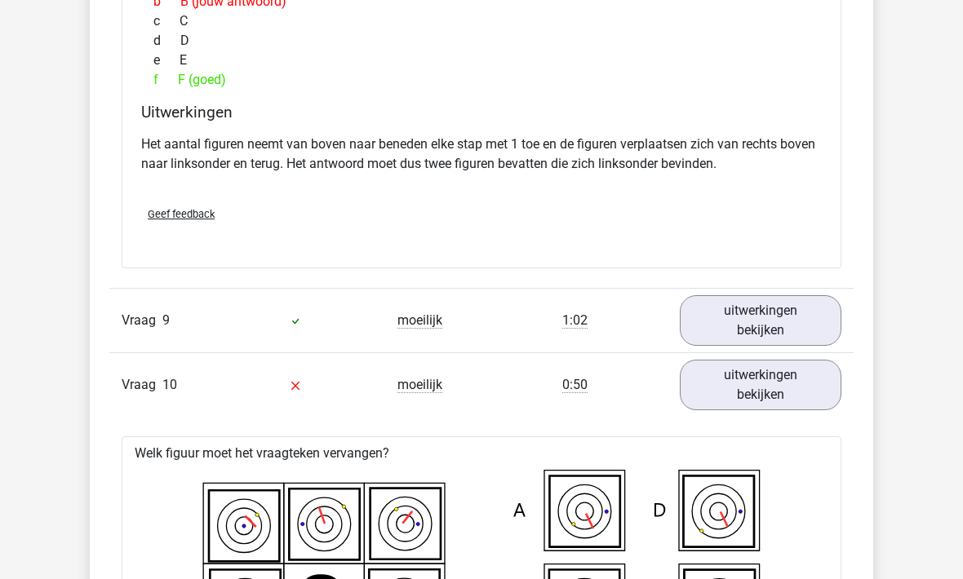
click at [730, 381] on link "uitwerkingen bekijken" at bounding box center [761, 385] width 162 height 51
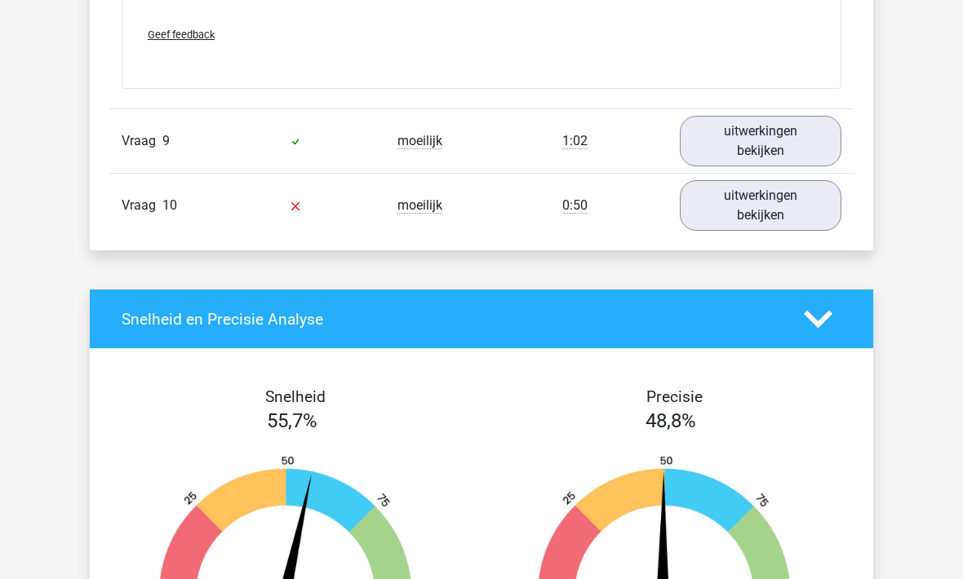
scroll to position [3480, 0]
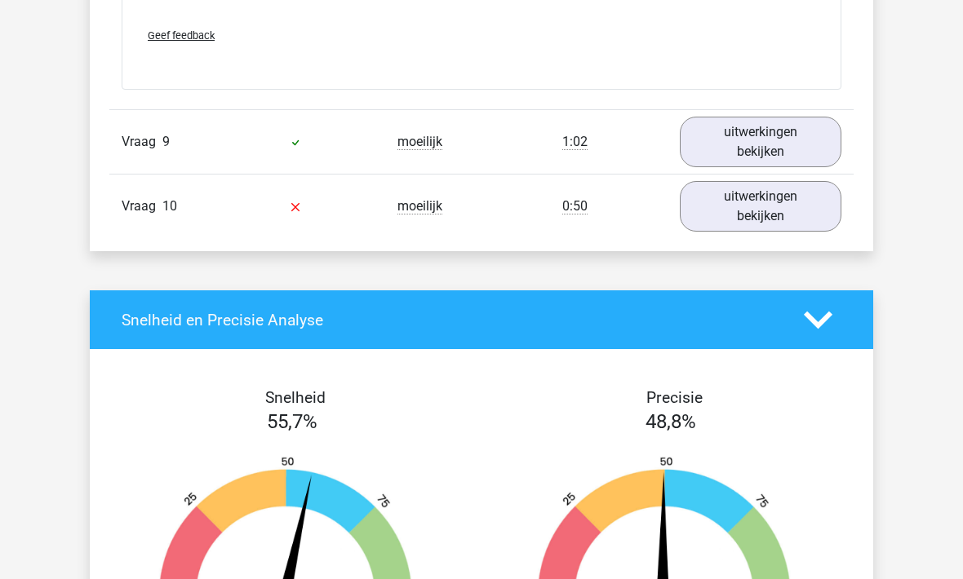
click at [755, 211] on link "uitwerkingen bekijken" at bounding box center [761, 206] width 162 height 51
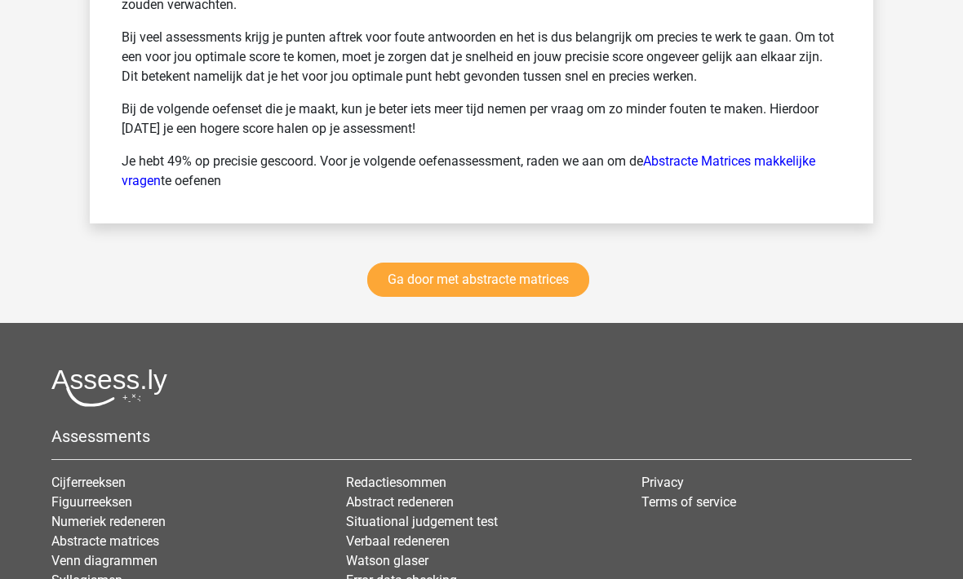
scroll to position [5292, 0]
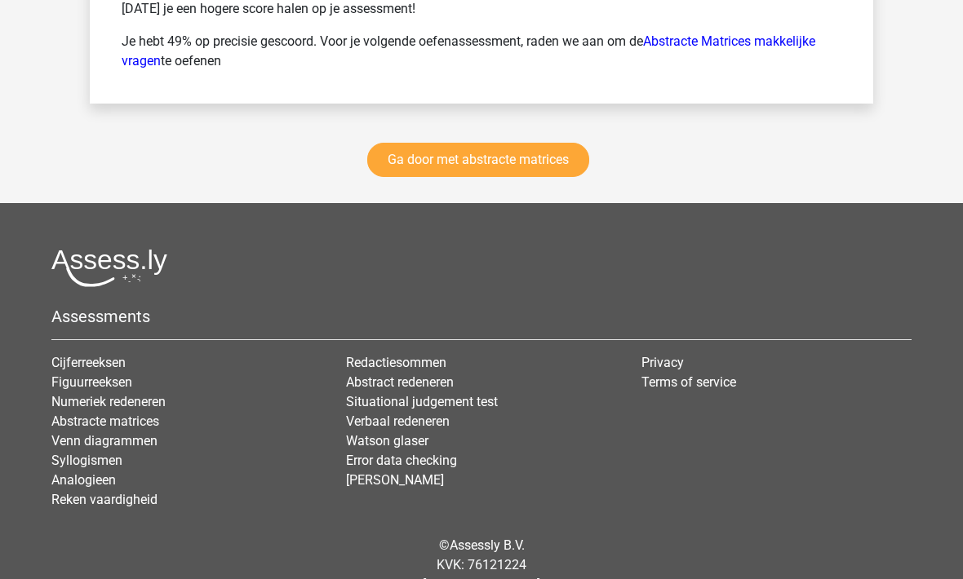
click at [426, 162] on link "Ga door met abstracte matrices" at bounding box center [478, 161] width 222 height 34
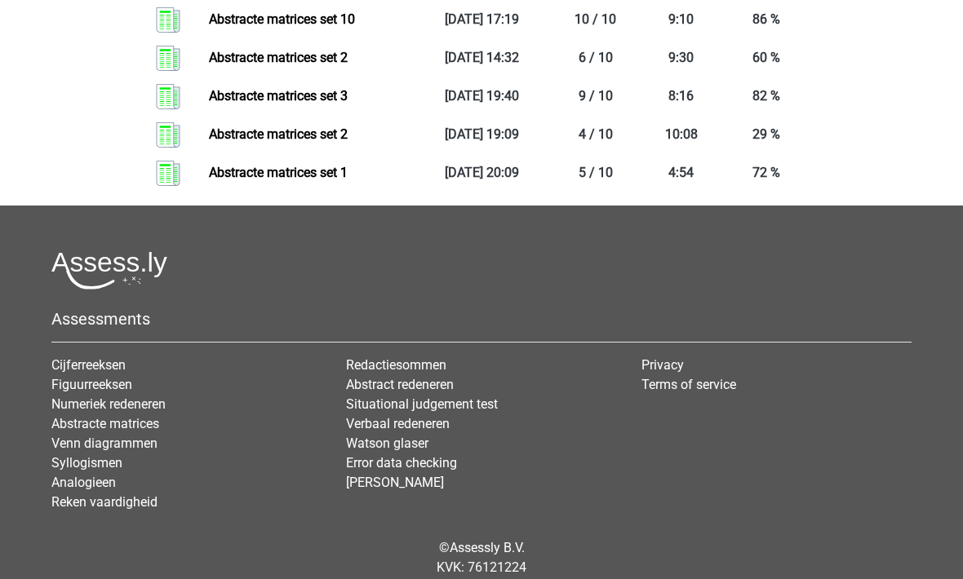
scroll to position [1641, 0]
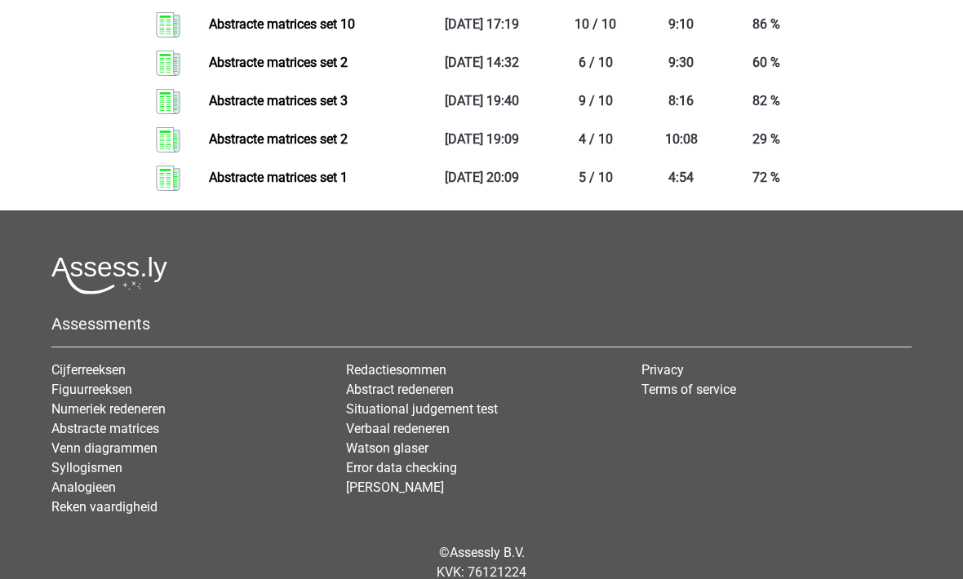
click at [70, 486] on link "Analogieen" at bounding box center [83, 488] width 64 height 16
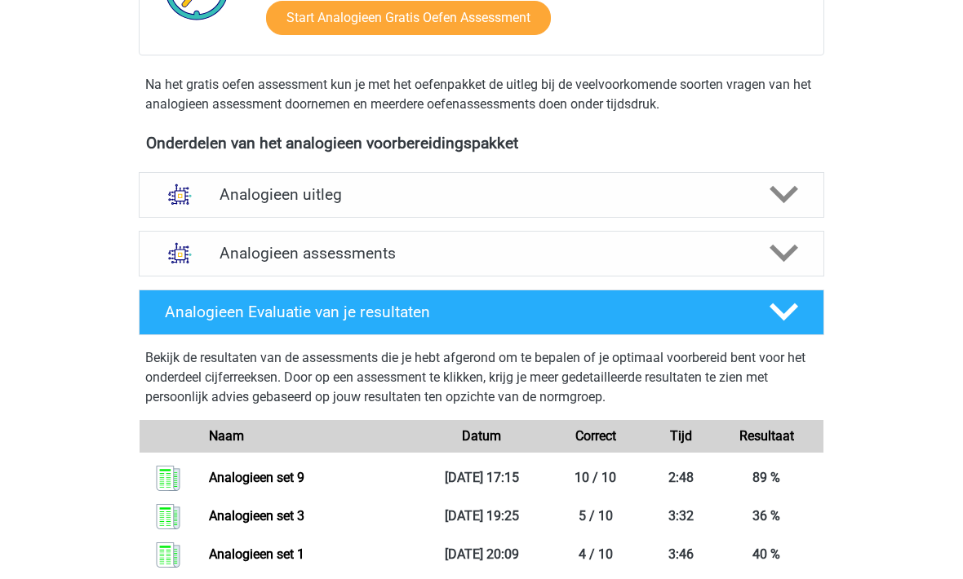
scroll to position [441, 0]
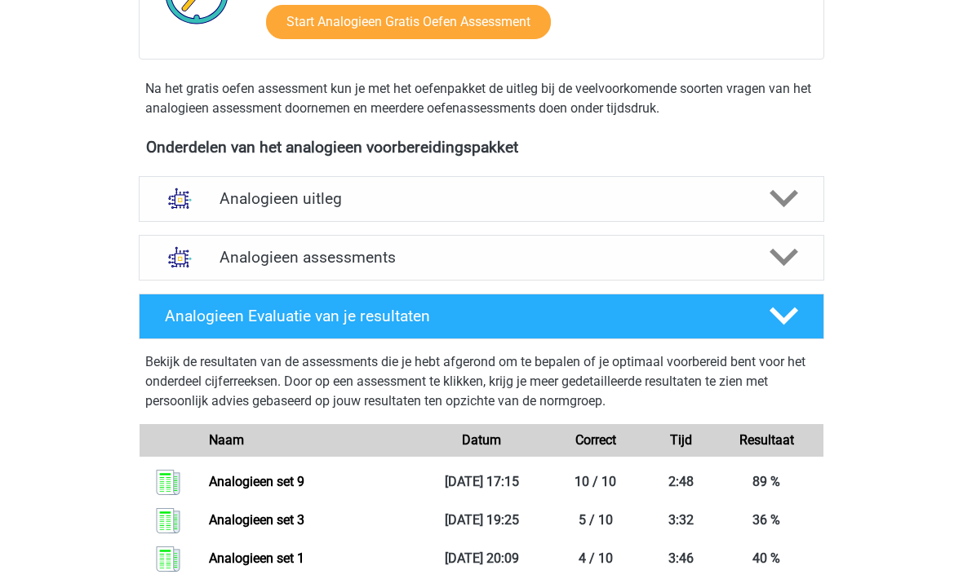
click at [217, 255] on div "Analogieen assessments" at bounding box center [481, 257] width 548 height 19
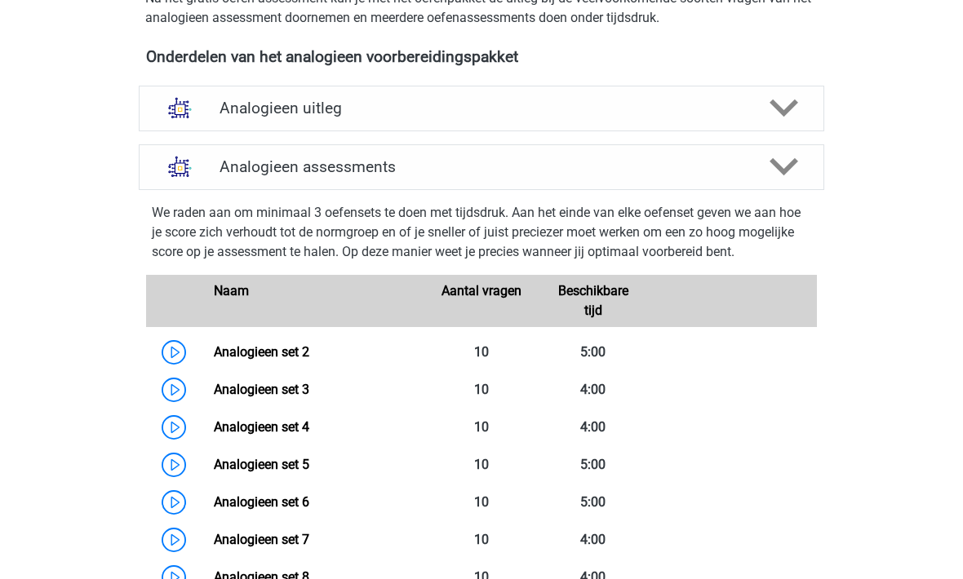
scroll to position [532, 0]
click at [264, 429] on link "Analogieen set 4" at bounding box center [261, 427] width 95 height 16
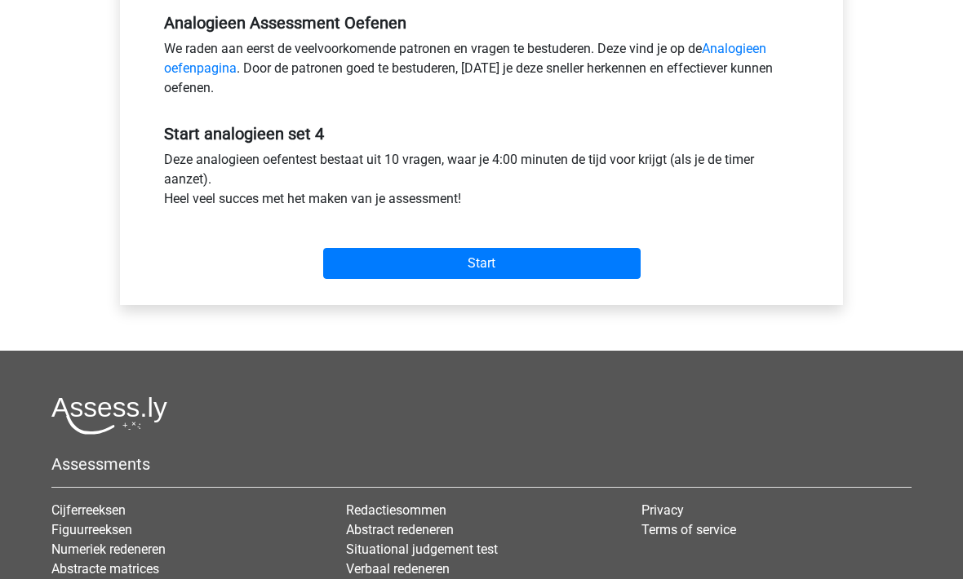
scroll to position [513, 0]
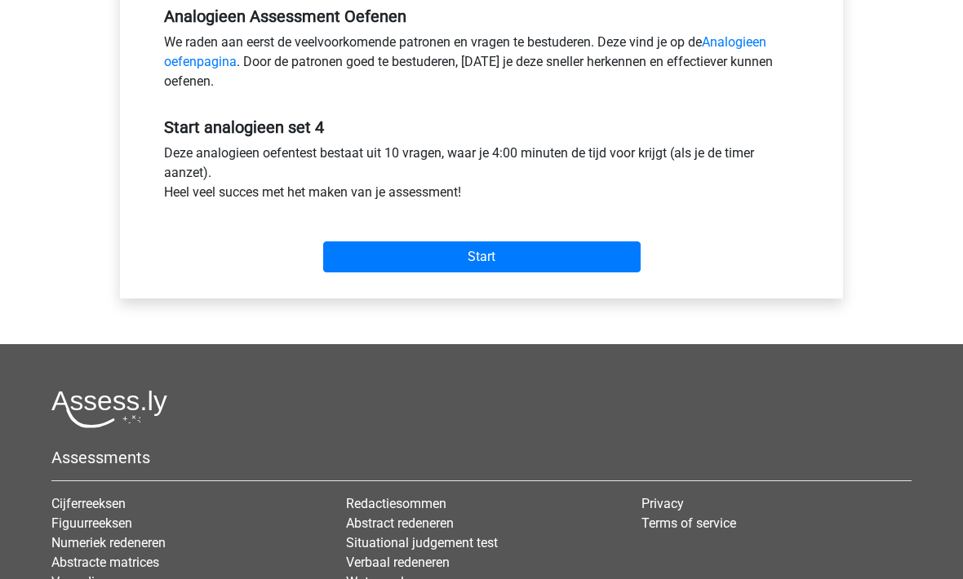
click at [422, 259] on input "Start" at bounding box center [481, 257] width 317 height 31
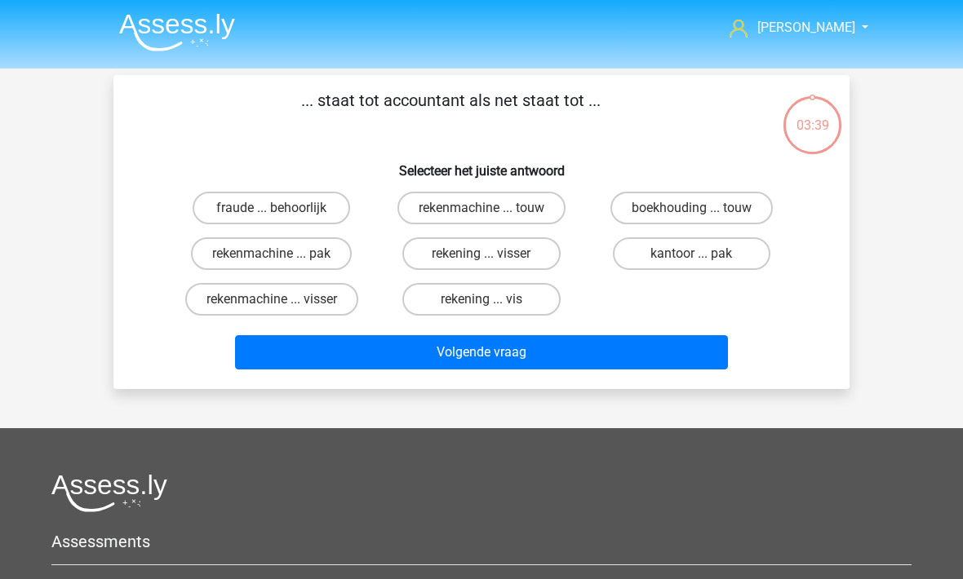
click at [649, 213] on label "boekhouding ... touw" at bounding box center [691, 208] width 162 height 33
click at [691, 213] on input "boekhouding ... touw" at bounding box center [696, 213] width 11 height 11
radio input "true"
click at [371, 352] on button "Volgende vraag" at bounding box center [482, 352] width 494 height 34
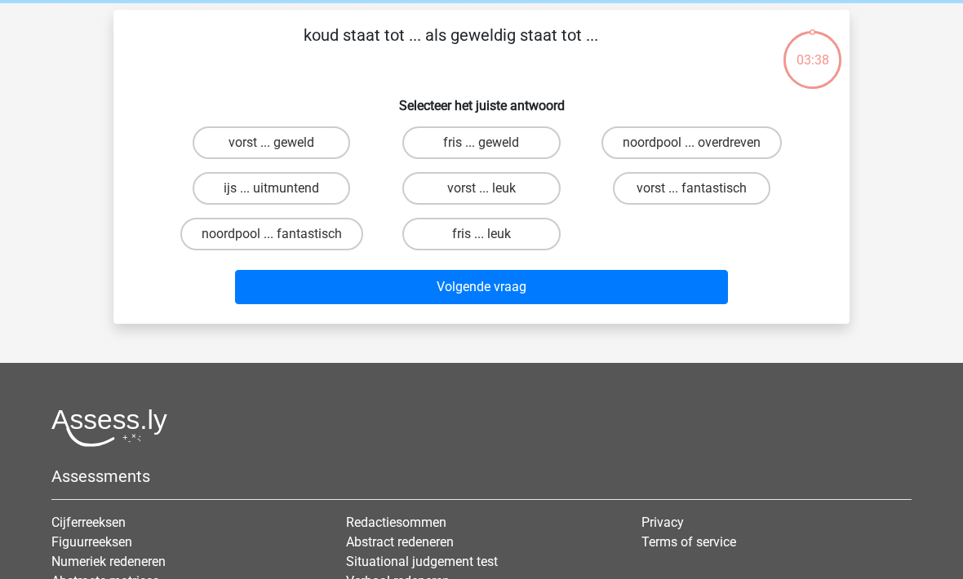
scroll to position [75, 0]
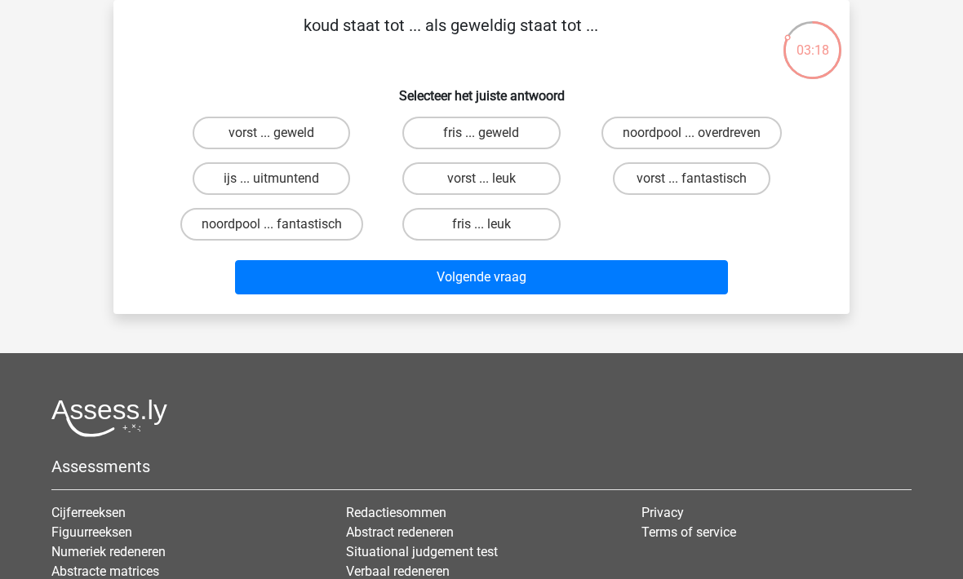
click at [437, 224] on label "fris ... leuk" at bounding box center [480, 224] width 157 height 33
click at [481, 224] on input "fris ... leuk" at bounding box center [486, 229] width 11 height 11
radio input "true"
click at [366, 277] on button "Volgende vraag" at bounding box center [482, 277] width 494 height 34
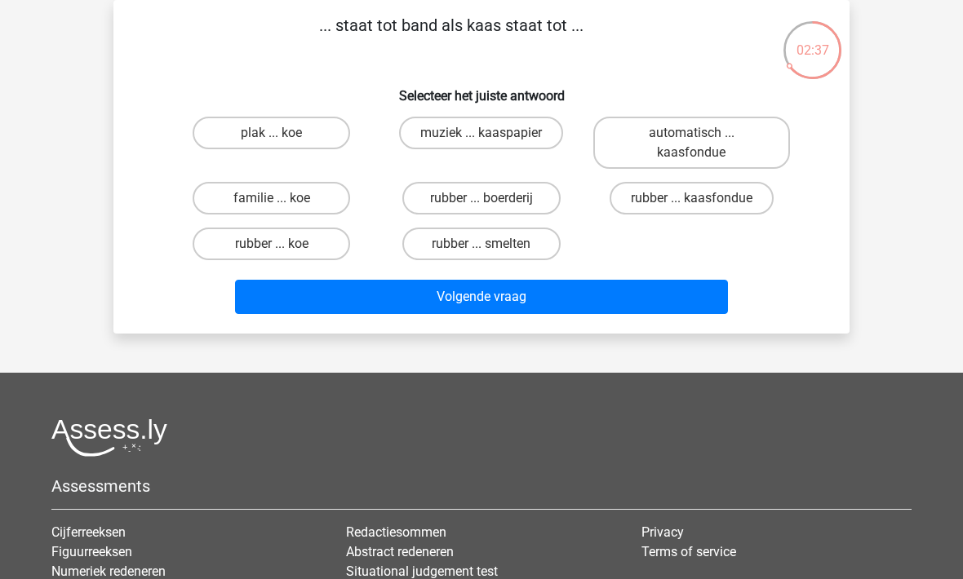
click at [430, 144] on label "muziek ... kaaspapier" at bounding box center [481, 133] width 164 height 33
click at [481, 144] on input "muziek ... kaaspapier" at bounding box center [486, 138] width 11 height 11
radio input "true"
click at [438, 308] on button "Volgende vraag" at bounding box center [482, 297] width 494 height 34
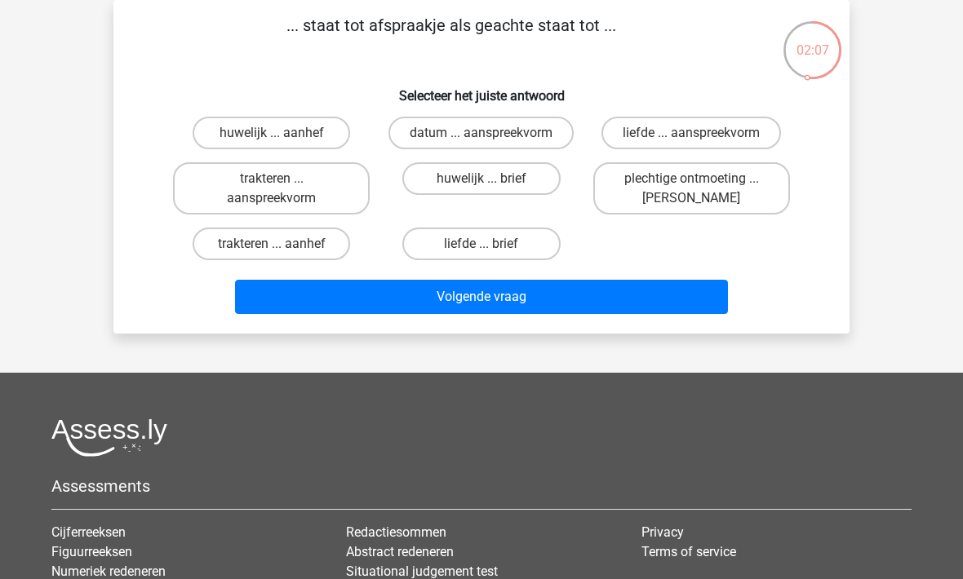
click at [636, 182] on label "plechtige ontmoeting ... hoi" at bounding box center [691, 188] width 197 height 52
click at [691, 182] on input "plechtige ontmoeting ... hoi" at bounding box center [696, 184] width 11 height 11
radio input "true"
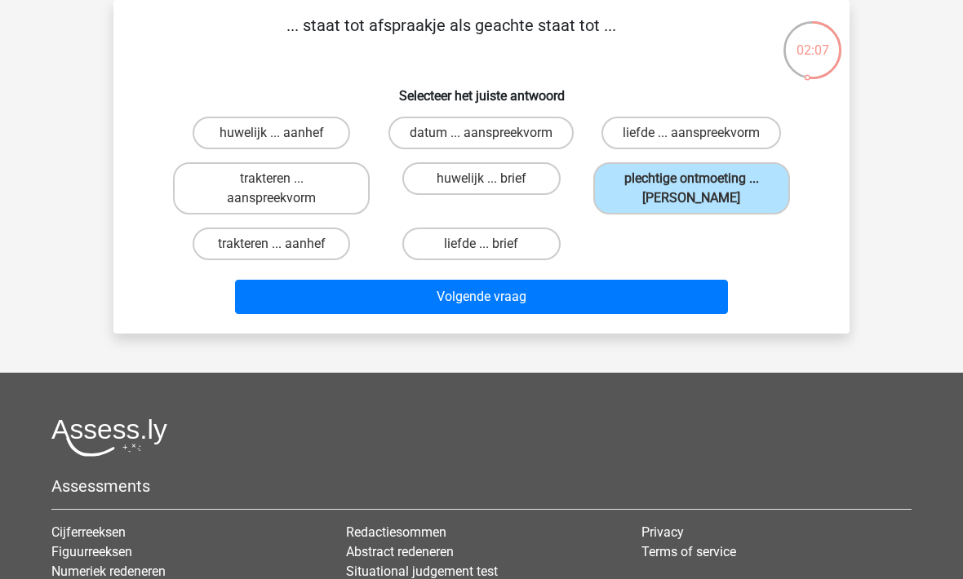
click at [397, 305] on button "Volgende vraag" at bounding box center [482, 297] width 494 height 34
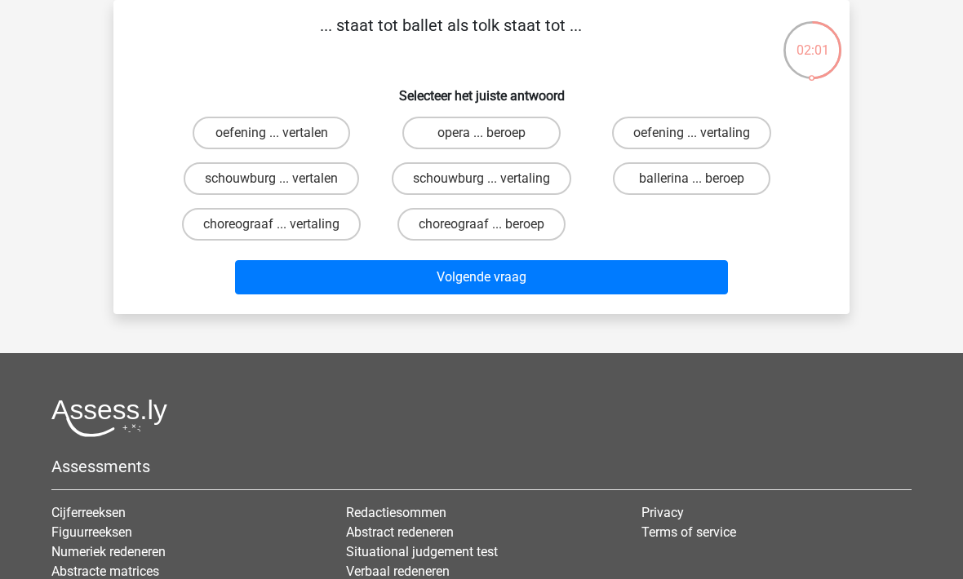
click at [206, 227] on label "choreograaf ... vertaling" at bounding box center [271, 224] width 179 height 33
click at [272, 227] on input "choreograaf ... vertaling" at bounding box center [277, 229] width 11 height 11
radio input "true"
click at [281, 283] on button "Volgende vraag" at bounding box center [482, 277] width 494 height 34
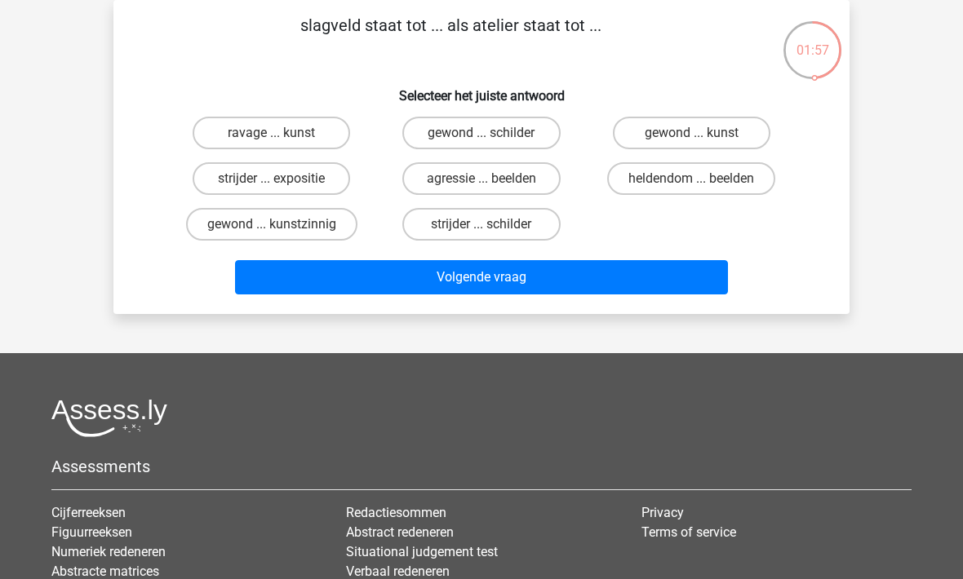
click at [207, 146] on label "ravage ... kunst" at bounding box center [271, 133] width 157 height 33
click at [272, 144] on input "ravage ... kunst" at bounding box center [277, 138] width 11 height 11
radio input "true"
click at [436, 228] on label "strijder ... schilder" at bounding box center [480, 224] width 157 height 33
click at [481, 228] on input "strijder ... schilder" at bounding box center [486, 229] width 11 height 11
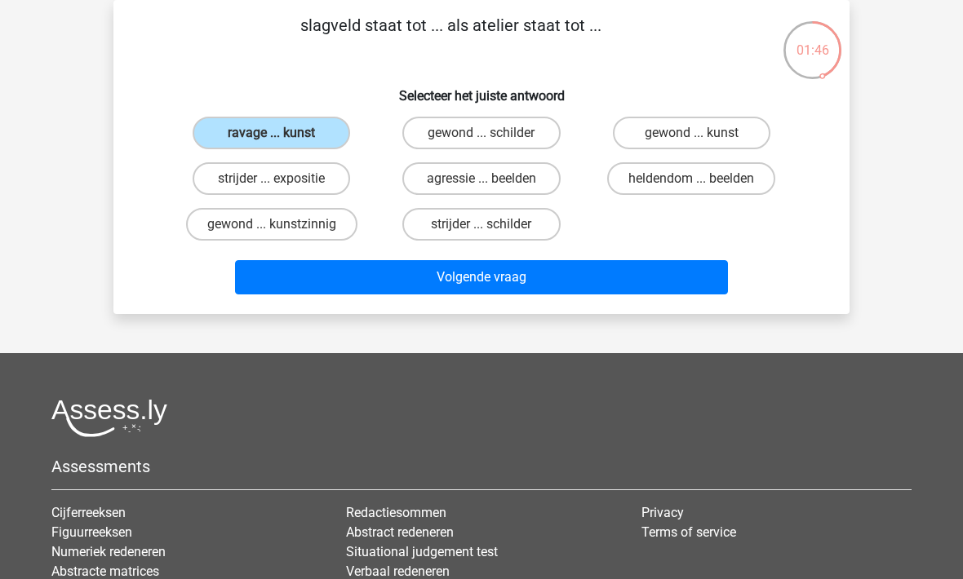
radio input "true"
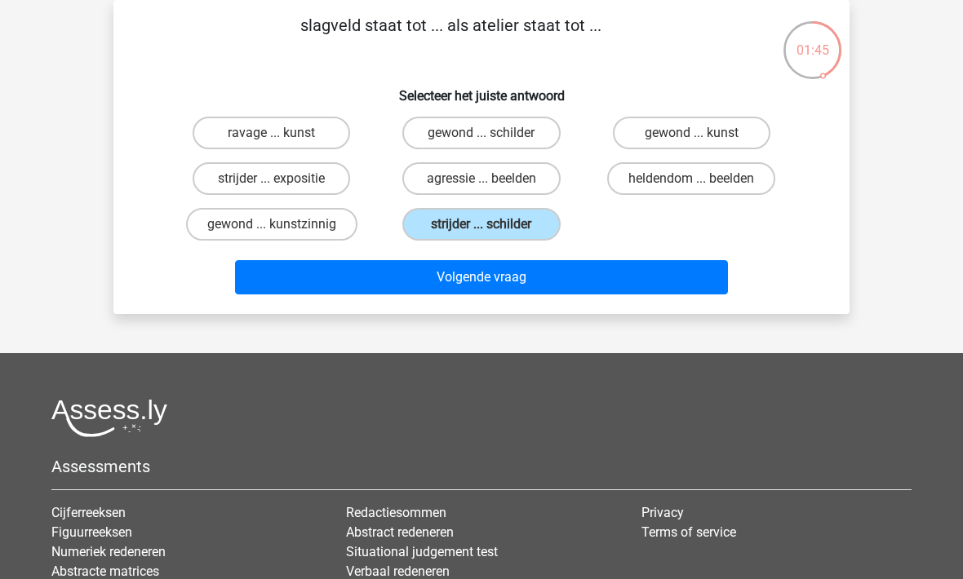
click at [445, 280] on button "Volgende vraag" at bounding box center [482, 277] width 494 height 34
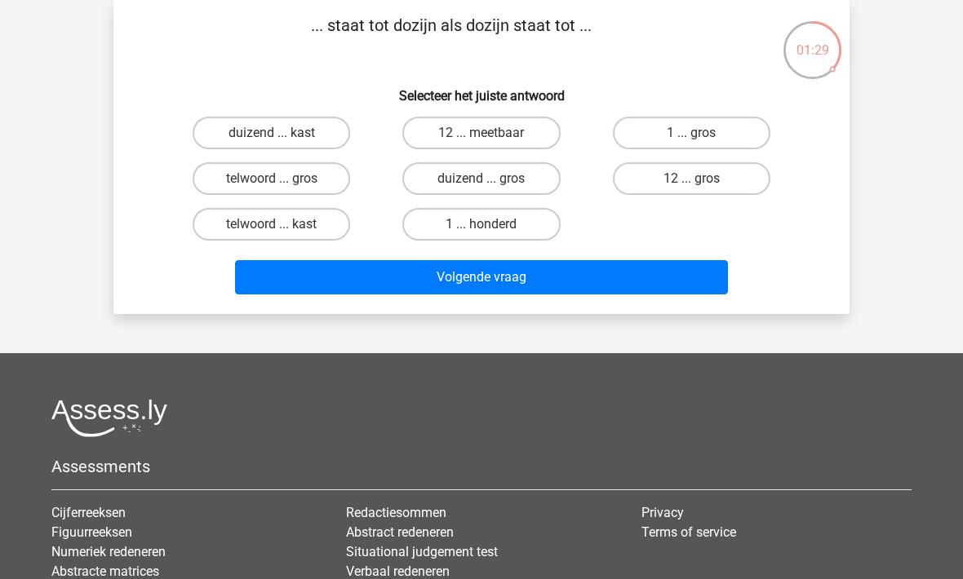
click at [639, 143] on label "1 ... gros" at bounding box center [691, 133] width 157 height 33
click at [691, 143] on input "1 ... gros" at bounding box center [696, 138] width 11 height 11
radio input "true"
click at [406, 281] on button "Volgende vraag" at bounding box center [482, 277] width 494 height 34
click at [210, 146] on label "benzine ... zeilboot" at bounding box center [271, 133] width 157 height 33
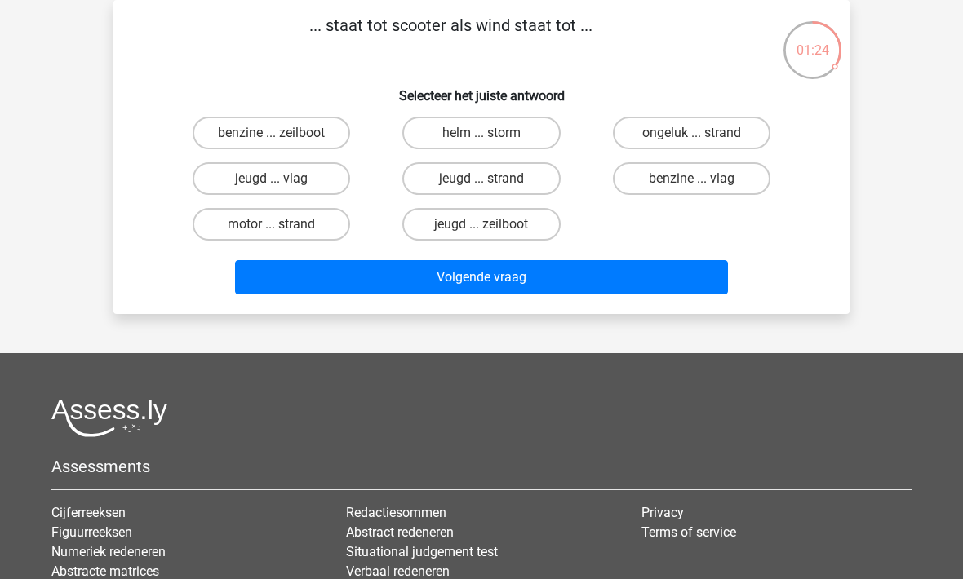
click at [272, 144] on input "benzine ... zeilboot" at bounding box center [277, 138] width 11 height 11
radio input "true"
click at [322, 278] on button "Volgende vraag" at bounding box center [482, 277] width 494 height 34
click at [212, 223] on label "roulette ... oven" at bounding box center [271, 224] width 157 height 33
click at [272, 224] on input "roulette ... oven" at bounding box center [277, 229] width 11 height 11
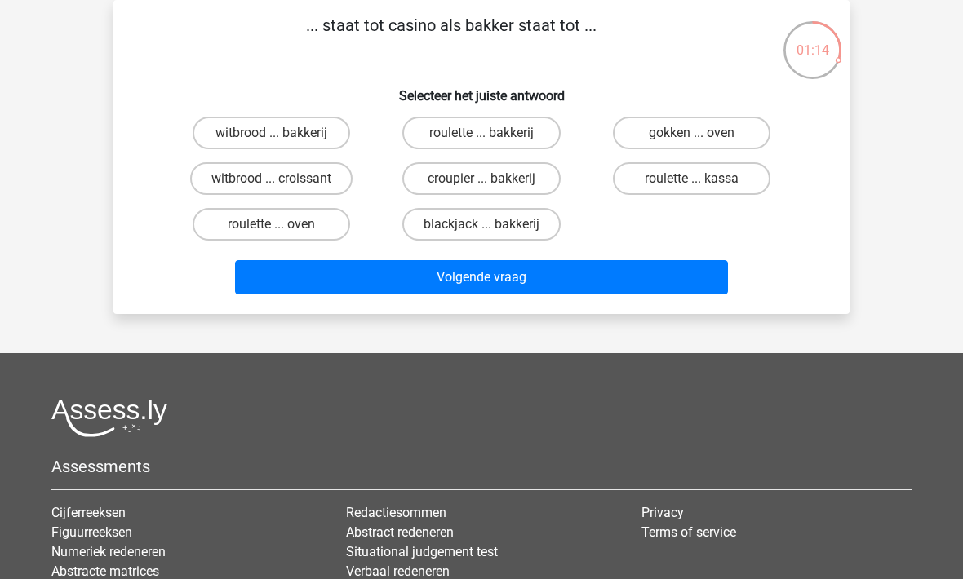
radio input "true"
click at [440, 183] on label "croupier ... bakkerij" at bounding box center [480, 178] width 157 height 33
click at [481, 183] on input "croupier ... bakkerij" at bounding box center [486, 184] width 11 height 11
radio input "true"
click at [397, 285] on button "Volgende vraag" at bounding box center [482, 277] width 494 height 34
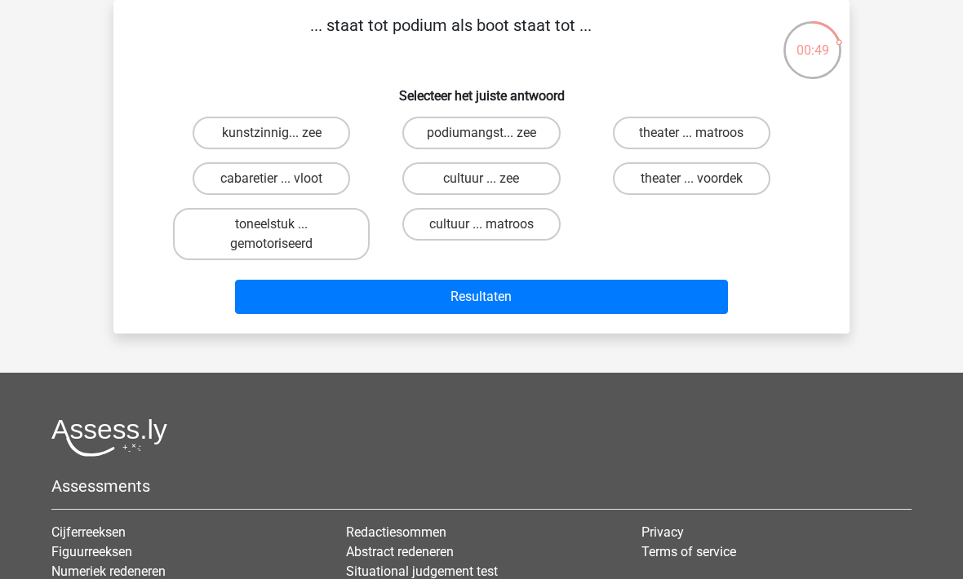
click at [651, 192] on label "theater ... voordek" at bounding box center [691, 178] width 157 height 33
click at [691, 189] on input "theater ... voordek" at bounding box center [696, 184] width 11 height 11
radio input "true"
click at [422, 302] on button "Resultaten" at bounding box center [482, 297] width 494 height 34
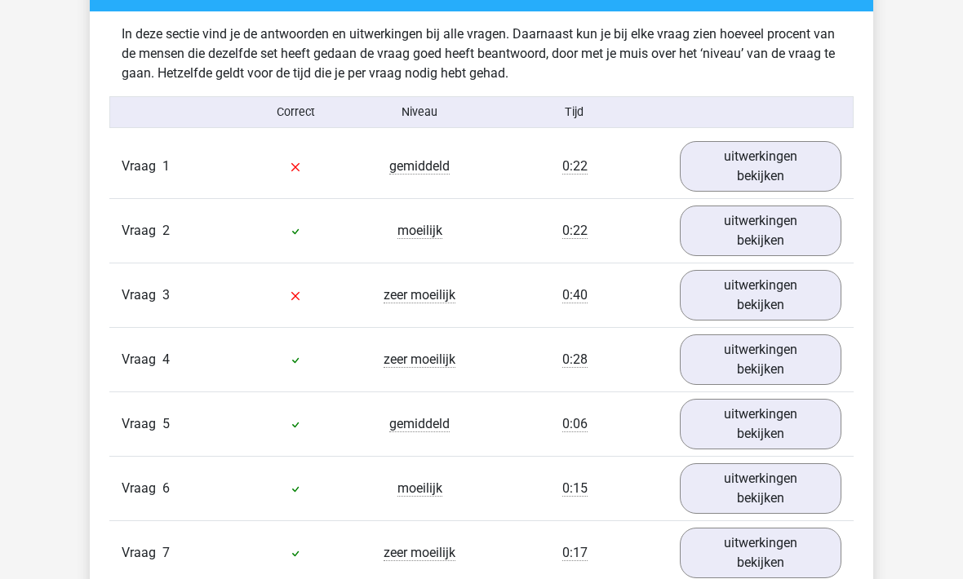
scroll to position [1025, 0]
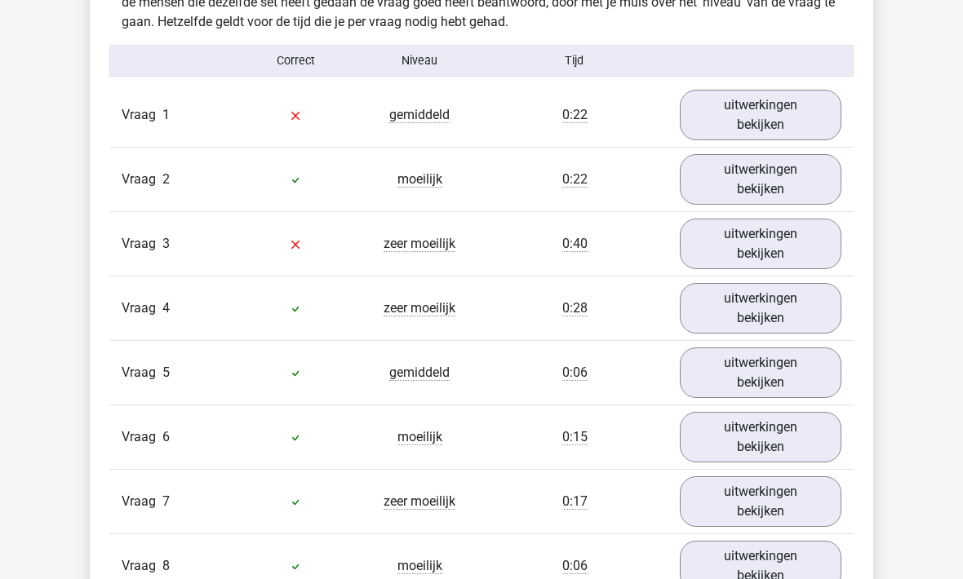
click at [736, 109] on link "uitwerkingen bekijken" at bounding box center [761, 115] width 162 height 51
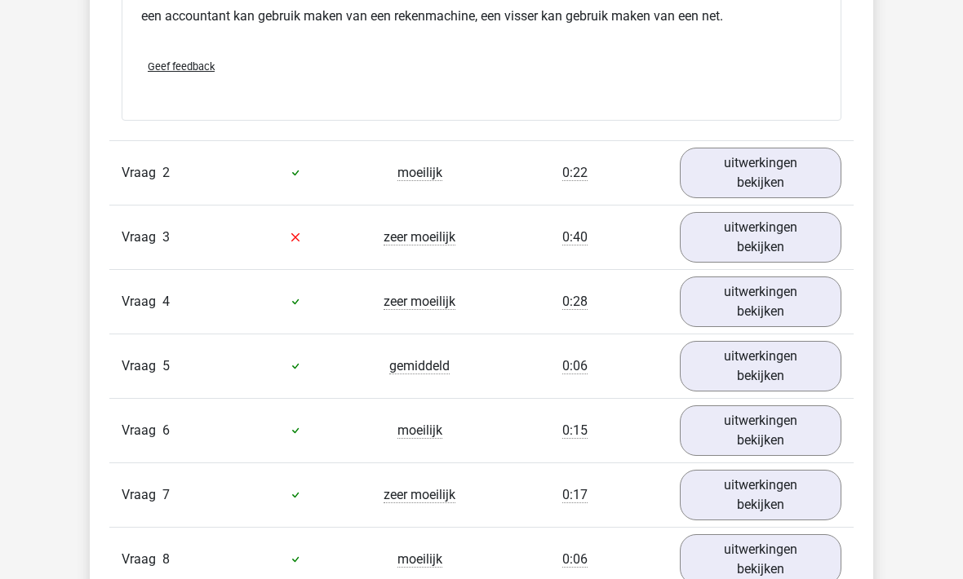
scroll to position [1460, 0]
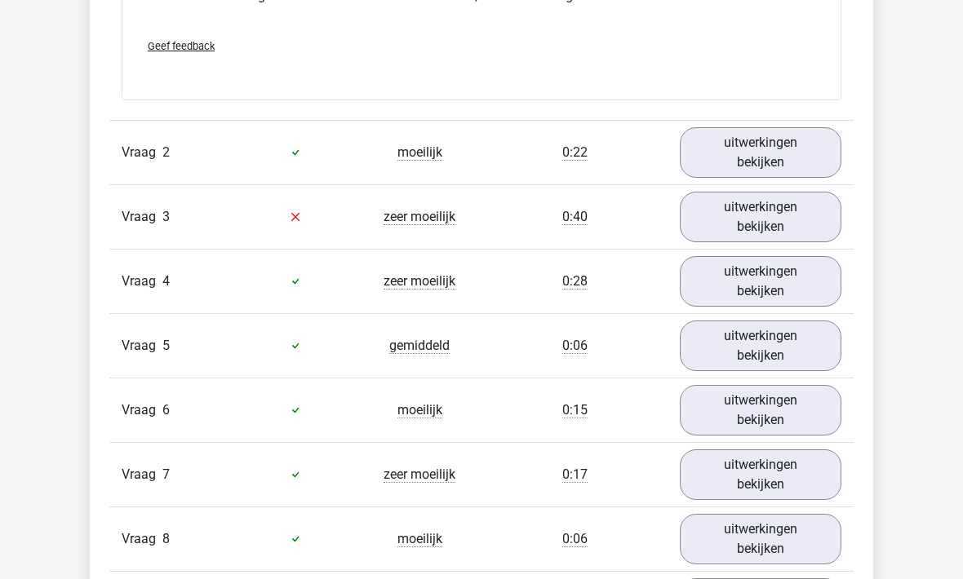
click at [756, 220] on link "uitwerkingen bekijken" at bounding box center [761, 218] width 162 height 51
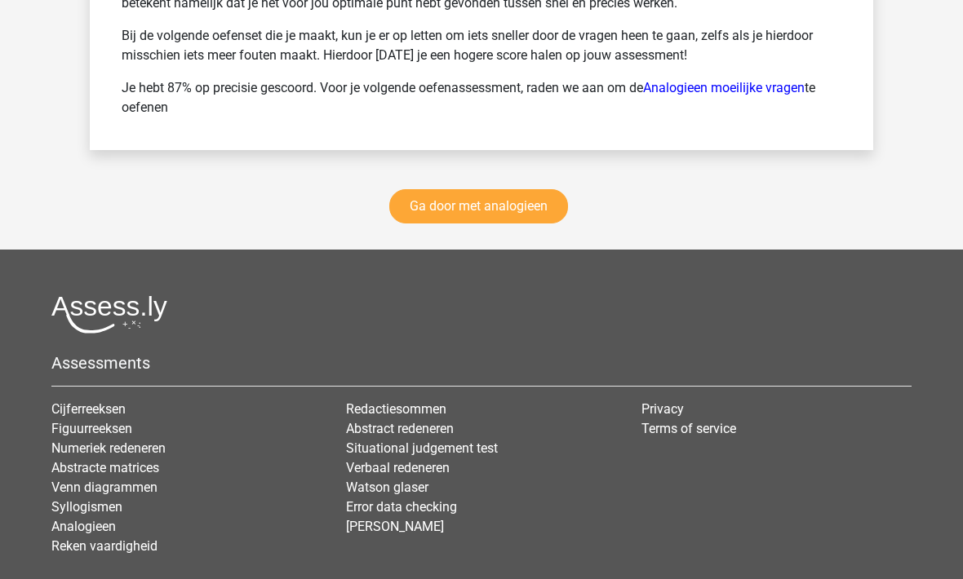
scroll to position [3438, 0]
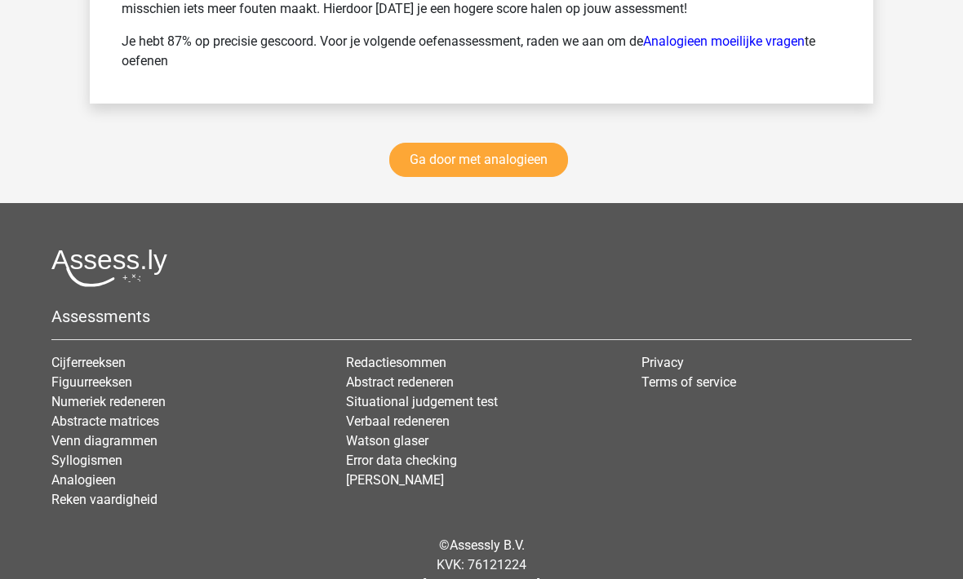
click at [434, 162] on link "Ga door met analogieen" at bounding box center [478, 161] width 179 height 34
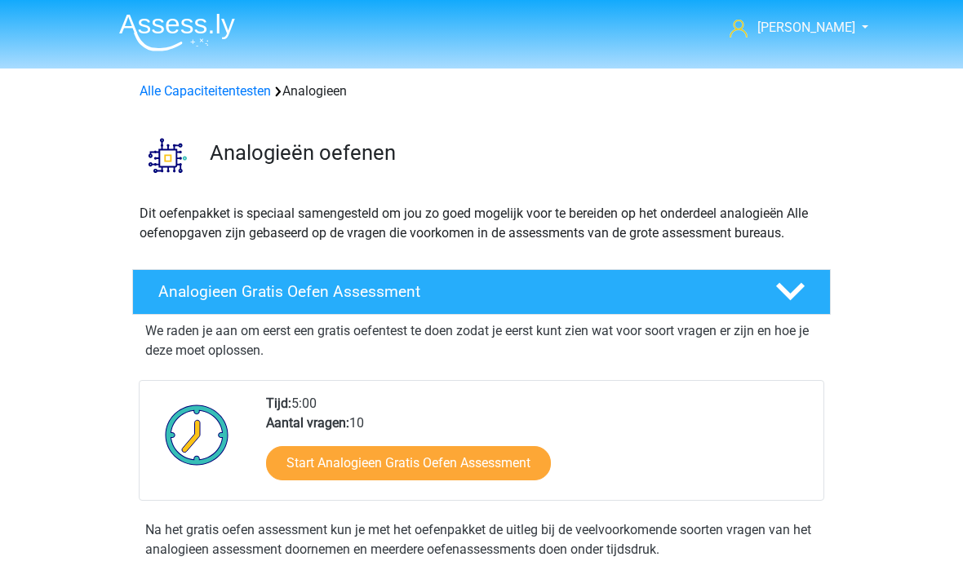
scroll to position [670, 0]
